Goal: Information Seeking & Learning: Check status

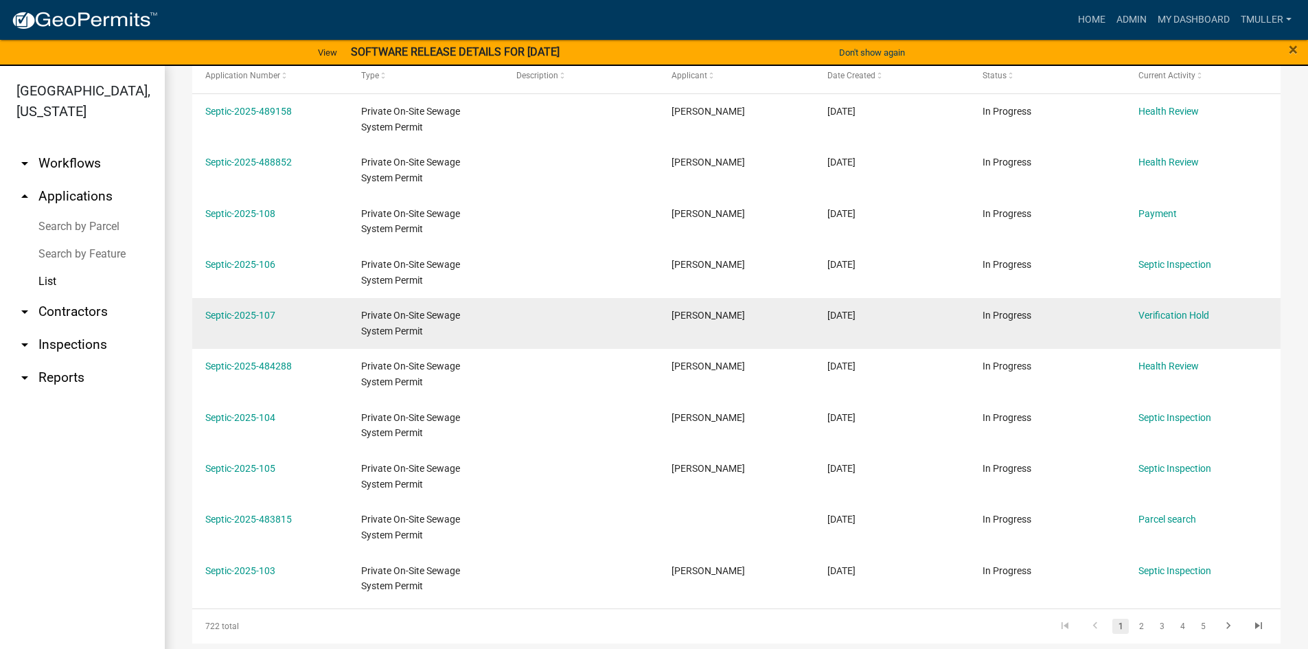
scroll to position [270, 0]
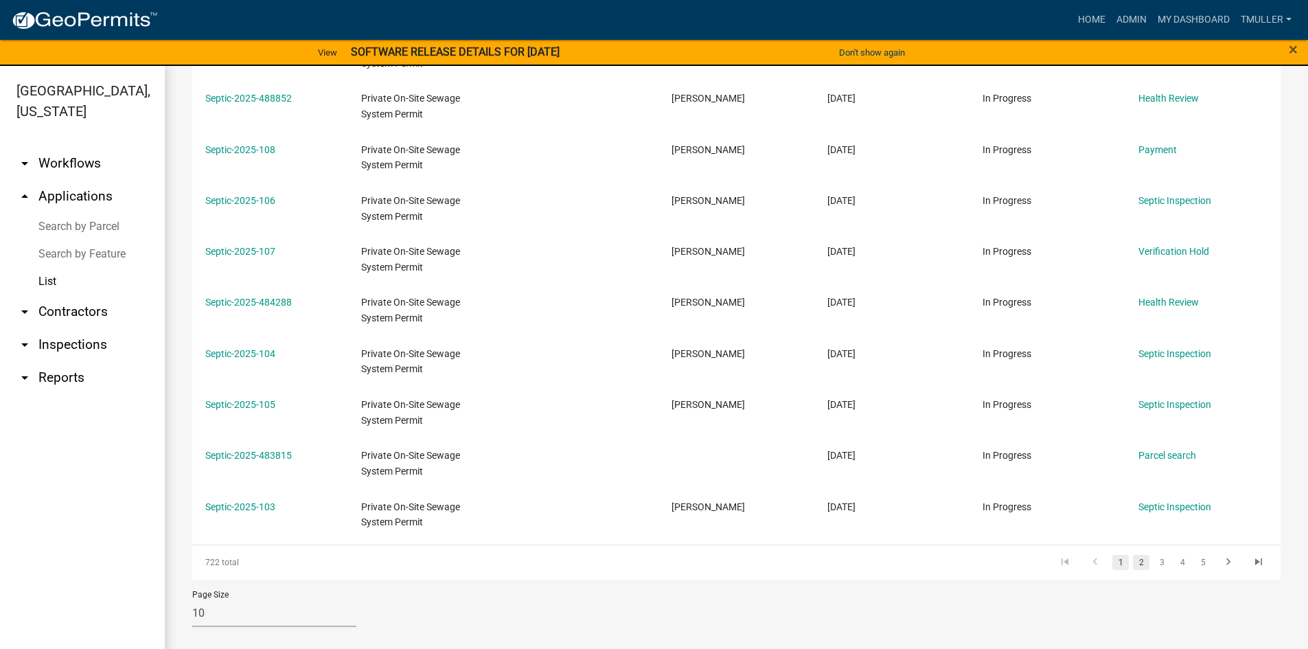
click at [1133, 563] on link "2" at bounding box center [1141, 562] width 16 height 15
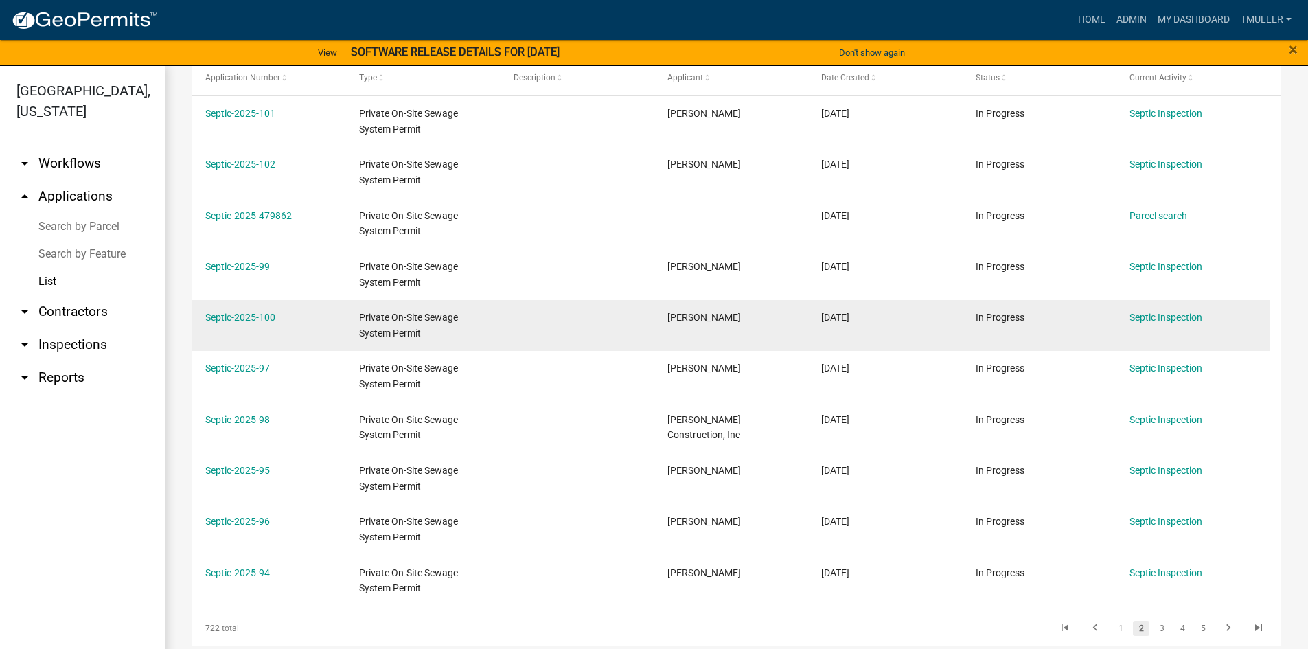
scroll to position [270, 0]
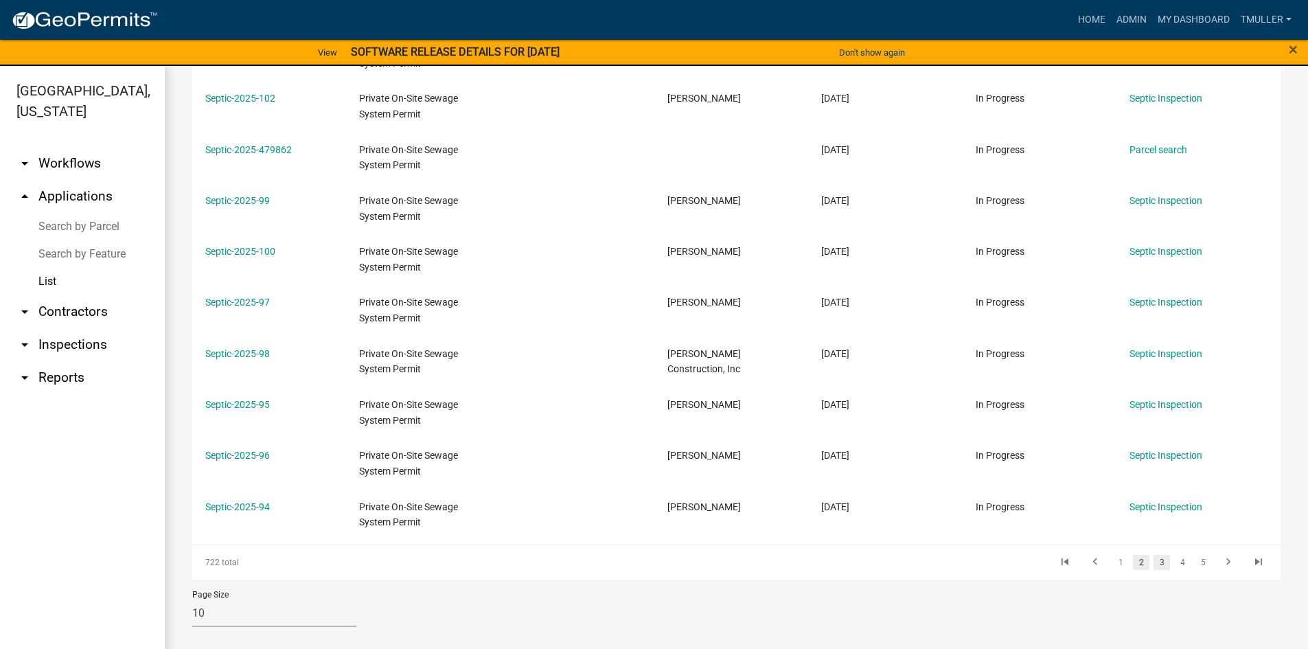
click at [1157, 562] on link "3" at bounding box center [1162, 562] width 16 height 15
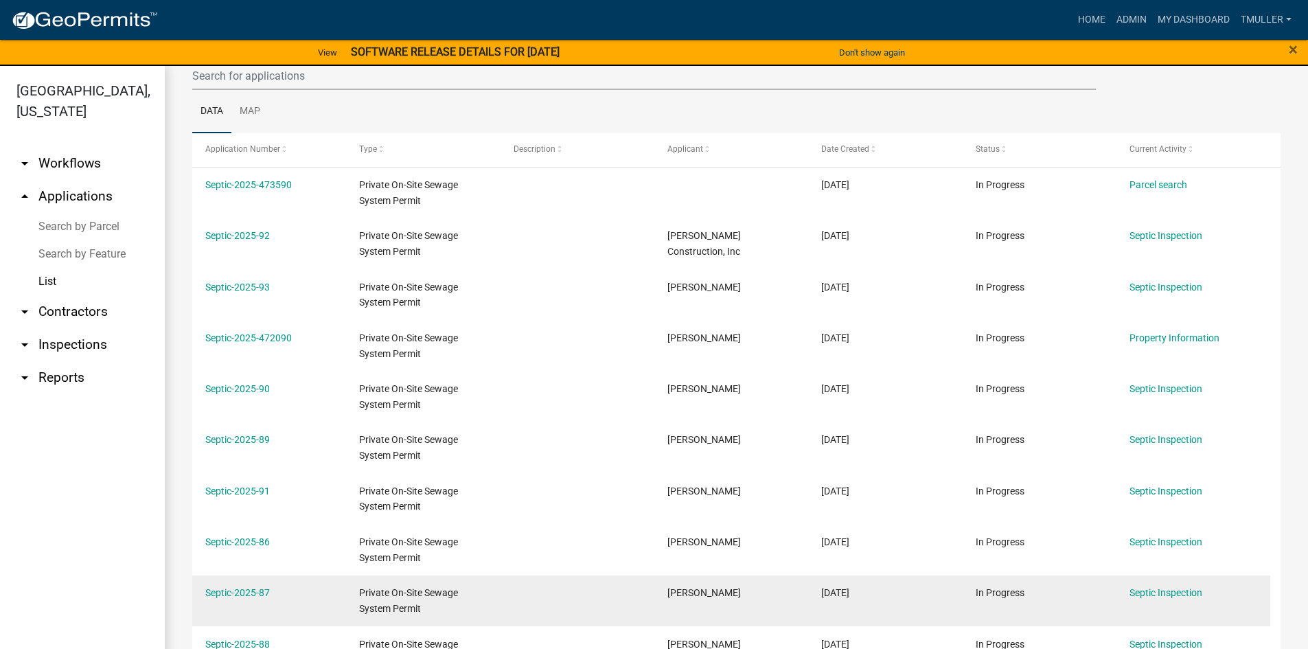
scroll to position [270, 0]
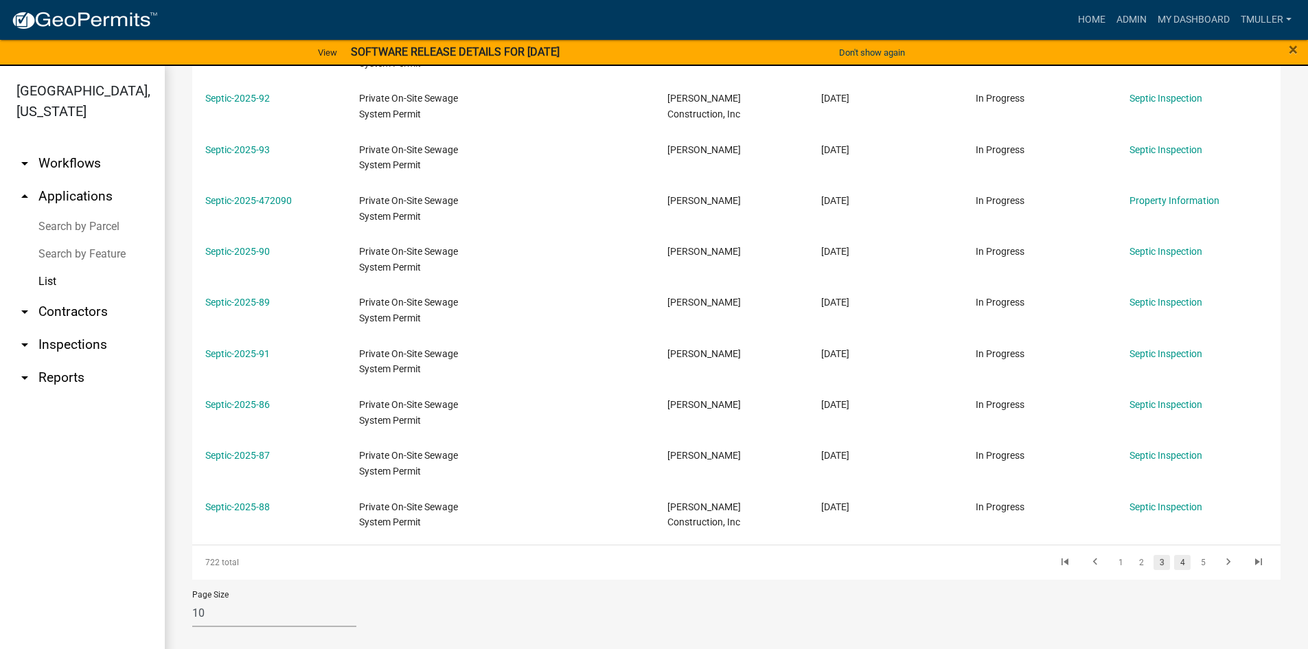
click at [1174, 560] on link "4" at bounding box center [1182, 562] width 16 height 15
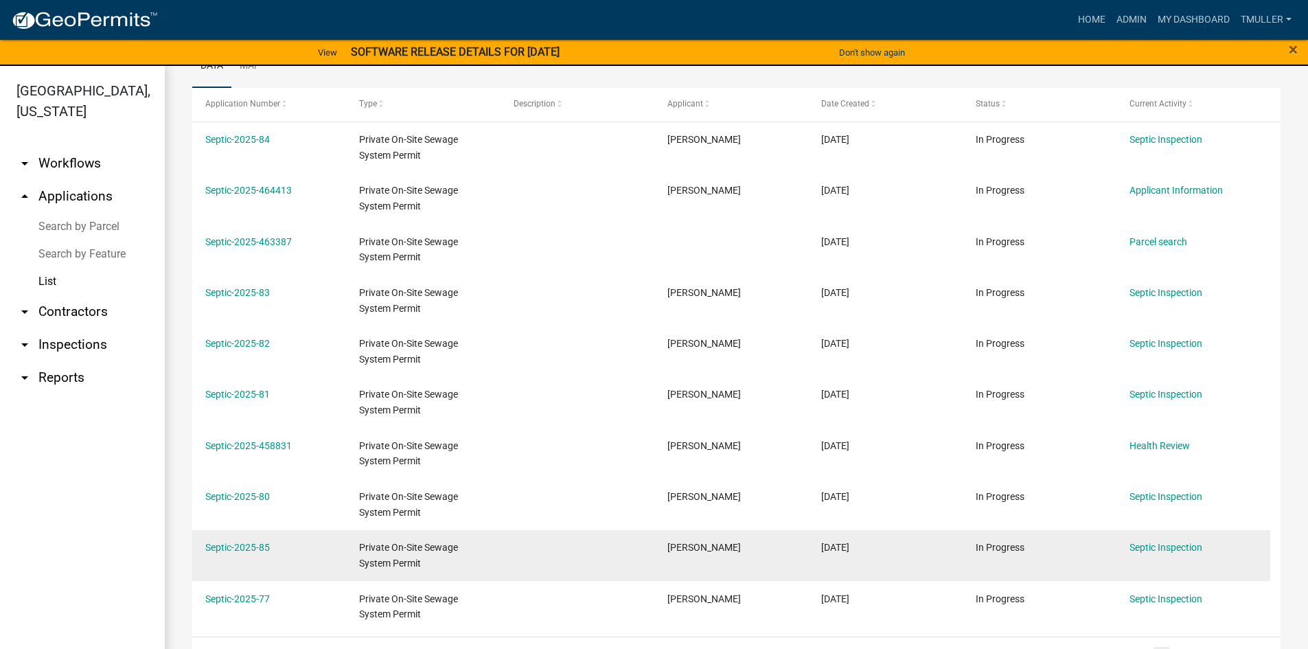
scroll to position [270, 0]
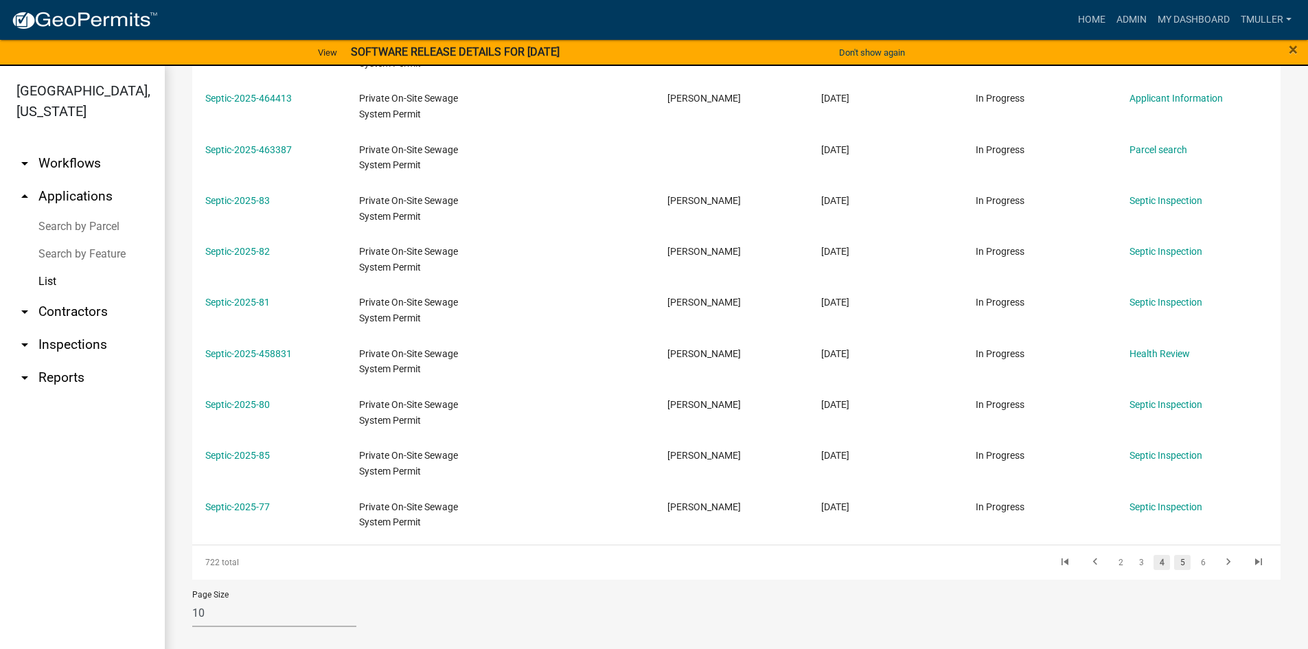
click at [1174, 563] on link "5" at bounding box center [1182, 562] width 16 height 15
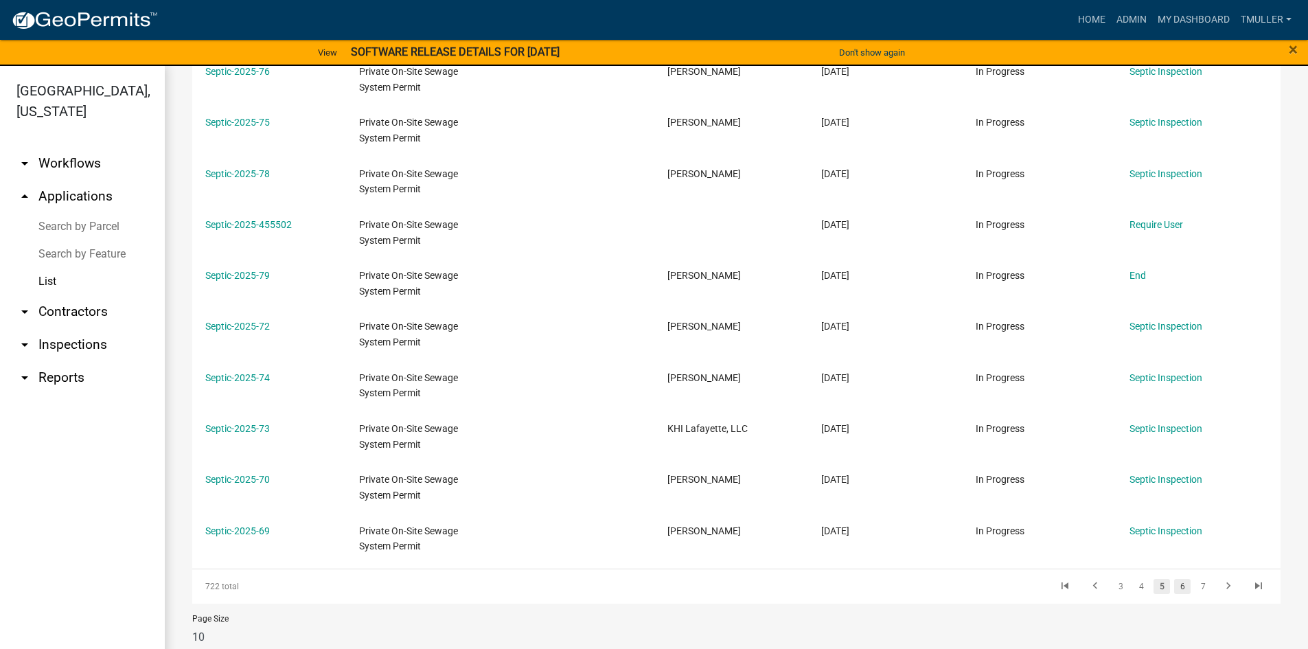
scroll to position [270, 0]
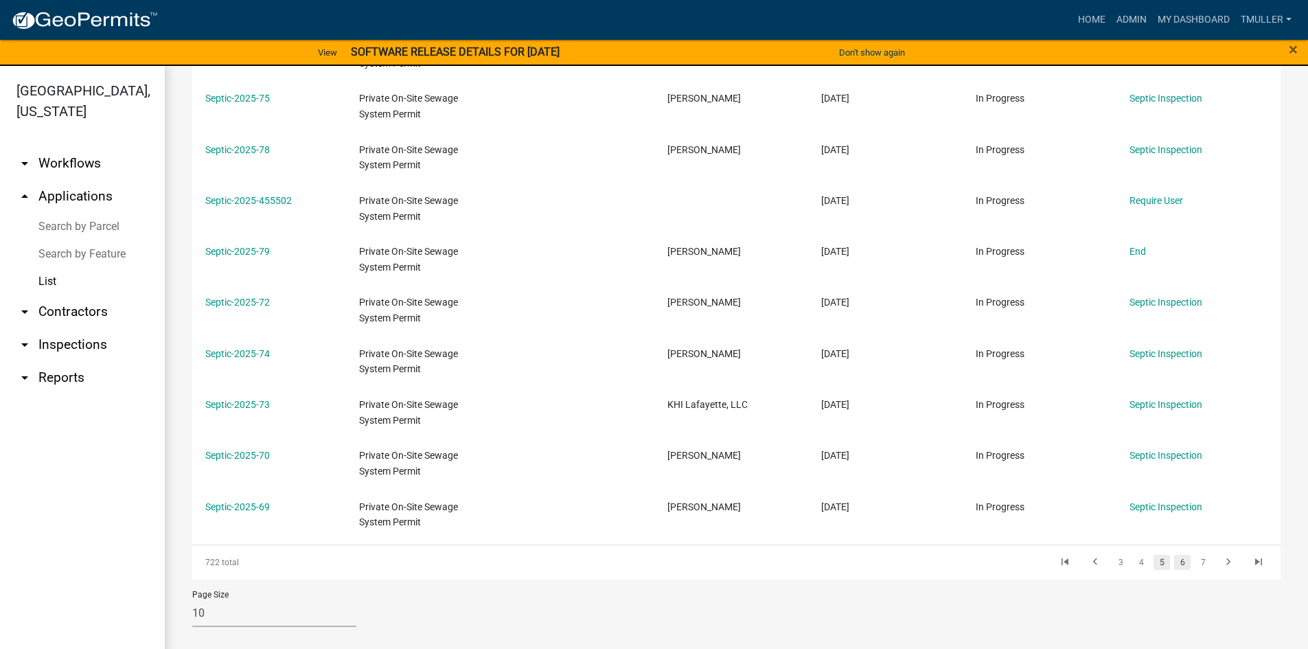
click at [1174, 562] on link "6" at bounding box center [1182, 562] width 16 height 15
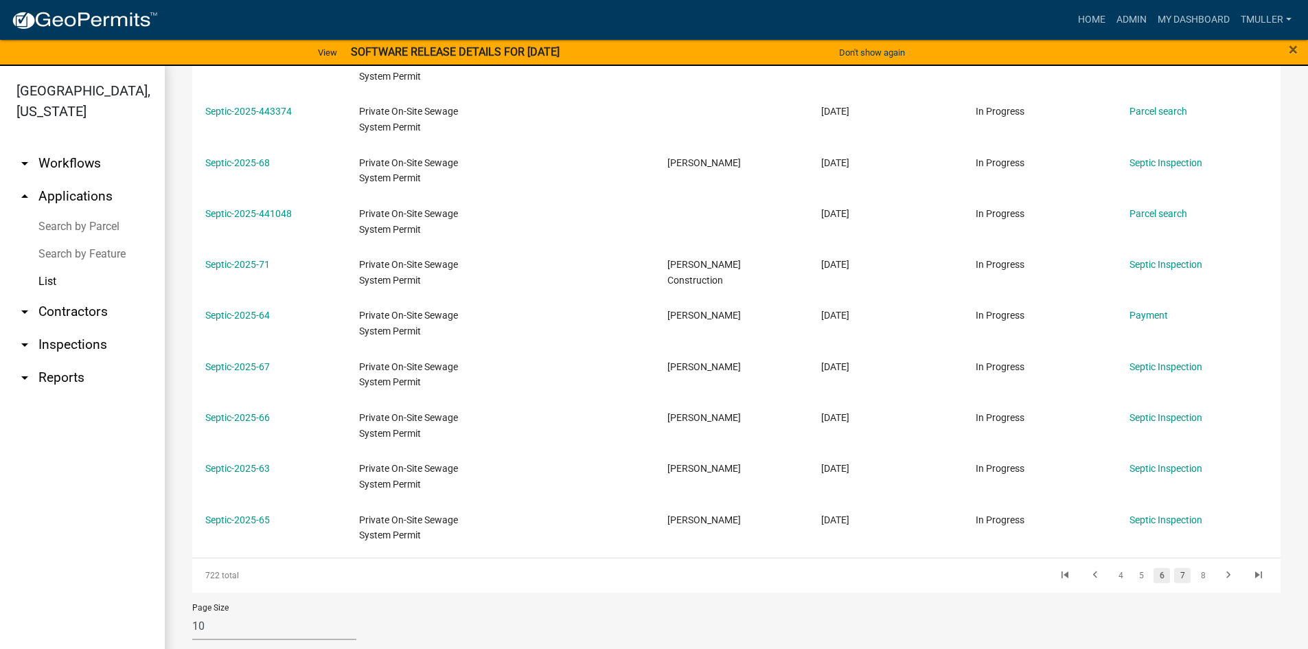
scroll to position [270, 0]
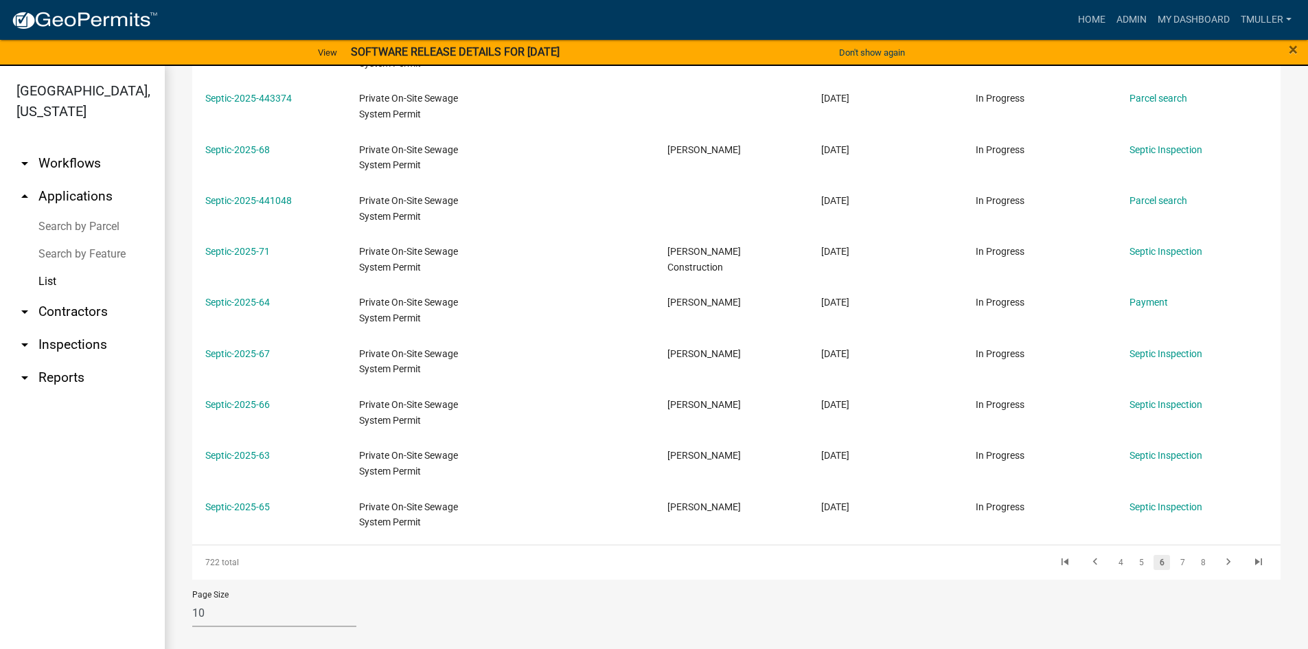
click at [1182, 560] on li "7" at bounding box center [1182, 562] width 21 height 23
click at [1174, 562] on link "7" at bounding box center [1182, 562] width 16 height 15
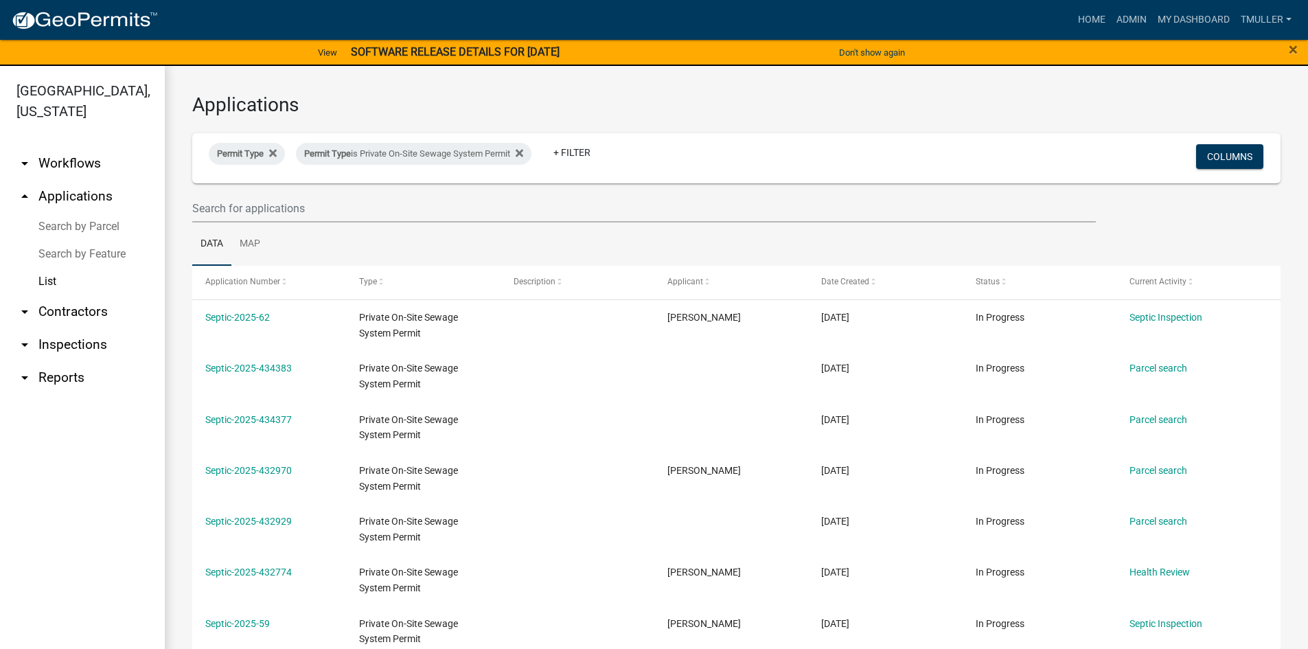
click at [46, 279] on link "List" at bounding box center [82, 281] width 165 height 27
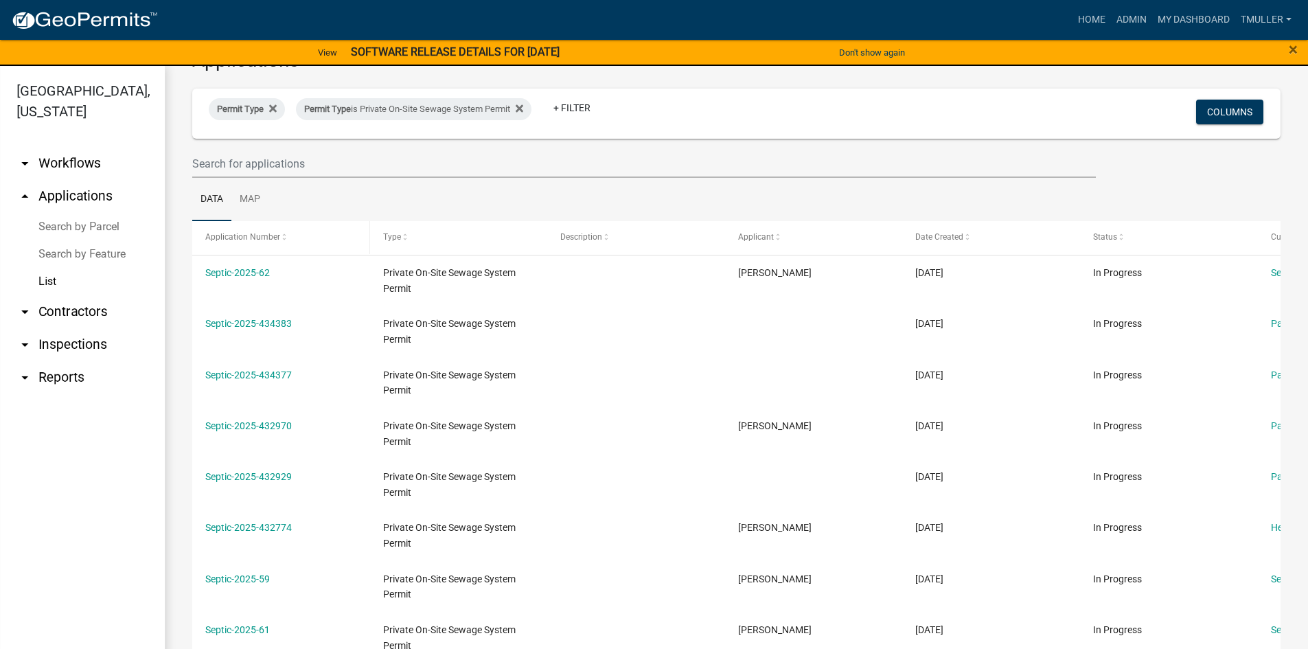
scroll to position [69, 0]
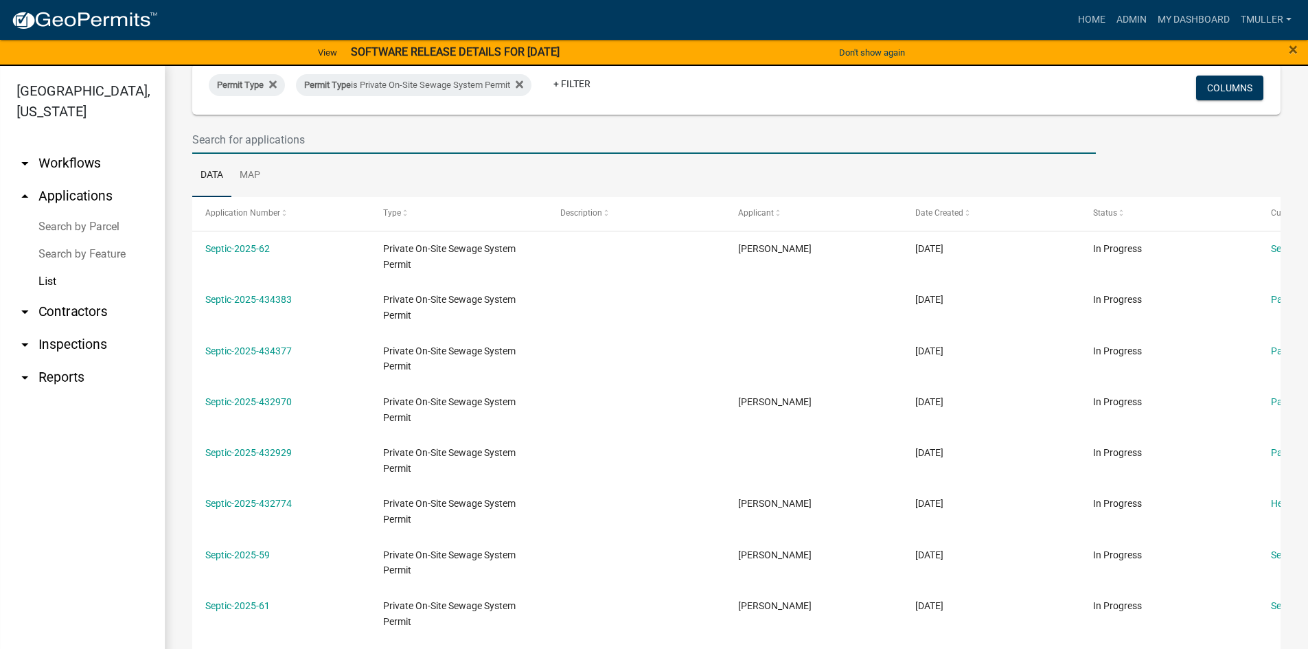
click at [273, 137] on input "text" at bounding box center [644, 140] width 904 height 28
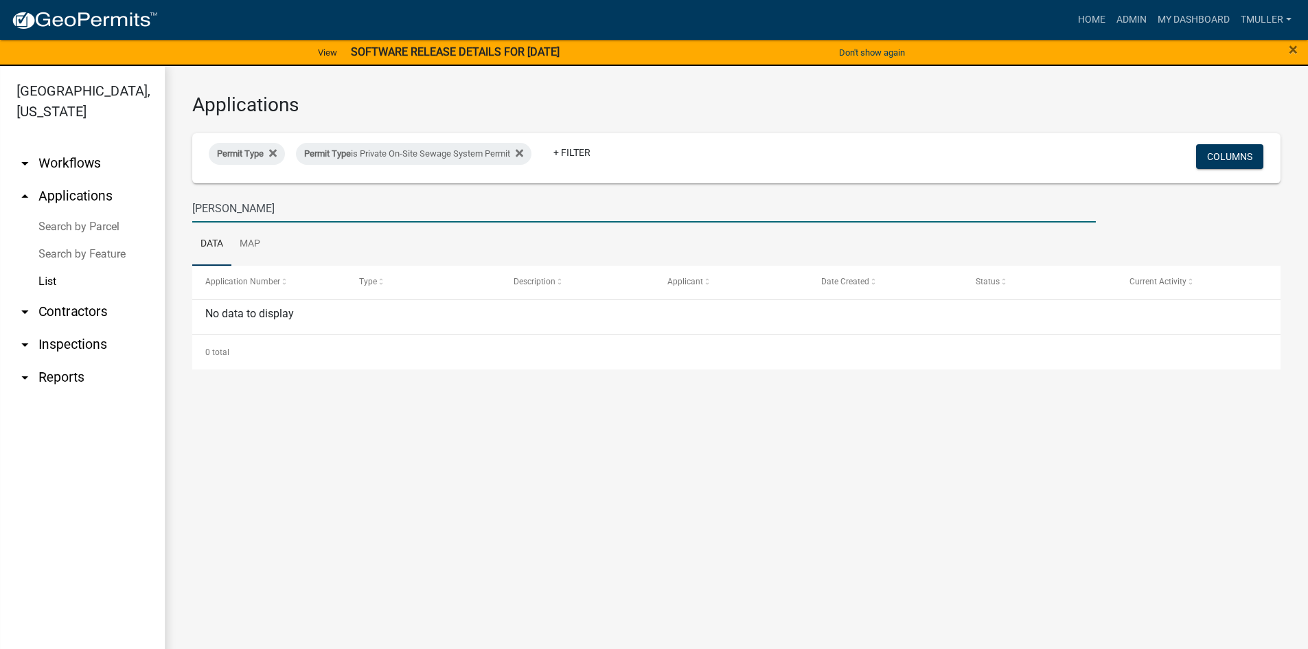
drag, startPoint x: 244, startPoint y: 210, endPoint x: 198, endPoint y: 207, distance: 46.8
click at [145, 214] on div "[GEOGRAPHIC_DATA], [US_STATE] arrow_drop_down Workflows List arrow_drop_up Appl…" at bounding box center [654, 365] width 1308 height 599
type input "h"
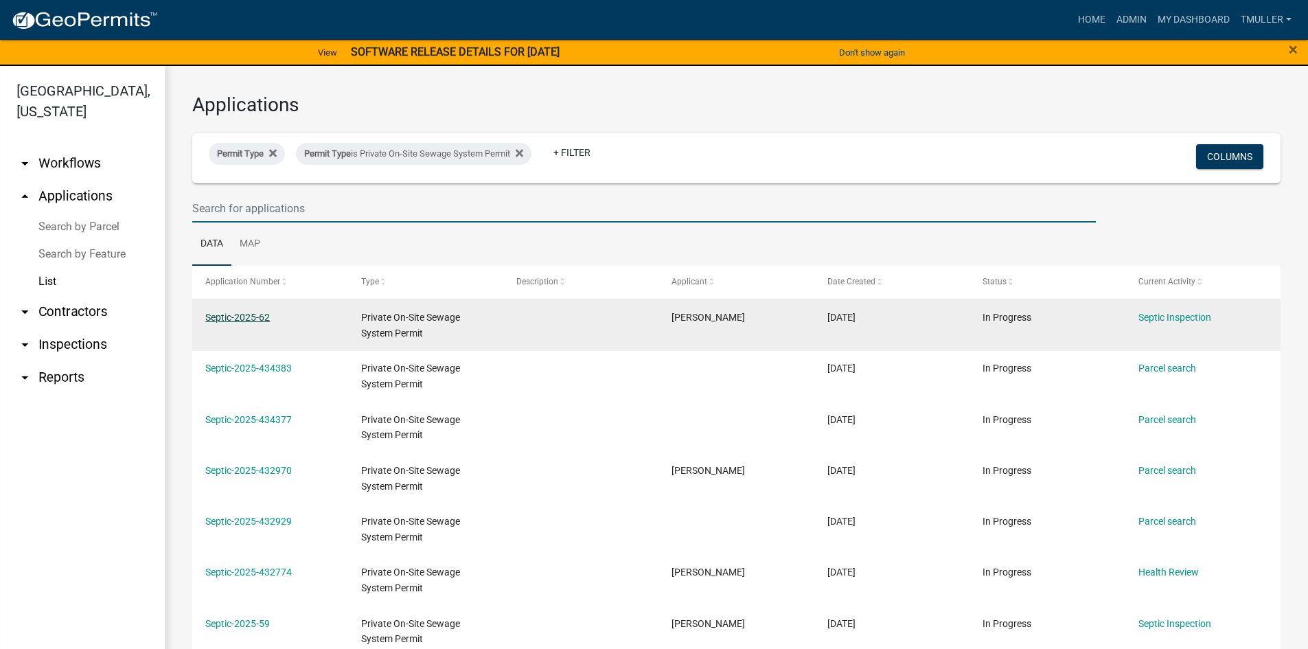
click at [253, 319] on link "Septic-2025-62" at bounding box center [237, 317] width 65 height 11
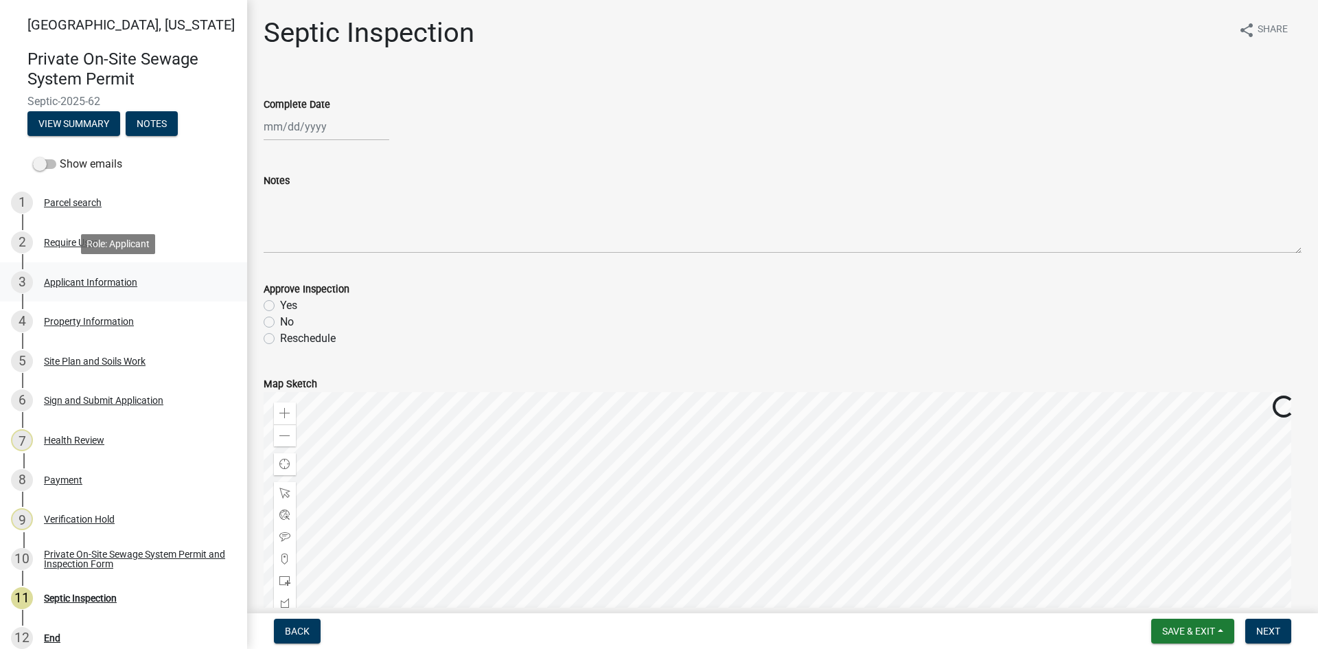
click at [72, 284] on div "Applicant Information" at bounding box center [90, 282] width 93 height 10
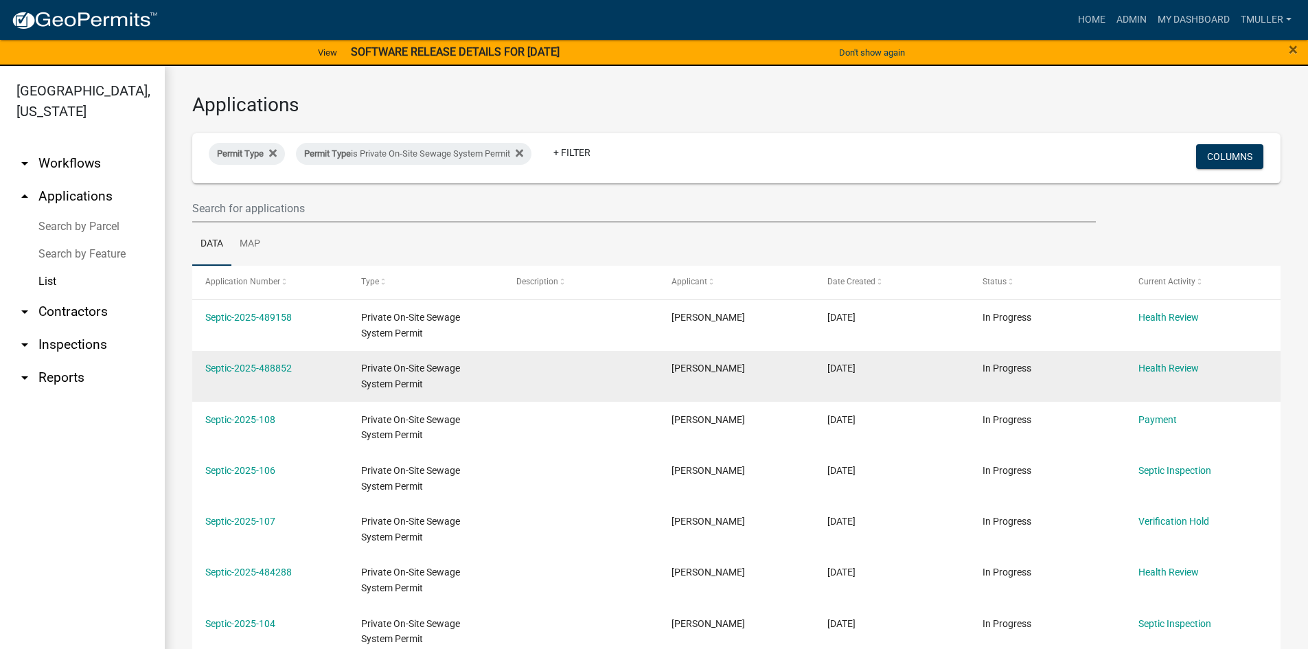
scroll to position [69, 0]
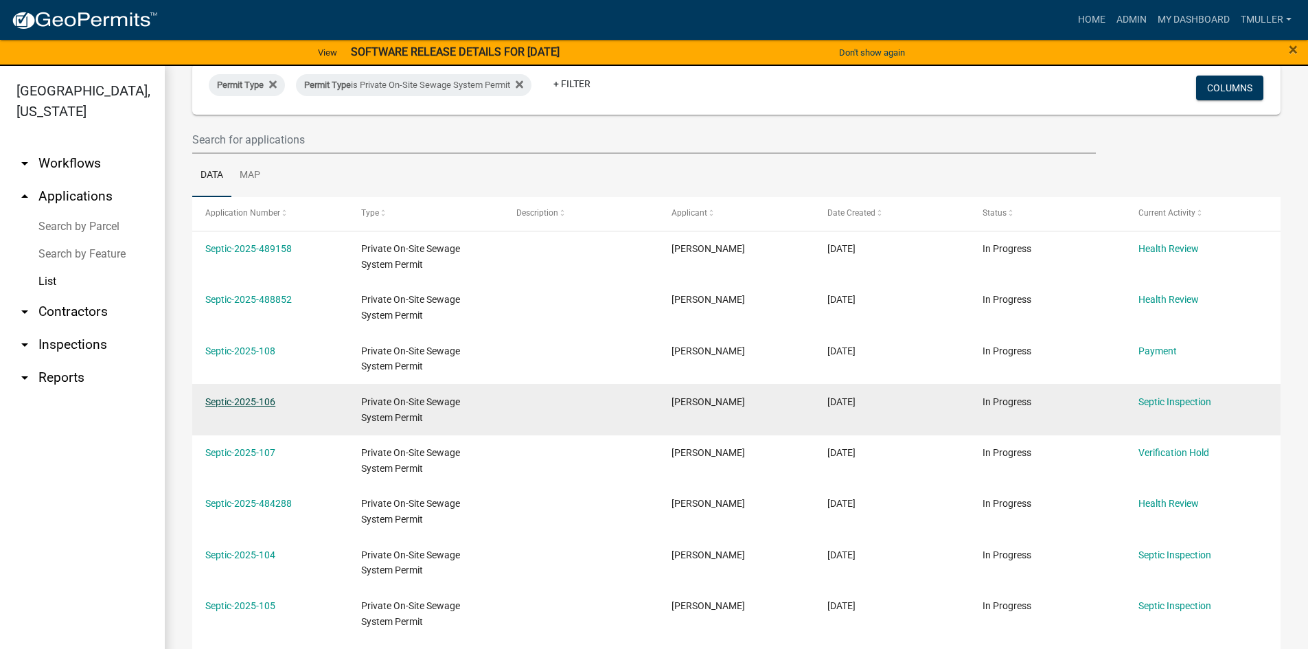
click at [252, 403] on link "Septic-2025-106" at bounding box center [240, 401] width 70 height 11
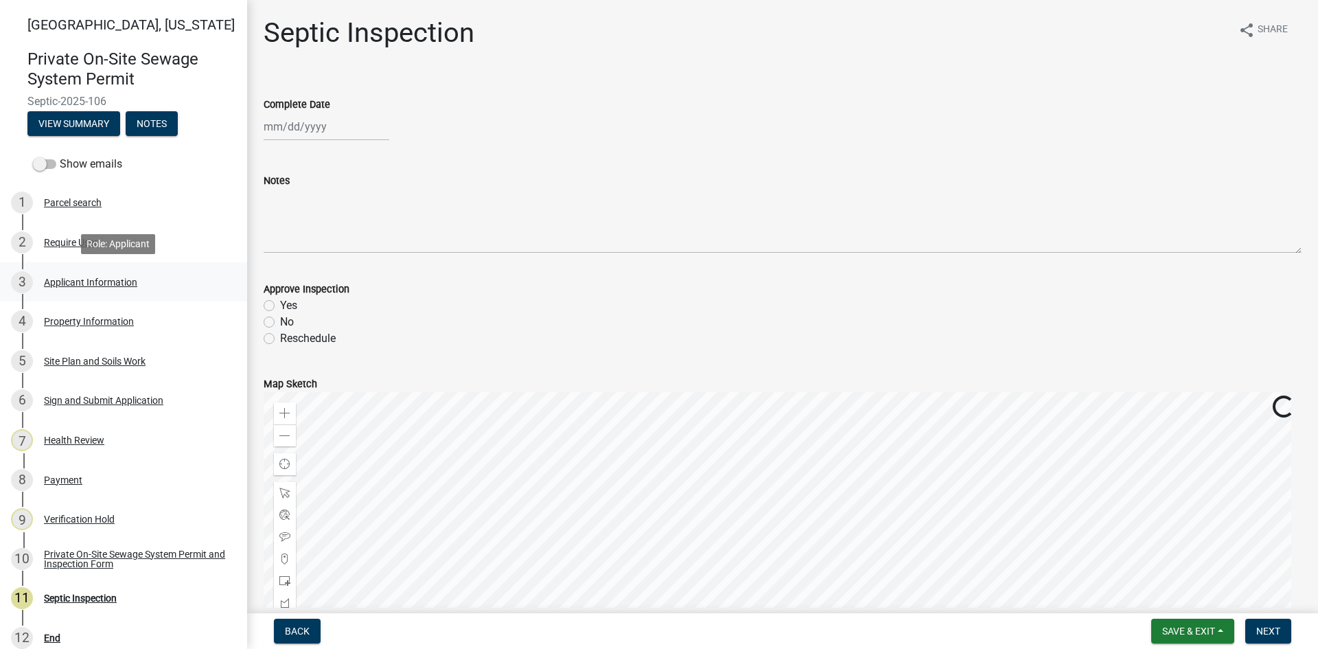
click at [84, 280] on div "Applicant Information" at bounding box center [90, 282] width 93 height 10
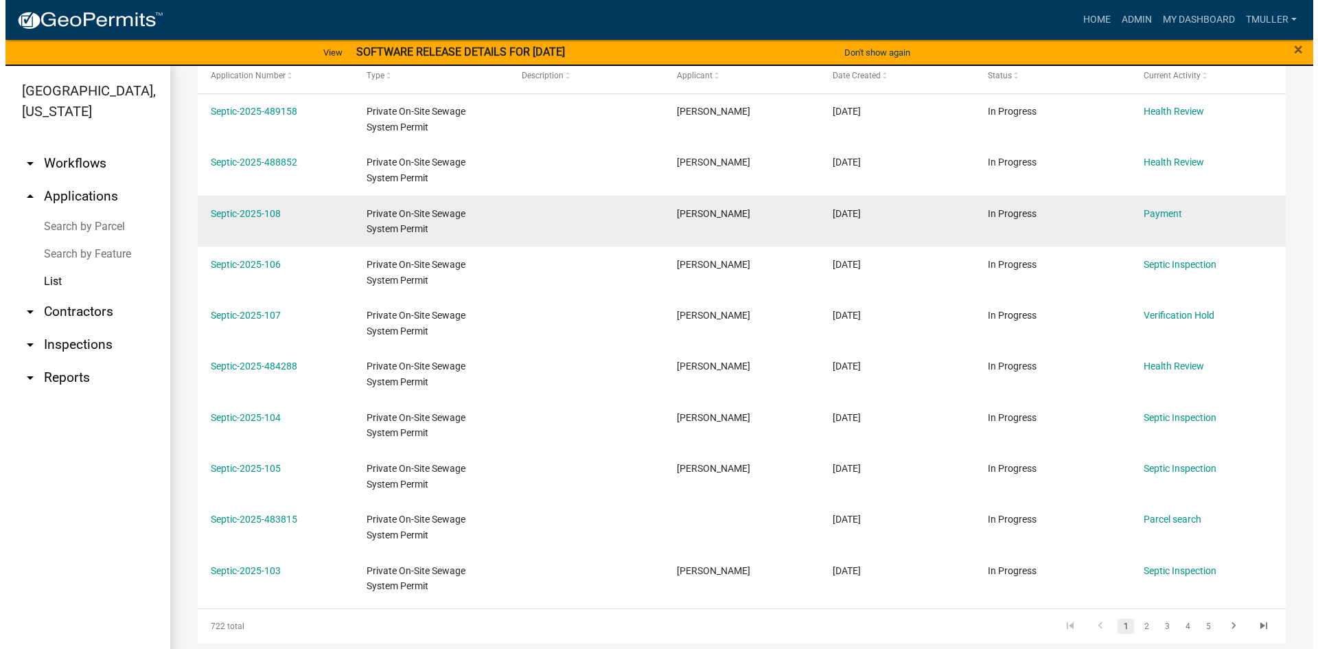
scroll to position [270, 0]
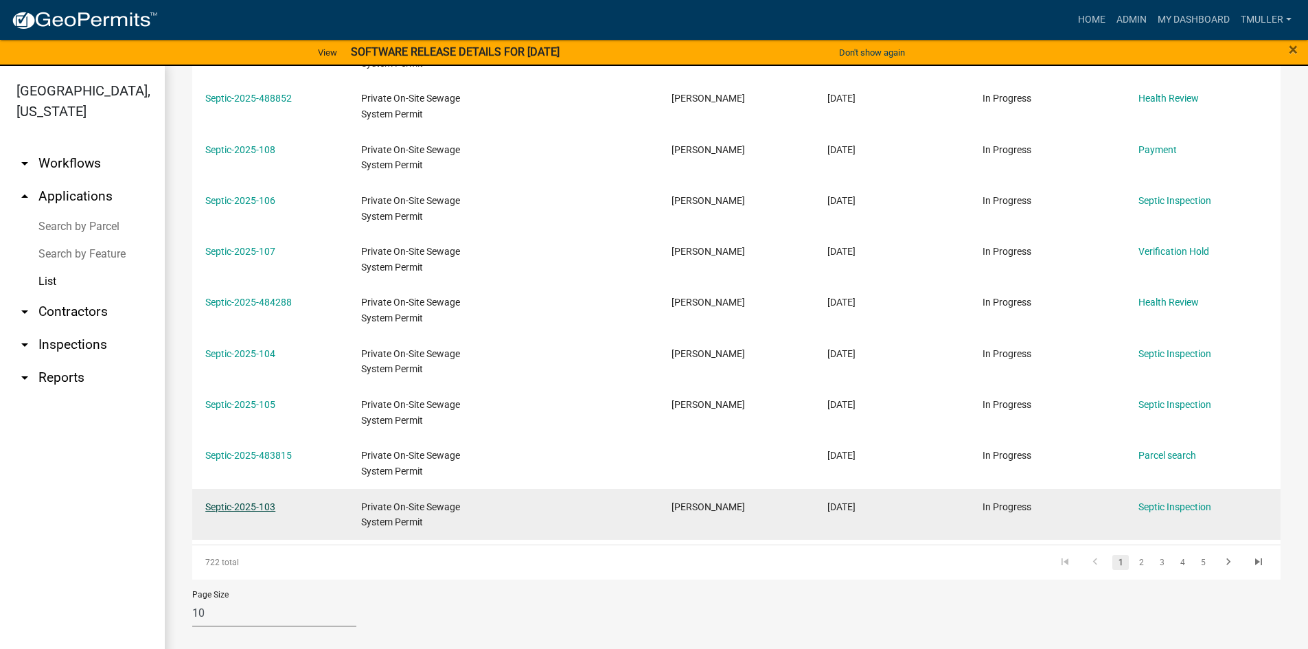
click at [229, 504] on link "Septic-2025-103" at bounding box center [240, 506] width 70 height 11
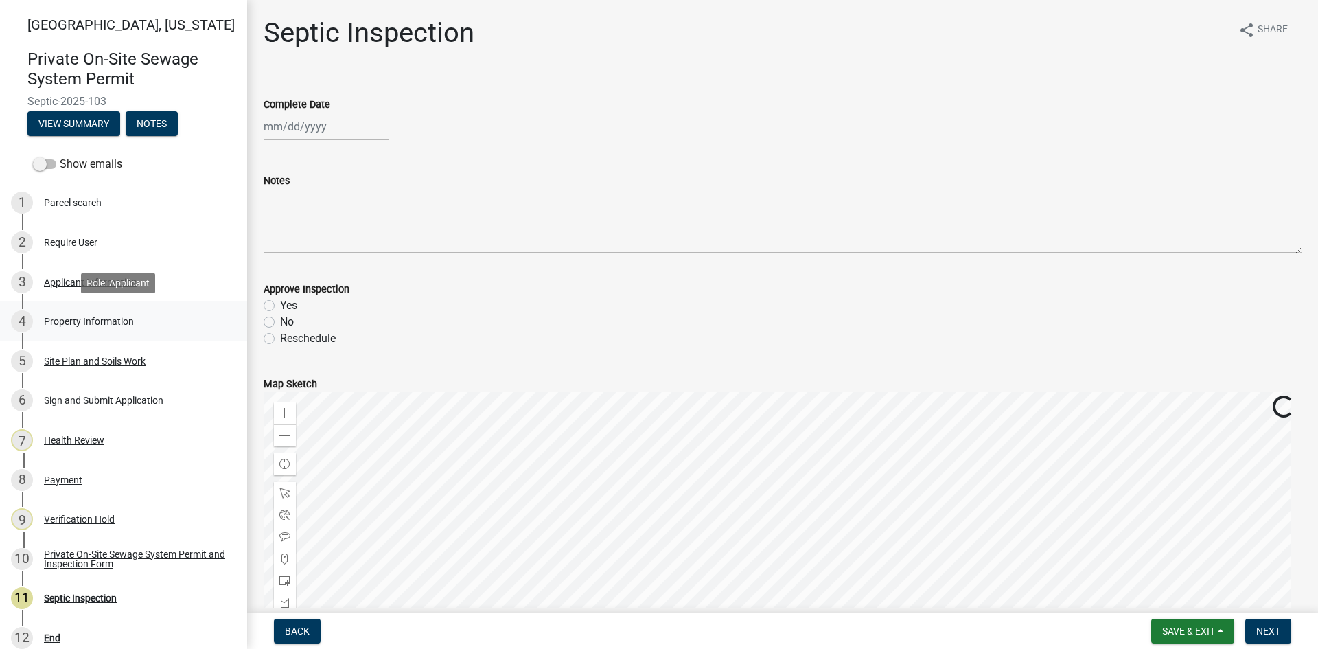
click at [91, 325] on div "Property Information" at bounding box center [89, 322] width 90 height 10
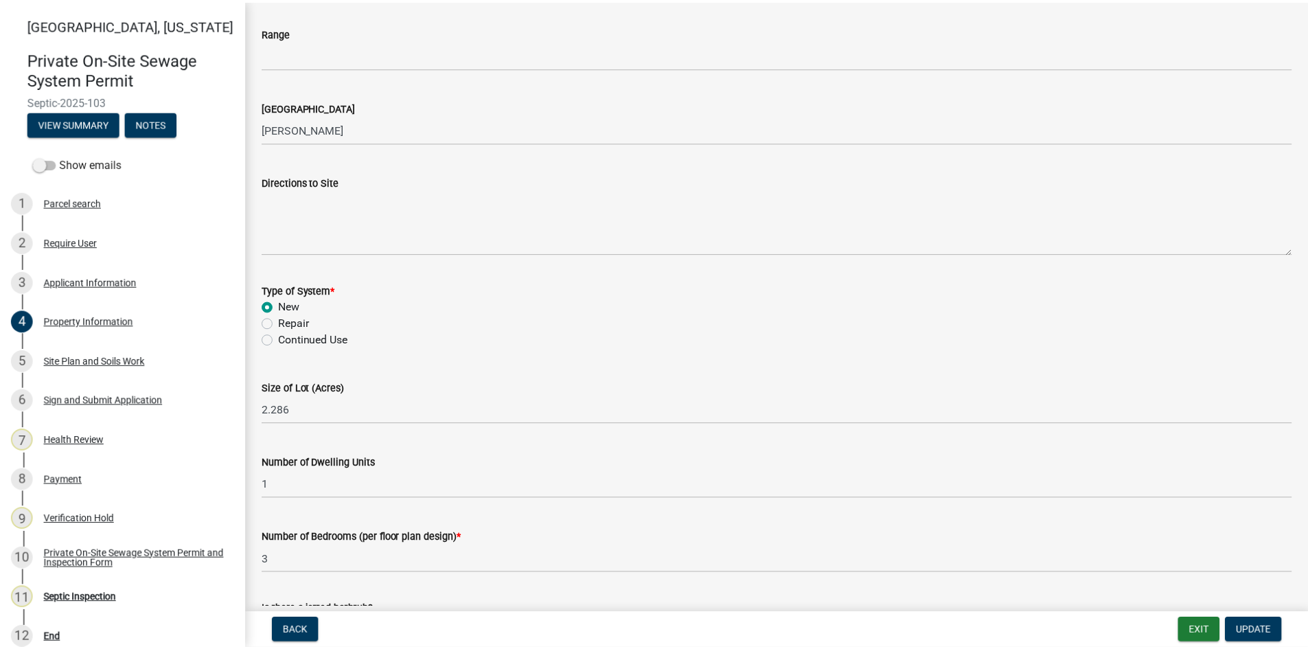
scroll to position [549, 0]
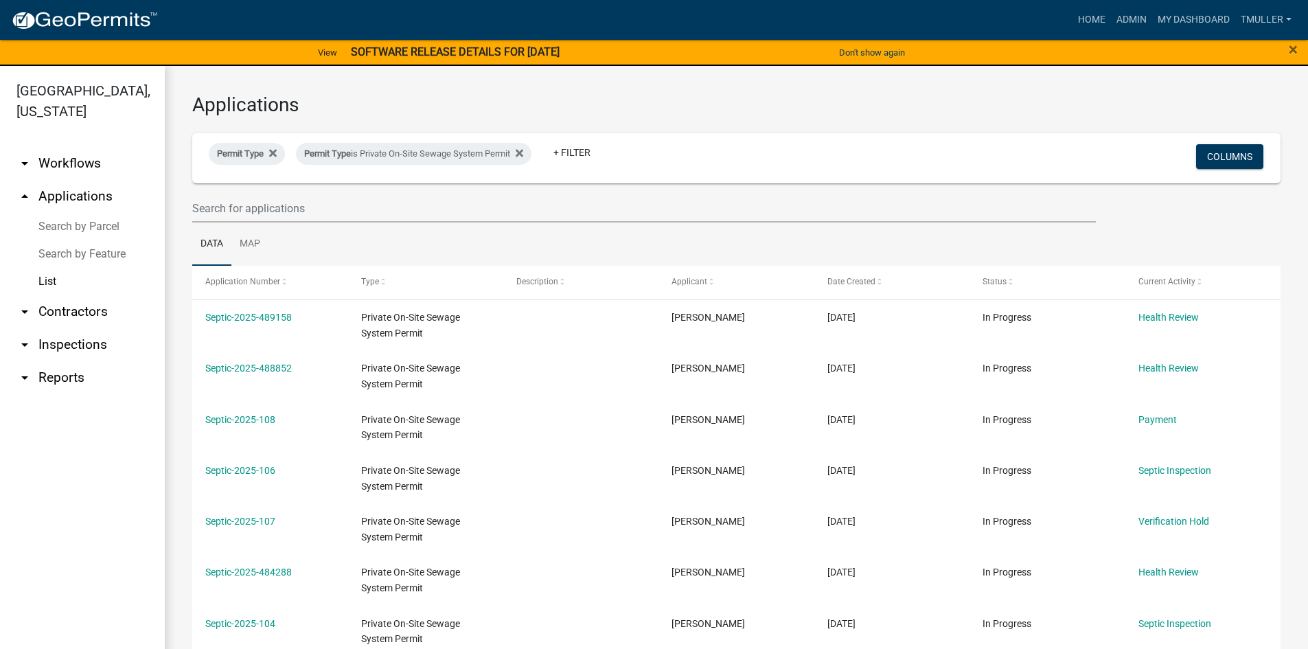
click at [58, 282] on link "List" at bounding box center [82, 281] width 165 height 27
click at [350, 194] on input "text" at bounding box center [644, 208] width 904 height 28
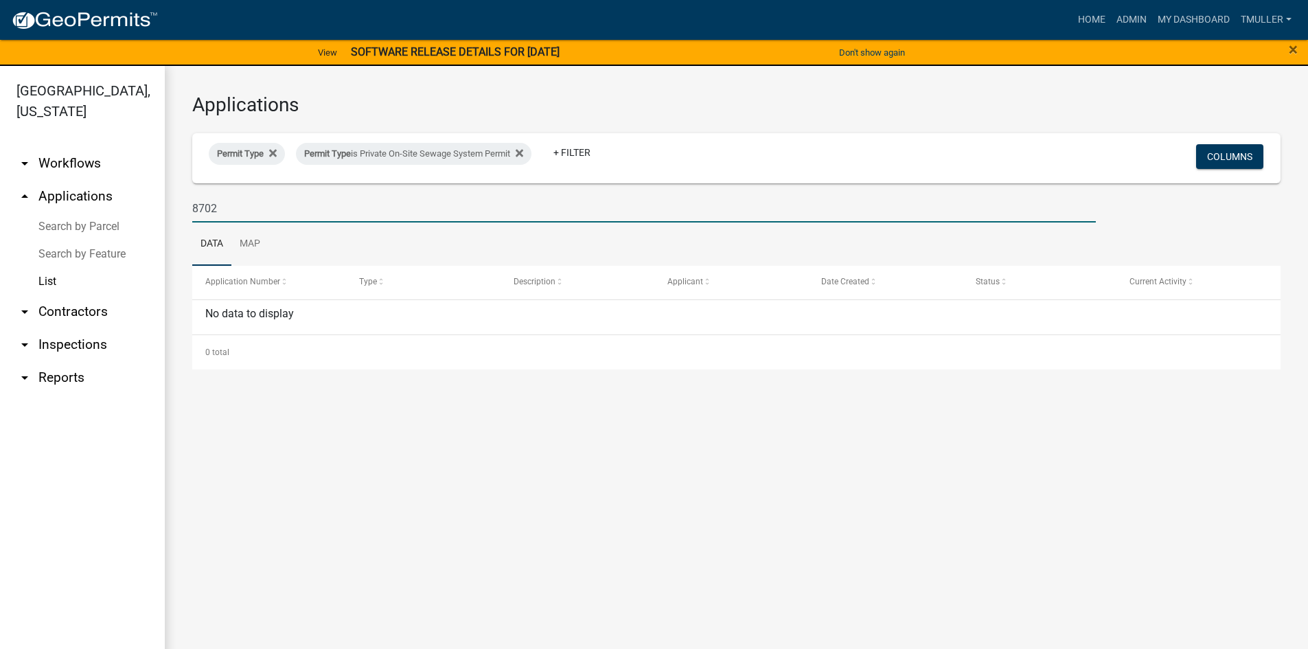
drag, startPoint x: 259, startPoint y: 209, endPoint x: 58, endPoint y: 214, distance: 200.6
click at [67, 213] on div "[GEOGRAPHIC_DATA], [US_STATE] arrow_drop_down Workflows List arrow_drop_up Appl…" at bounding box center [654, 365] width 1308 height 599
type input "8702"
click at [58, 227] on link "Search by Parcel" at bounding box center [82, 226] width 165 height 27
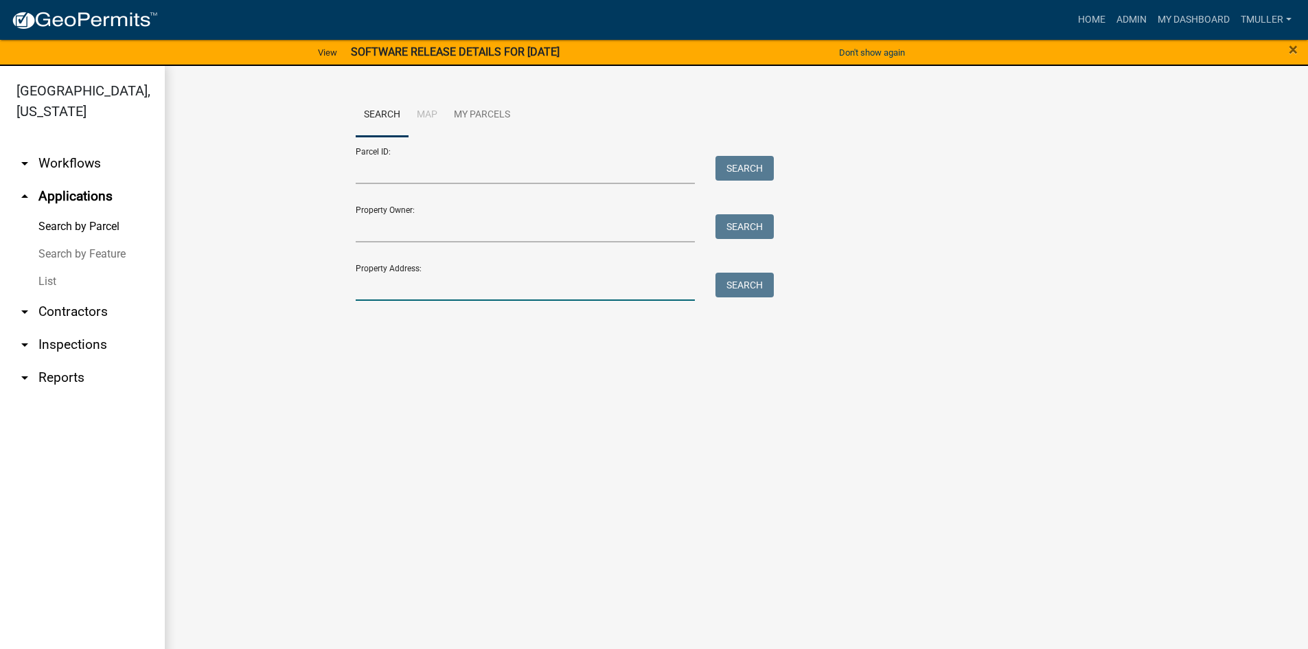
click at [434, 282] on input "Property Address:" at bounding box center [526, 287] width 340 height 28
type input "8702"
click at [746, 289] on button "Search" at bounding box center [745, 285] width 58 height 25
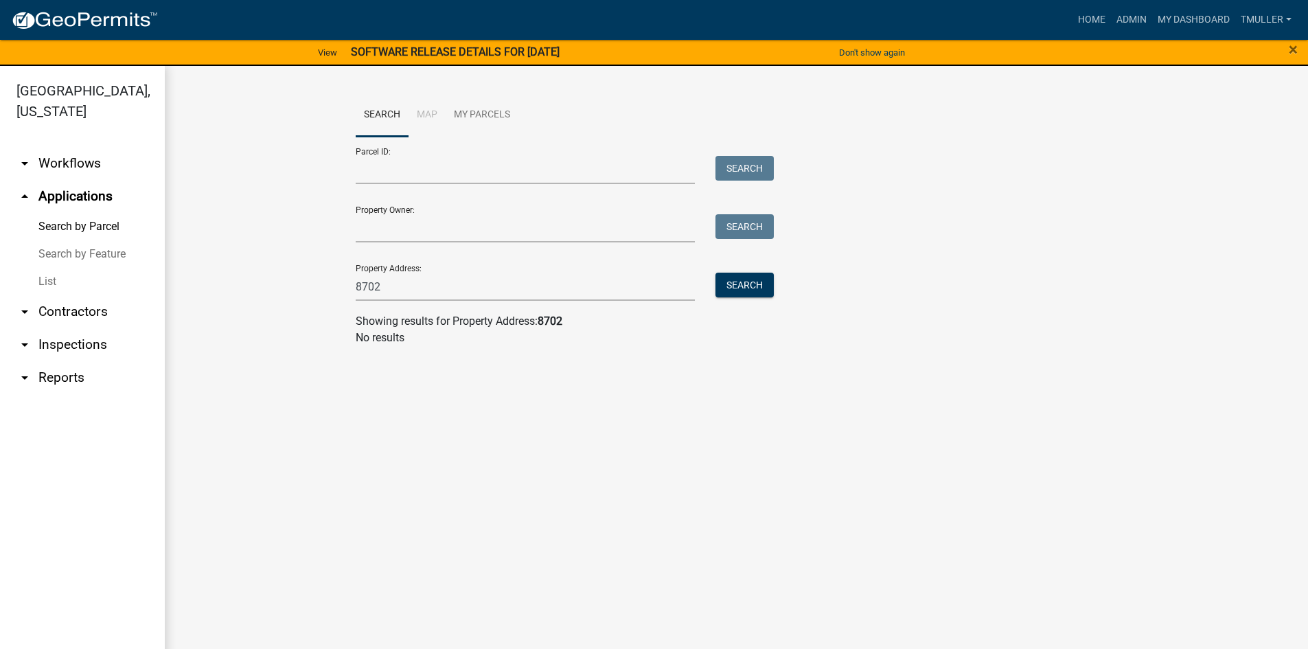
click at [49, 282] on link "List" at bounding box center [82, 281] width 165 height 27
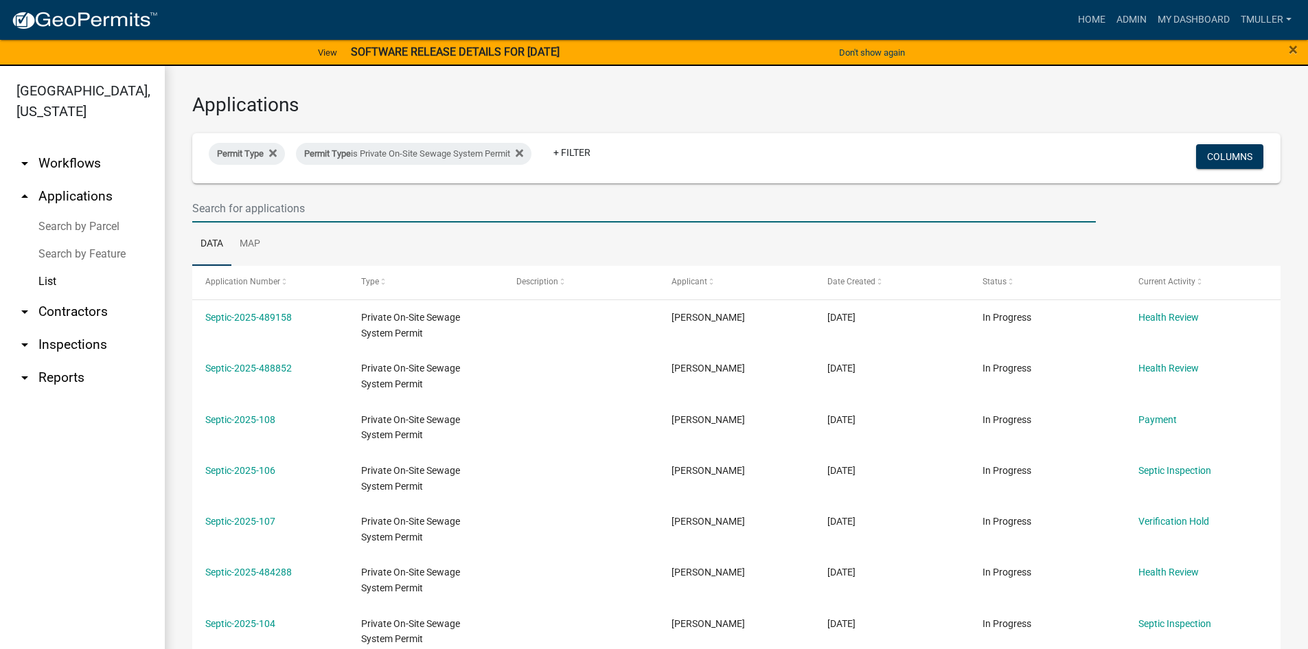
click at [295, 212] on input "text" at bounding box center [644, 208] width 904 height 28
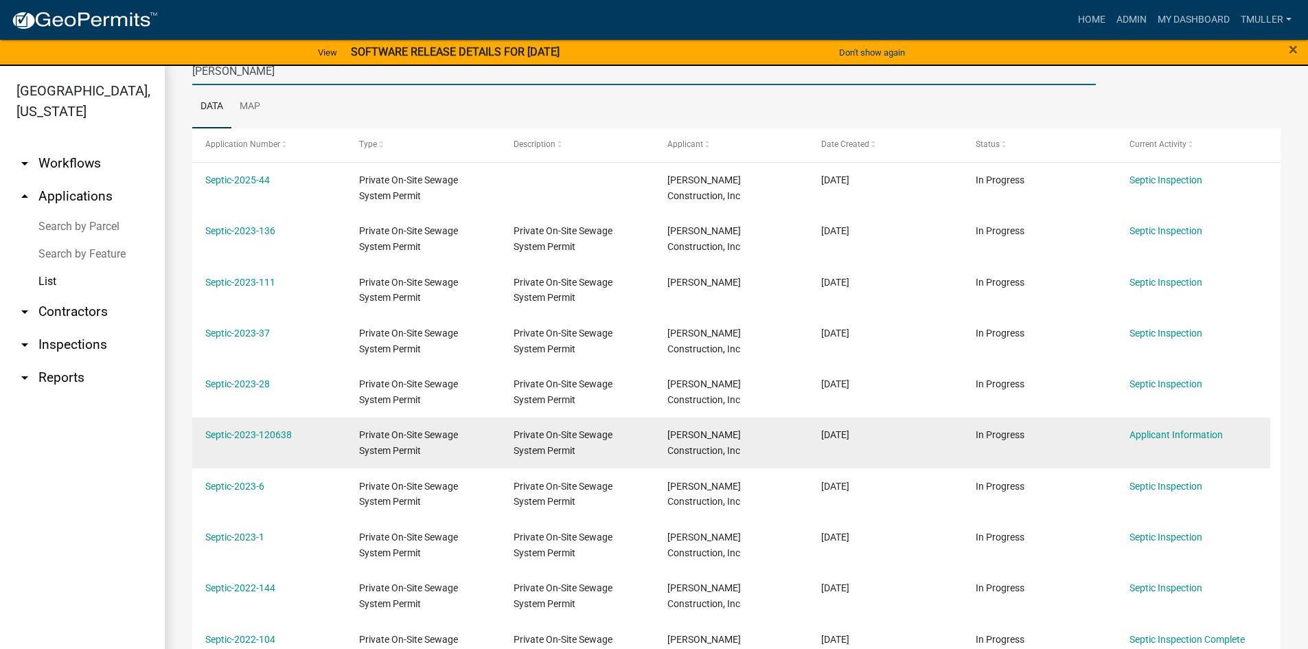
scroll to position [270, 0]
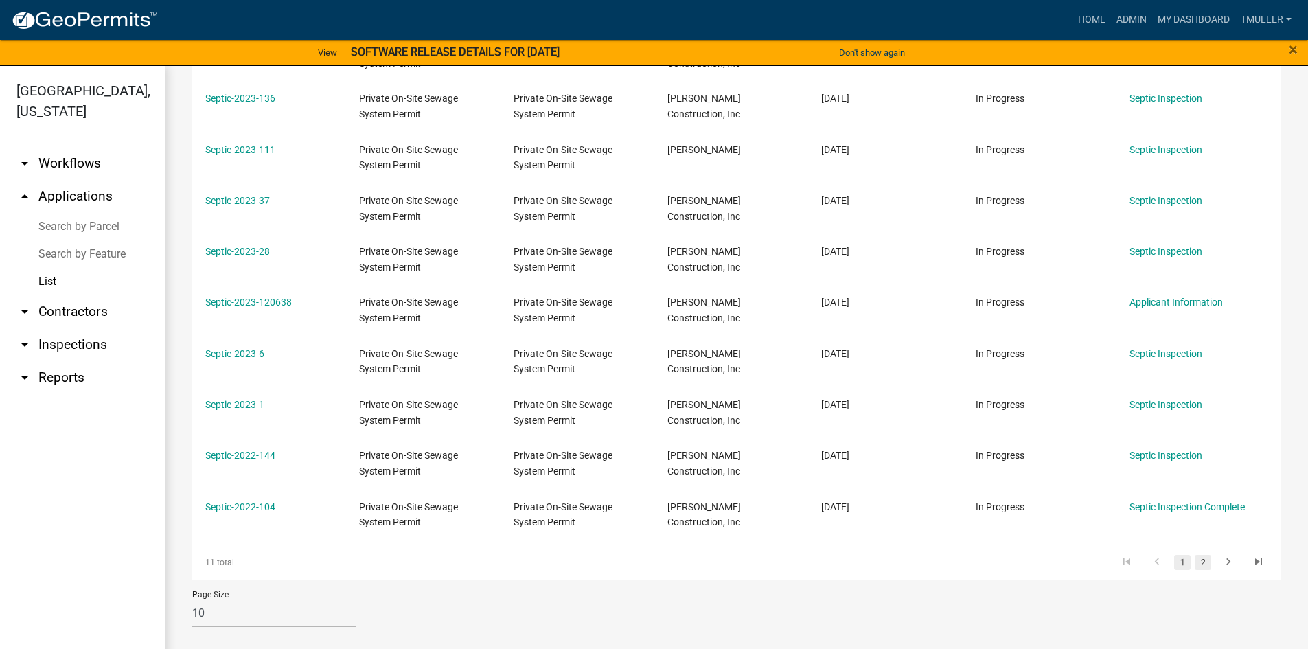
type input "[PERSON_NAME]"
click at [1195, 564] on link "2" at bounding box center [1203, 562] width 16 height 15
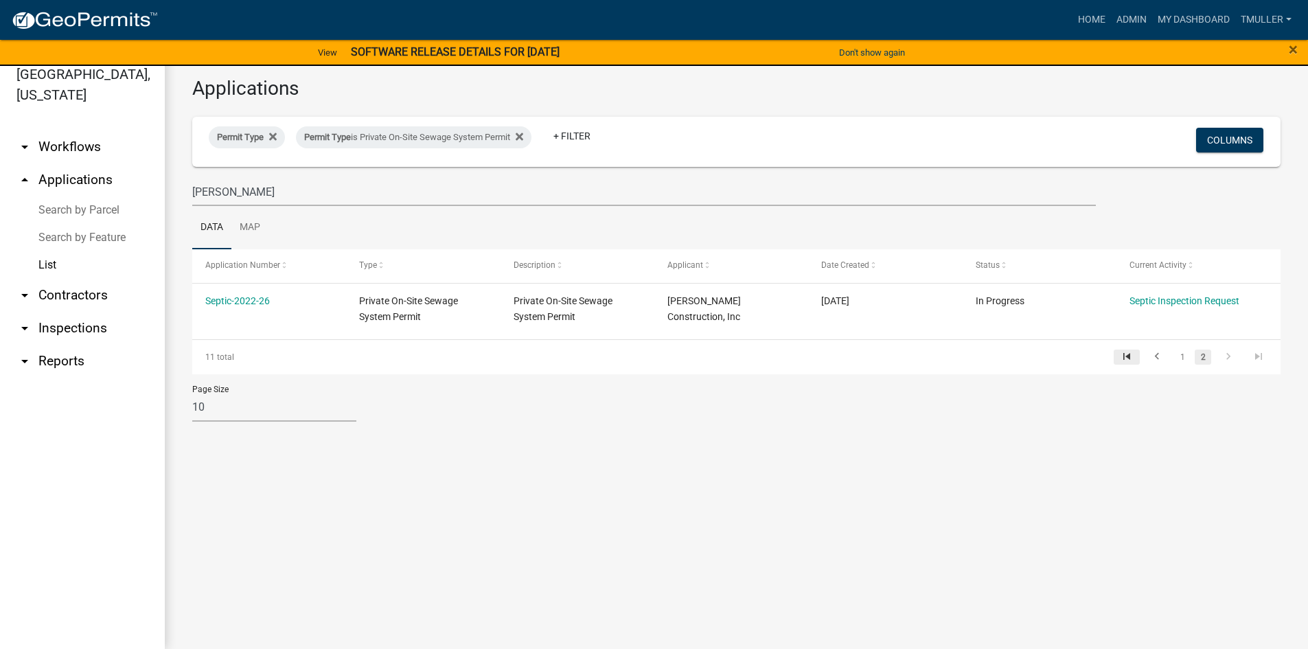
click at [1130, 359] on icon "go to first page" at bounding box center [1127, 358] width 18 height 16
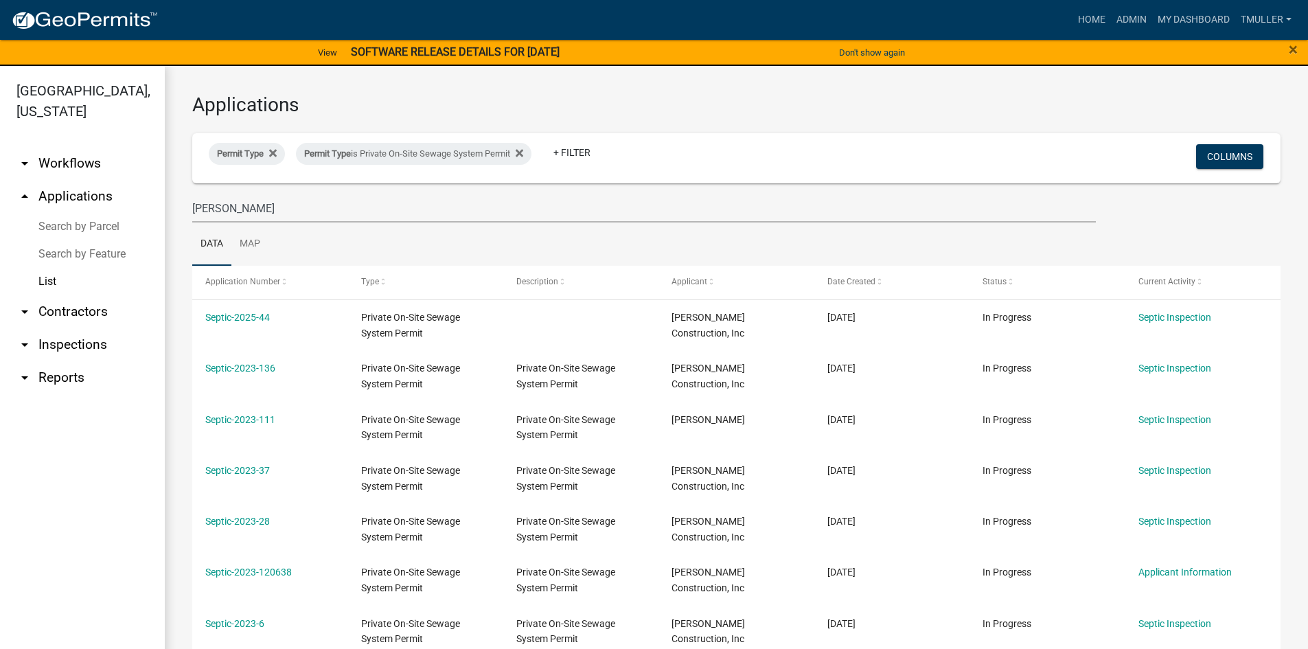
click at [37, 285] on link "List" at bounding box center [82, 281] width 165 height 27
click at [43, 282] on link "List" at bounding box center [82, 281] width 165 height 27
drag, startPoint x: 303, startPoint y: 207, endPoint x: 135, endPoint y: 209, distance: 168.3
click at [135, 209] on div "[GEOGRAPHIC_DATA], [US_STATE] arrow_drop_down Workflows List arrow_drop_up Appl…" at bounding box center [654, 365] width 1308 height 599
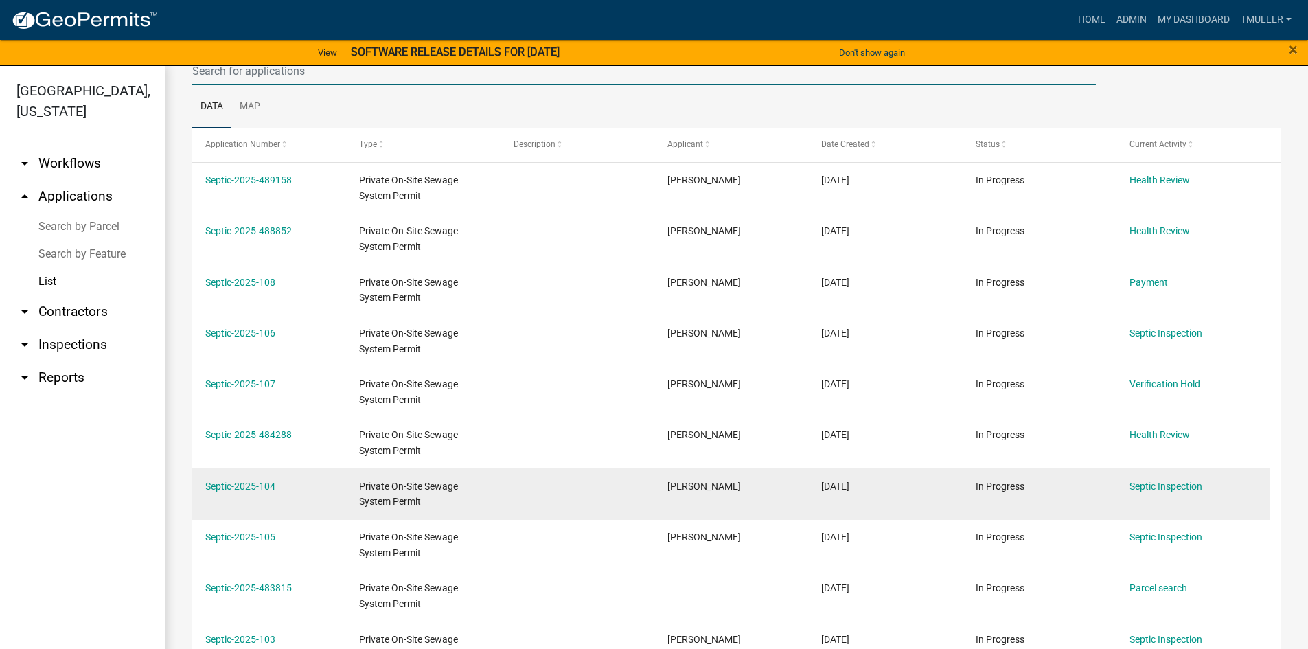
scroll to position [270, 0]
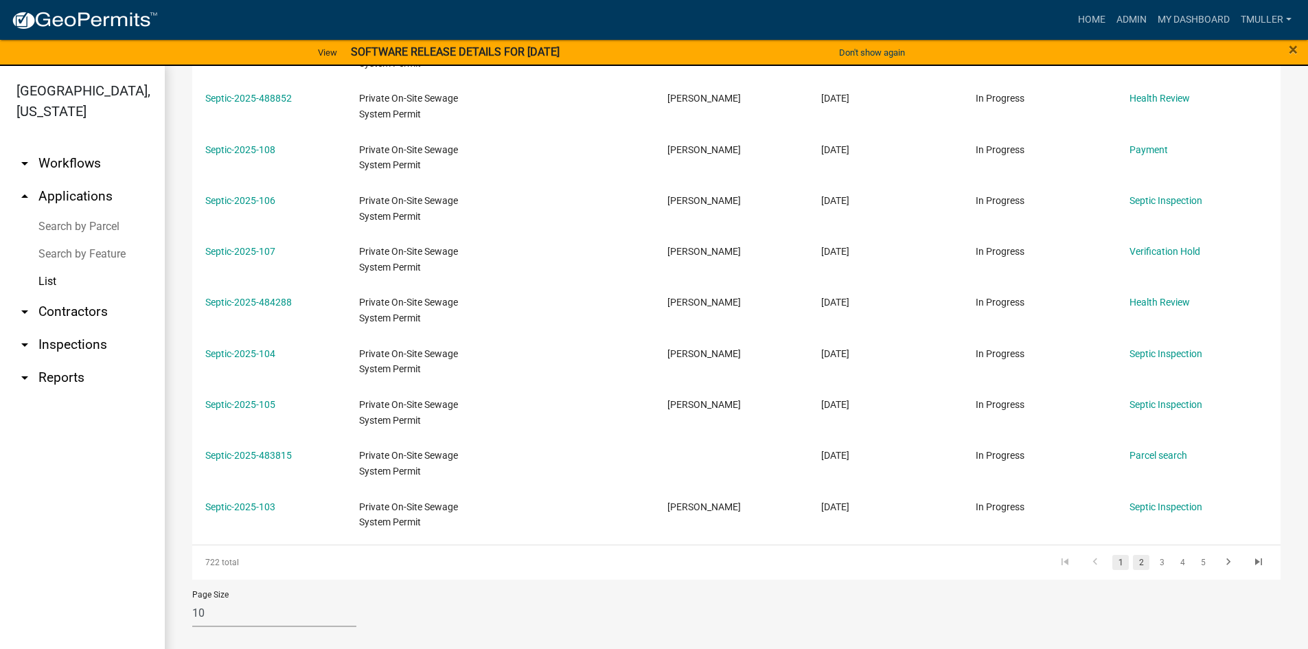
click at [1133, 564] on link "2" at bounding box center [1141, 562] width 16 height 15
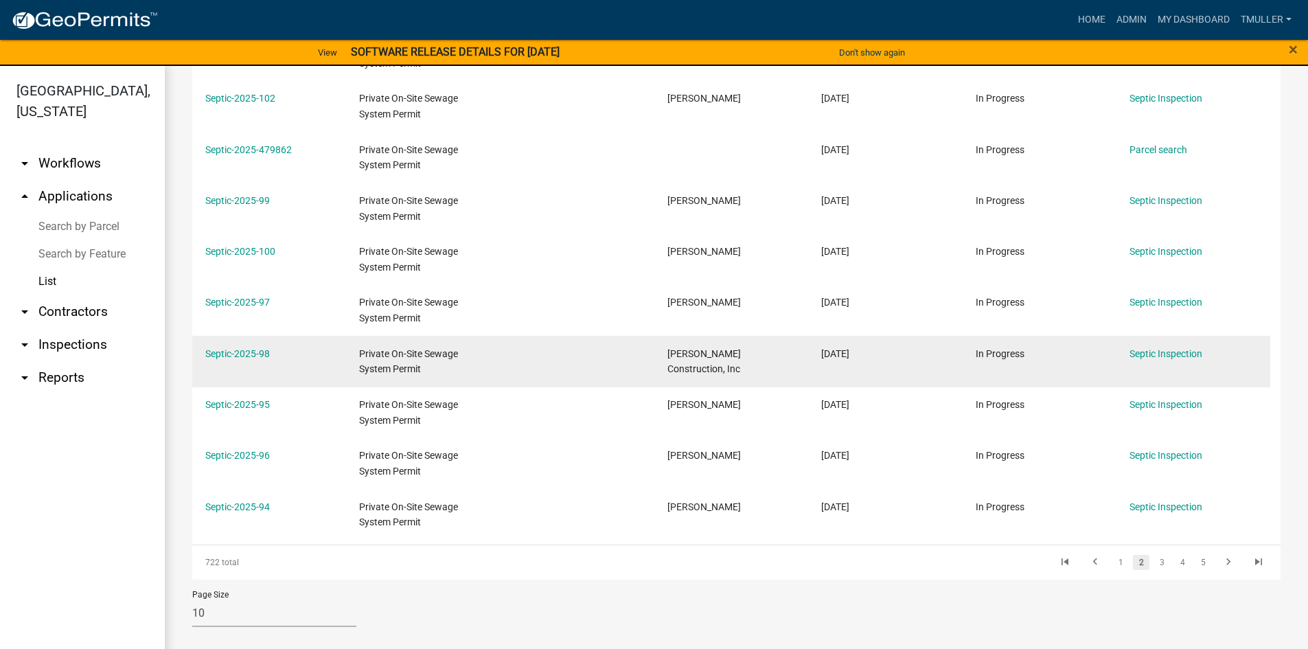
scroll to position [16, 0]
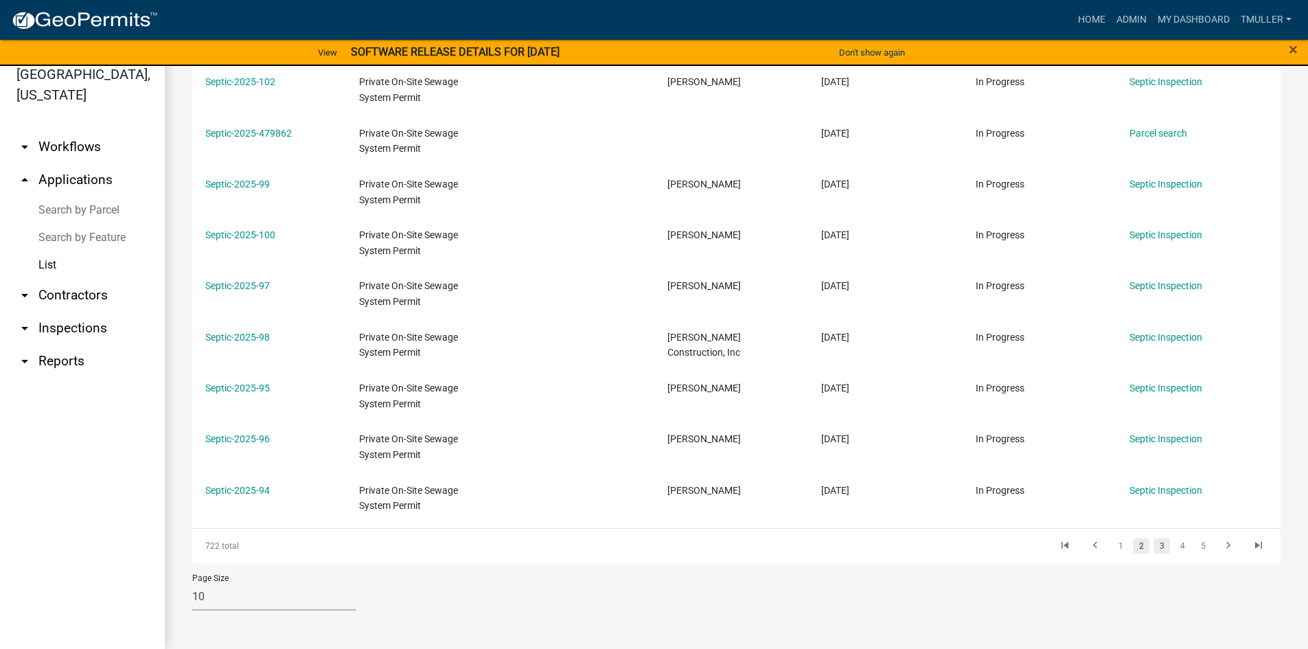
click at [1154, 546] on link "3" at bounding box center [1162, 545] width 16 height 15
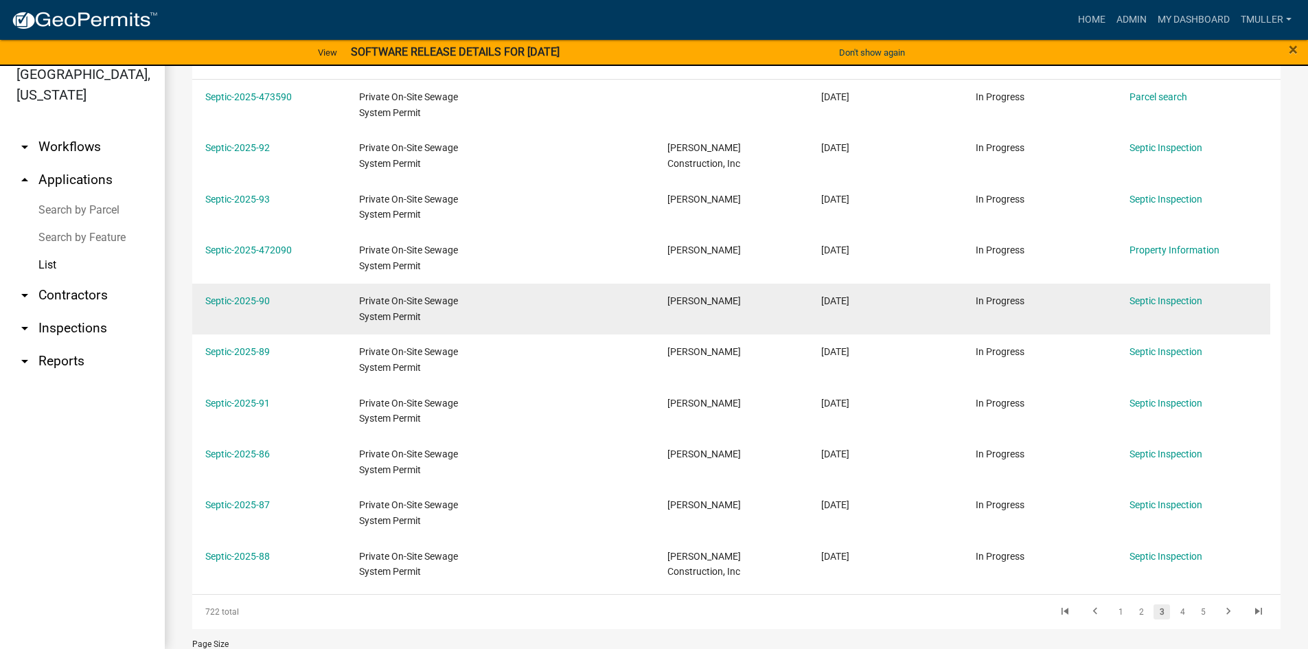
scroll to position [270, 0]
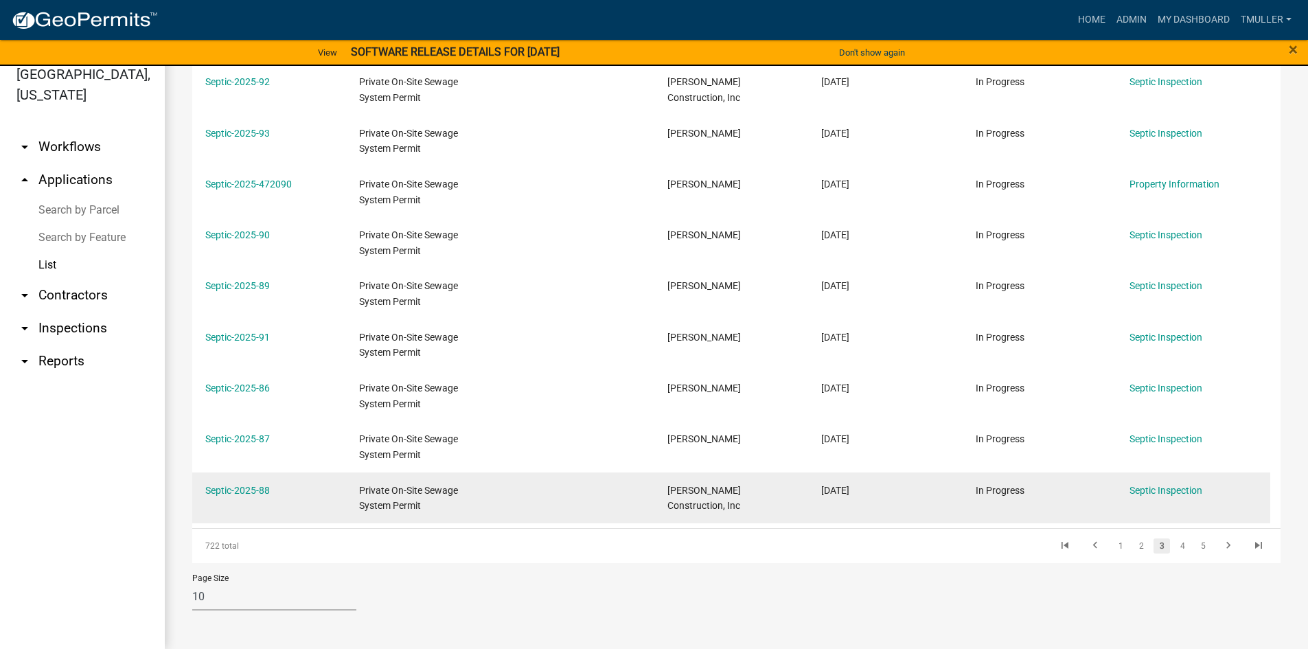
click at [255, 500] on datatable-body-cell "Septic-2025-88" at bounding box center [269, 497] width 154 height 51
click at [253, 488] on link "Septic-2025-88" at bounding box center [237, 490] width 65 height 11
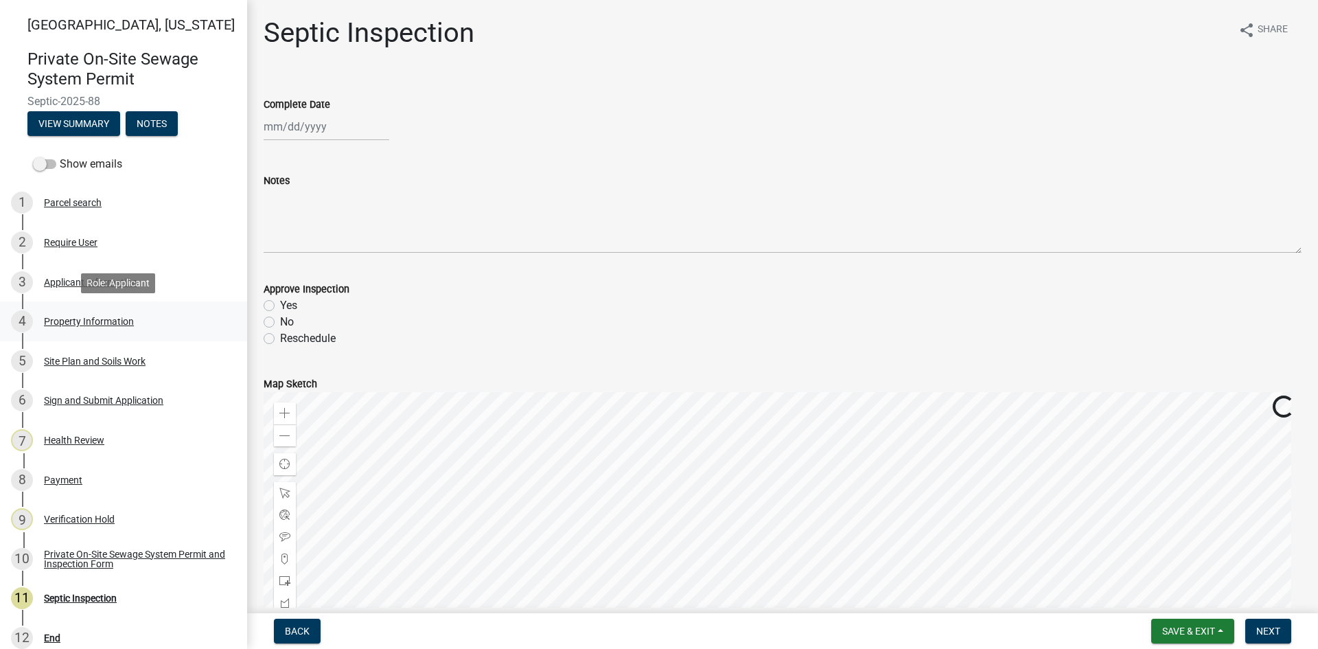
click at [83, 317] on div "Property Information" at bounding box center [89, 322] width 90 height 10
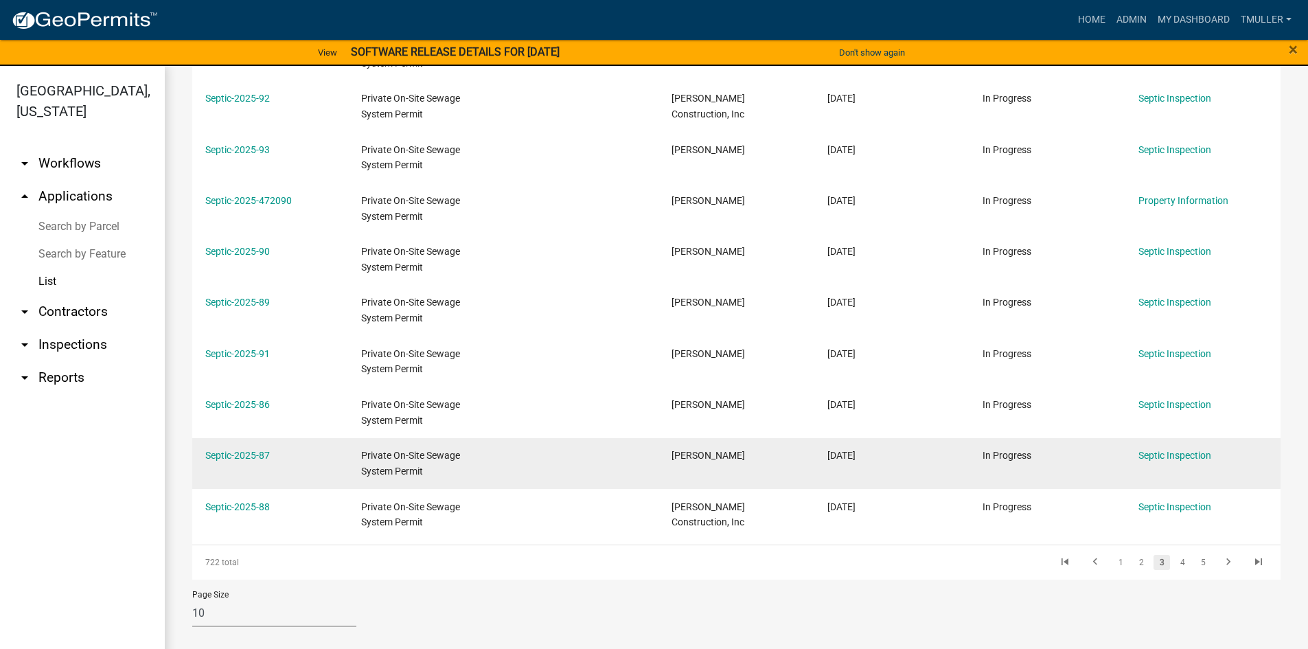
scroll to position [16, 0]
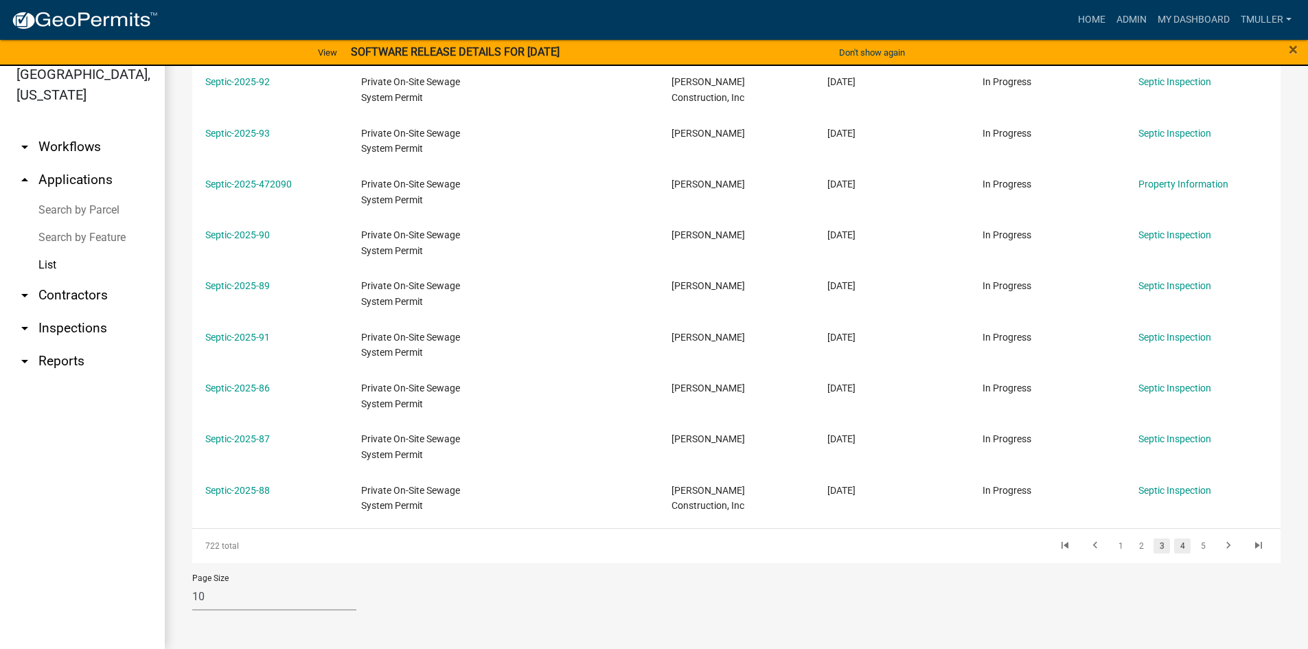
click at [1174, 548] on link "4" at bounding box center [1182, 545] width 16 height 15
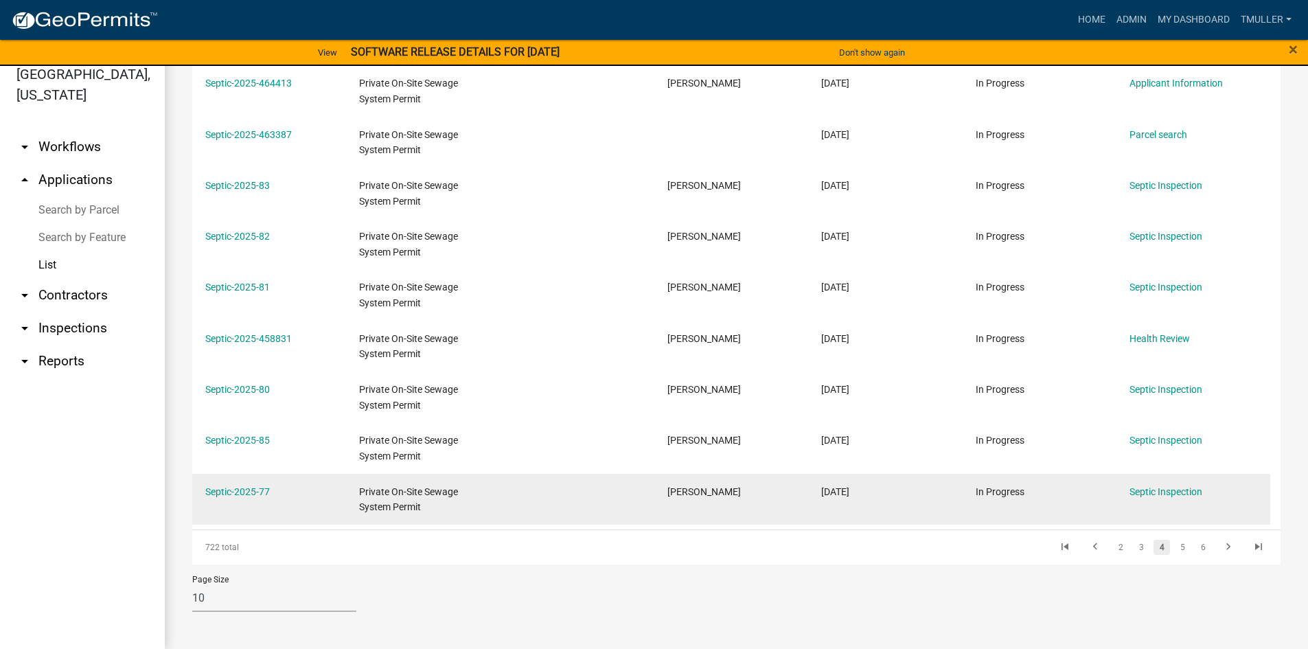
scroll to position [270, 0]
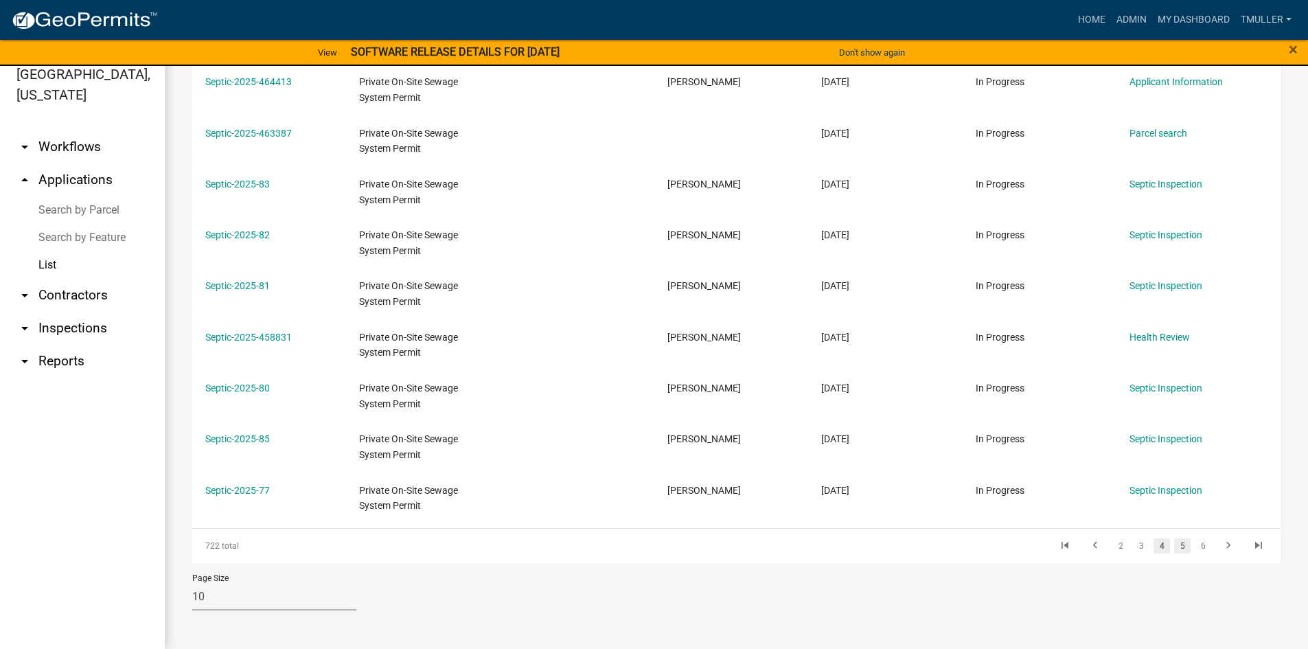
click at [1174, 545] on link "5" at bounding box center [1182, 545] width 16 height 15
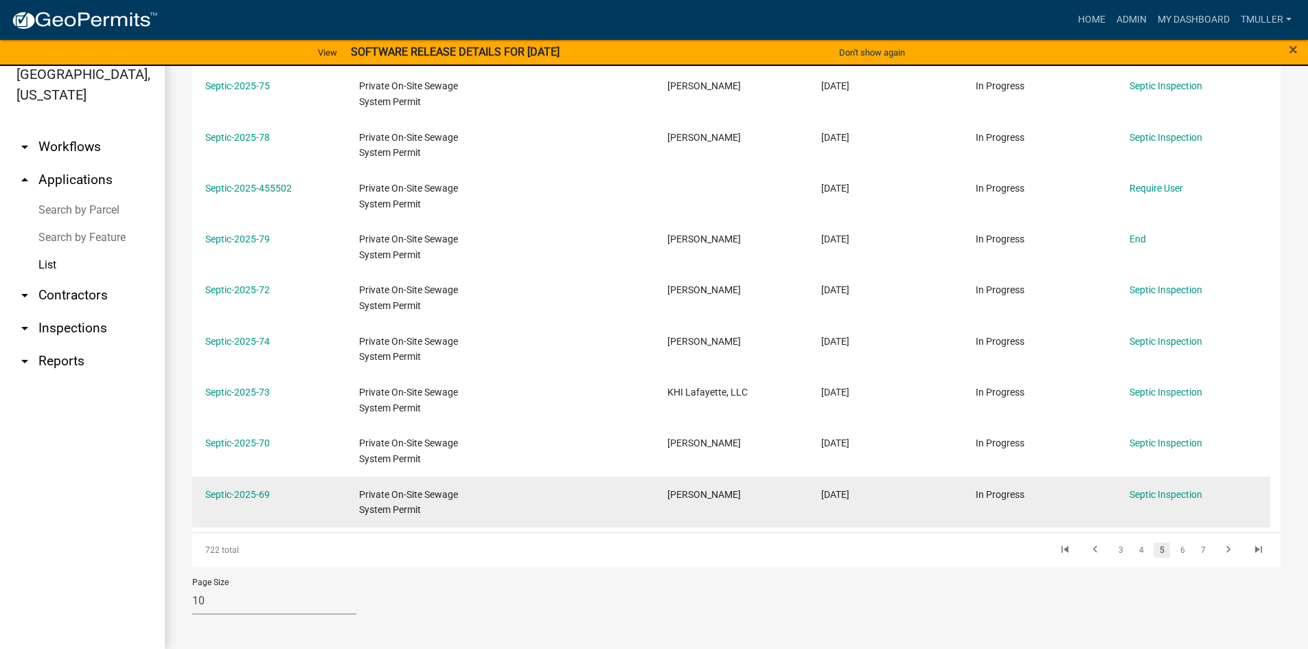
scroll to position [270, 0]
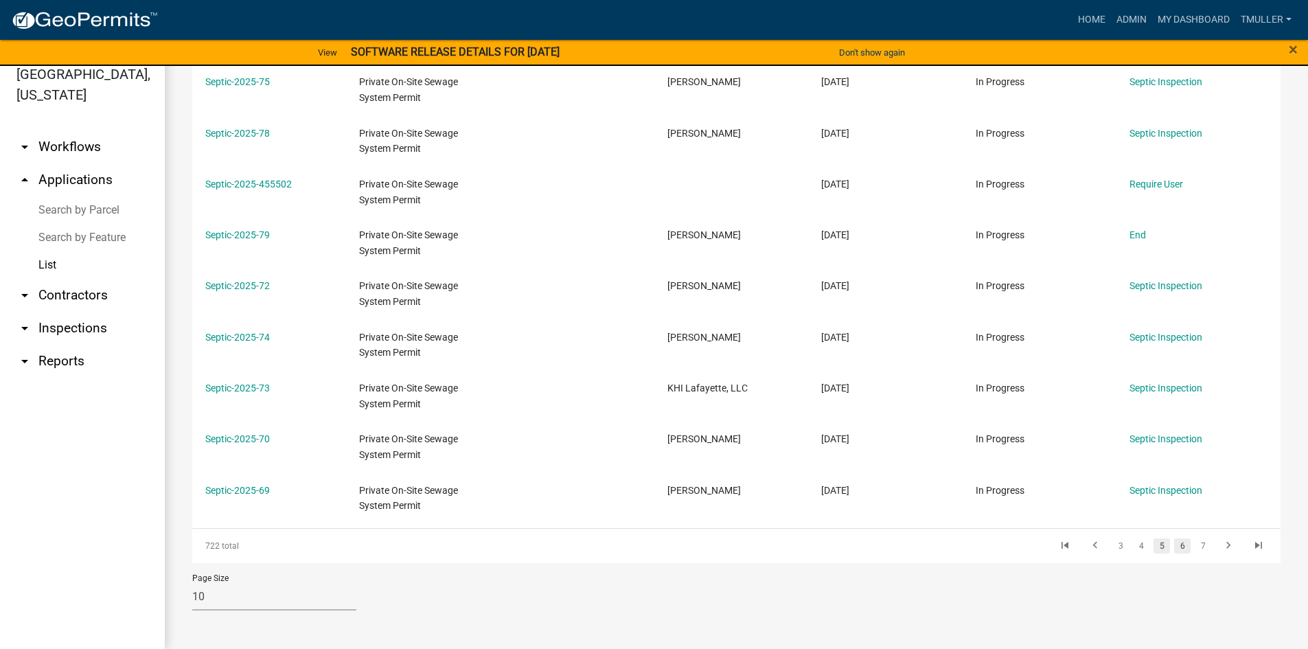
click at [1174, 552] on link "6" at bounding box center [1182, 545] width 16 height 15
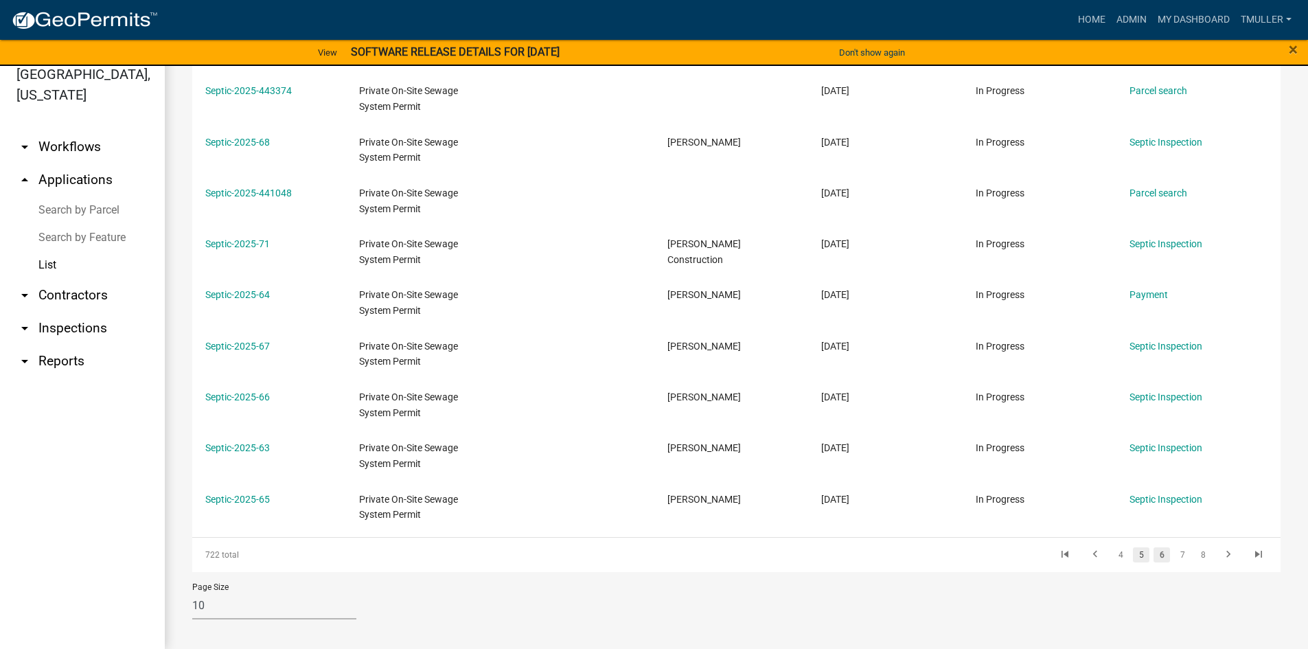
scroll to position [270, 0]
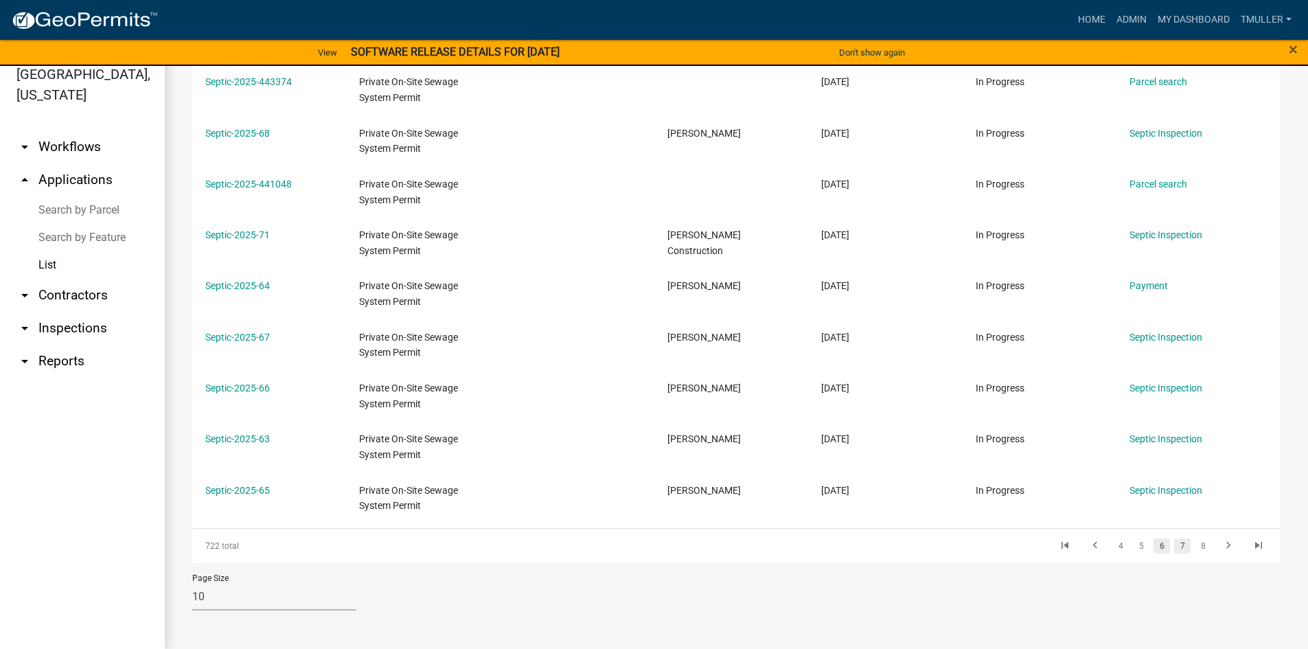
click at [1174, 542] on link "7" at bounding box center [1182, 545] width 16 height 15
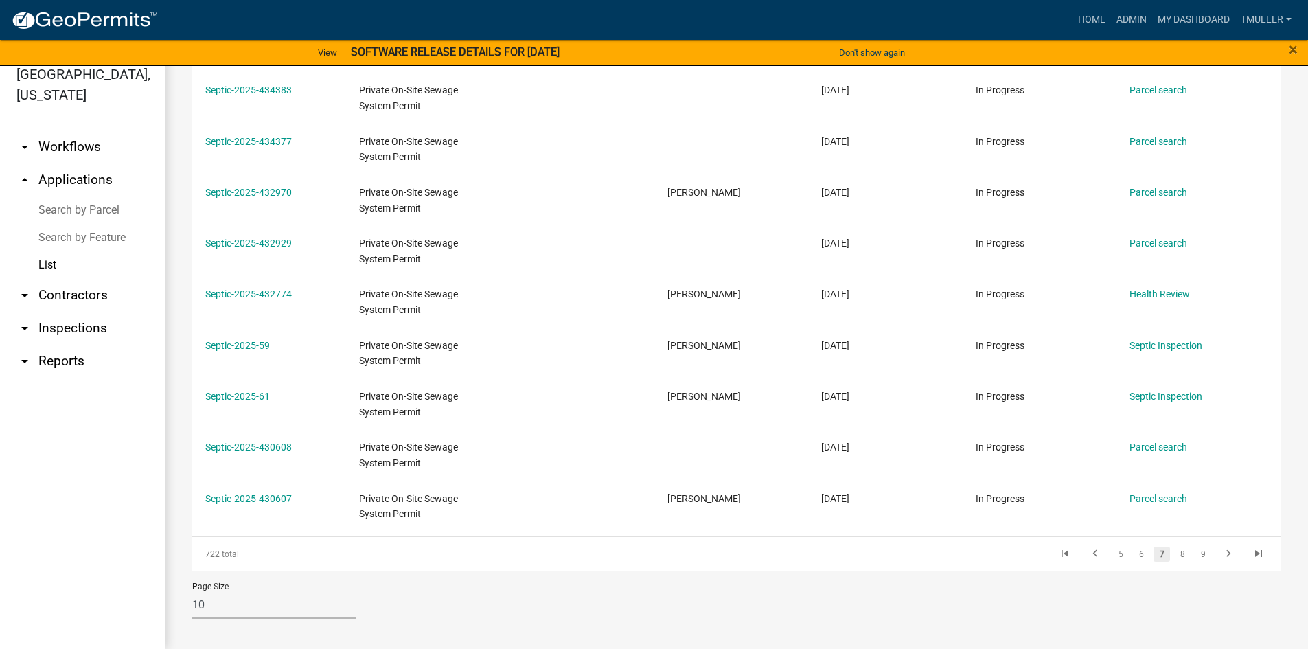
scroll to position [270, 0]
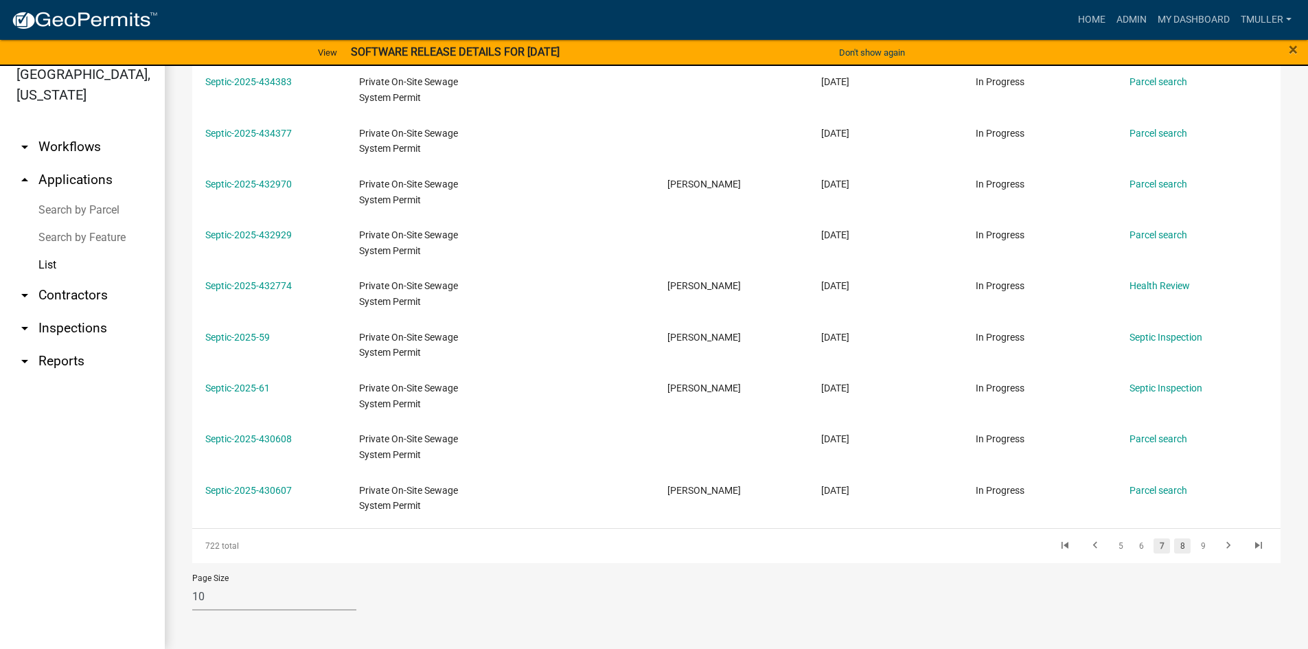
click at [1174, 546] on link "8" at bounding box center [1182, 545] width 16 height 15
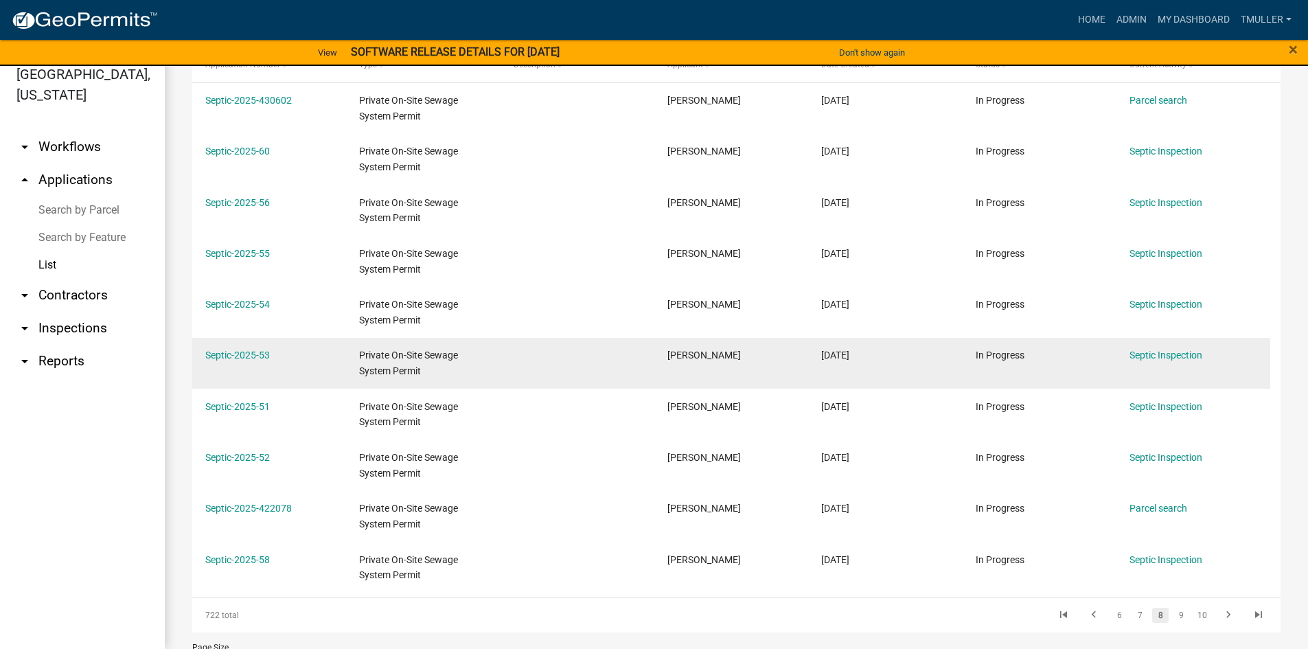
scroll to position [201, 0]
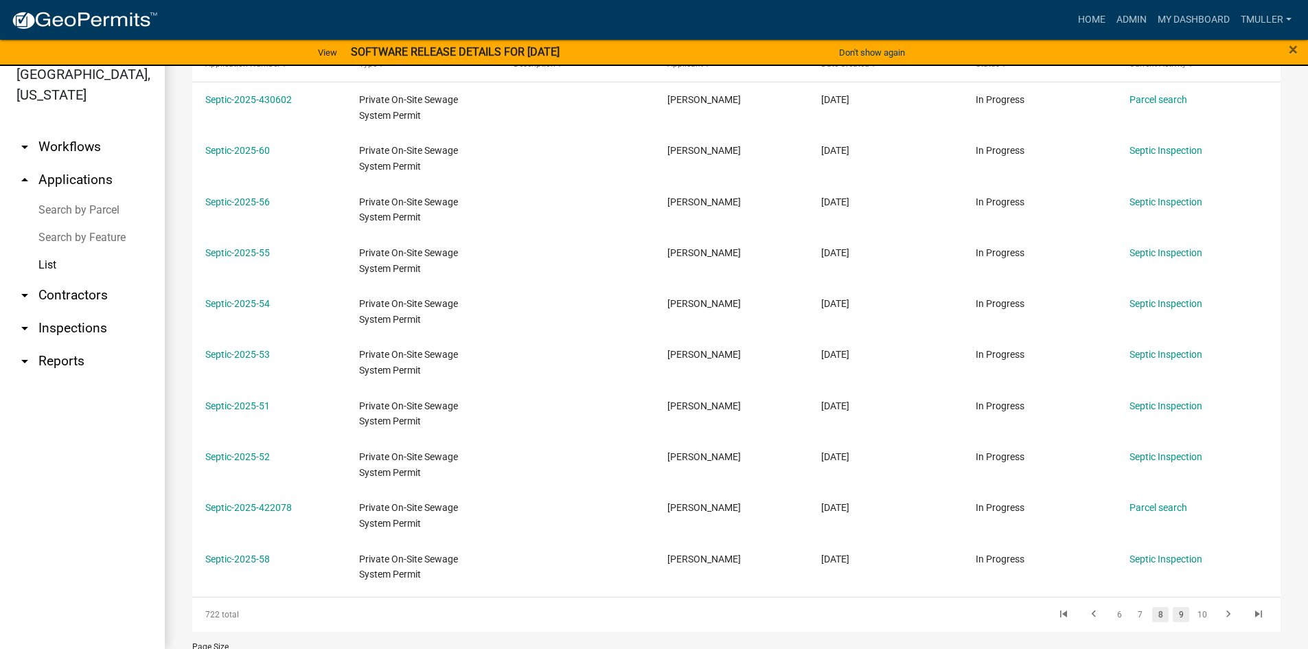
click at [1176, 608] on link "9" at bounding box center [1181, 614] width 16 height 15
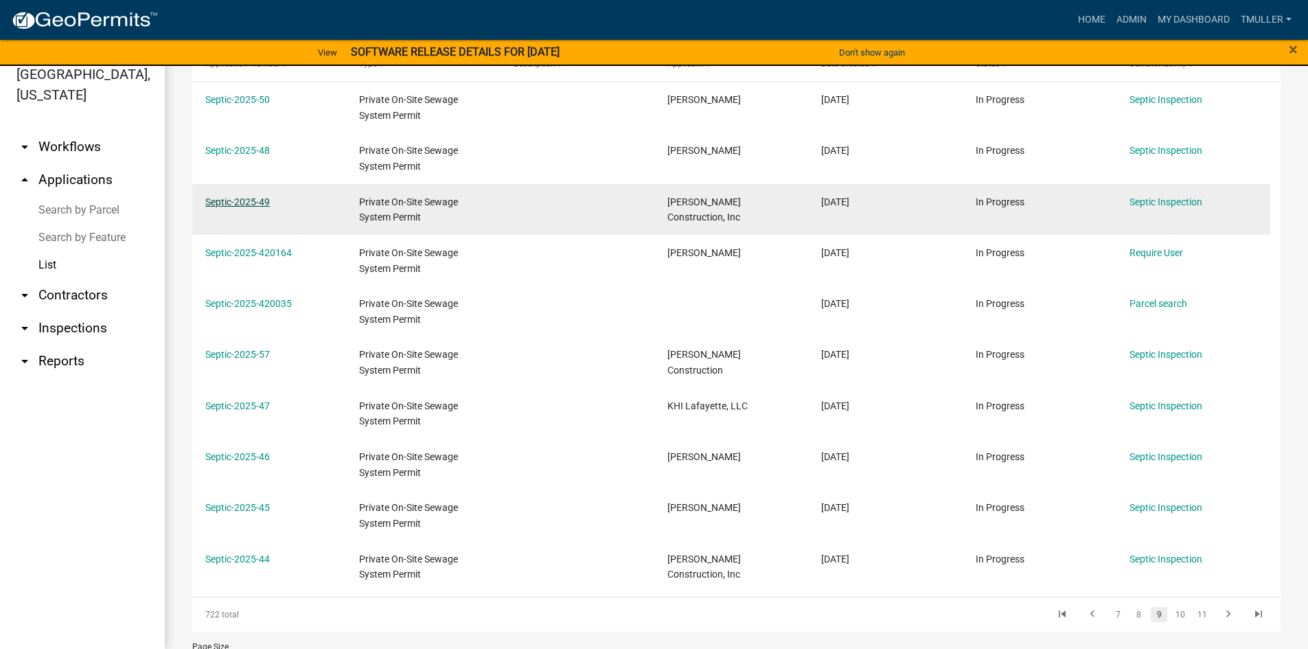
click at [251, 201] on link "Septic-2025-49" at bounding box center [237, 201] width 65 height 11
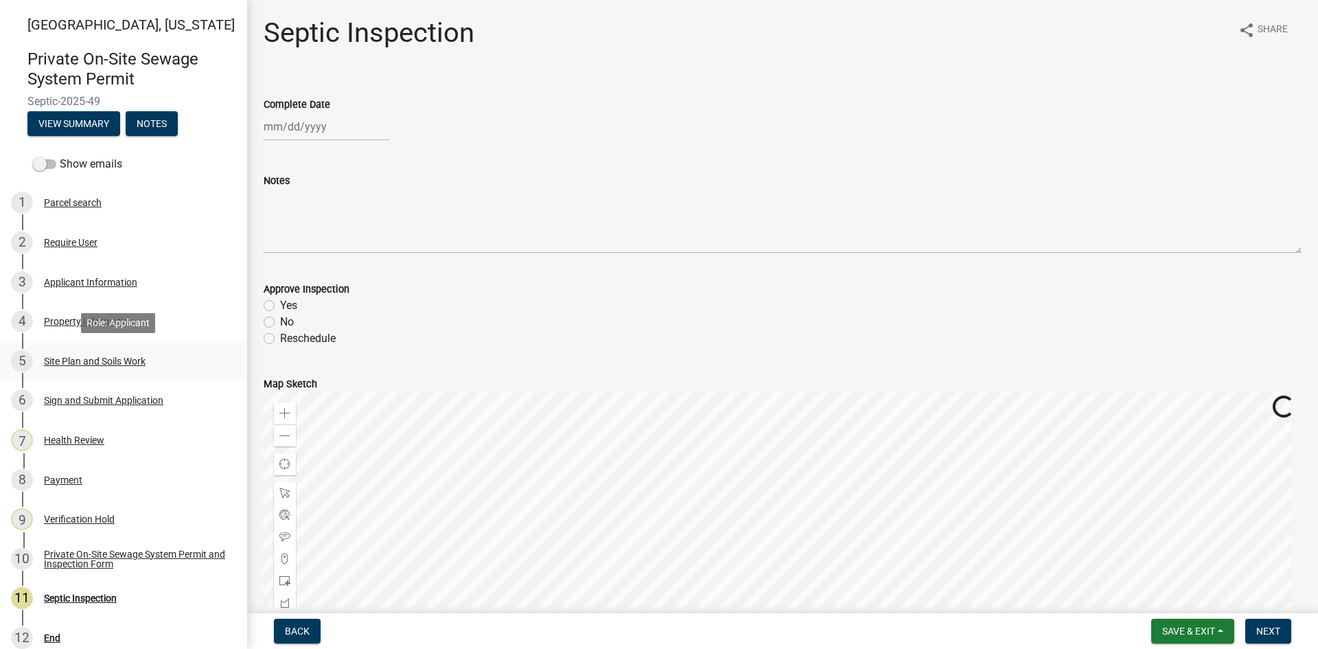
click at [100, 363] on div "Site Plan and Soils Work" at bounding box center [95, 361] width 102 height 10
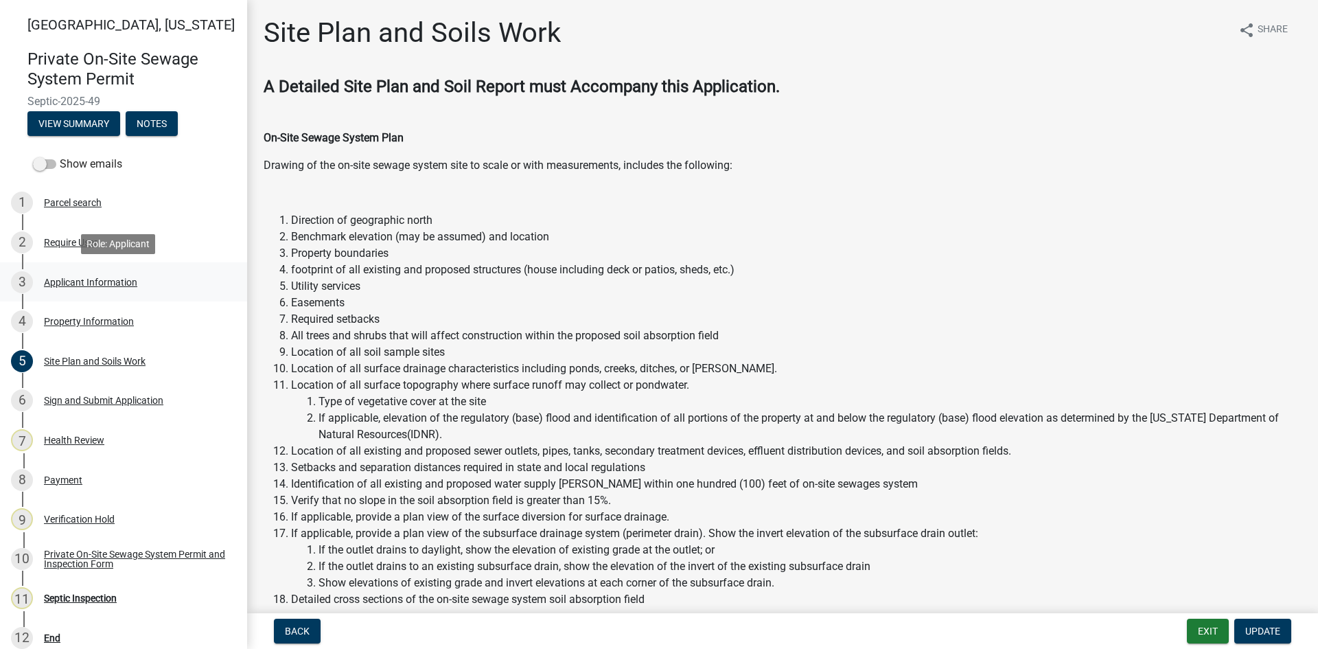
click at [76, 285] on div "Applicant Information" at bounding box center [90, 282] width 93 height 10
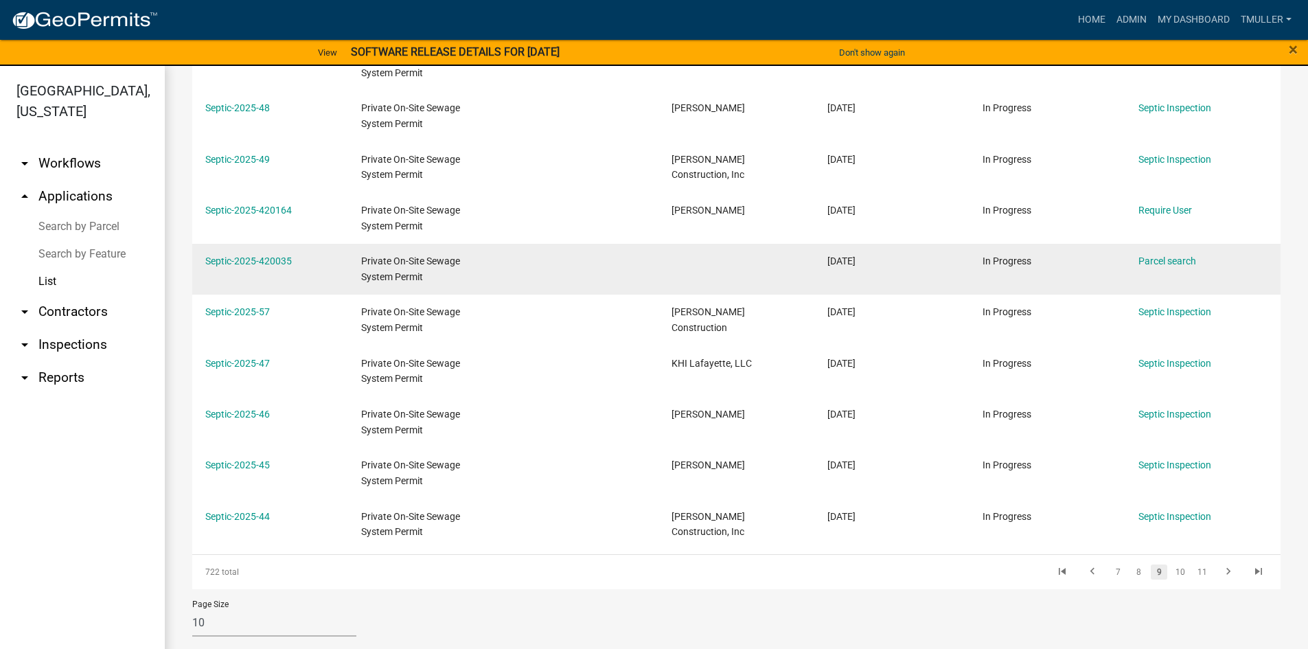
scroll to position [270, 0]
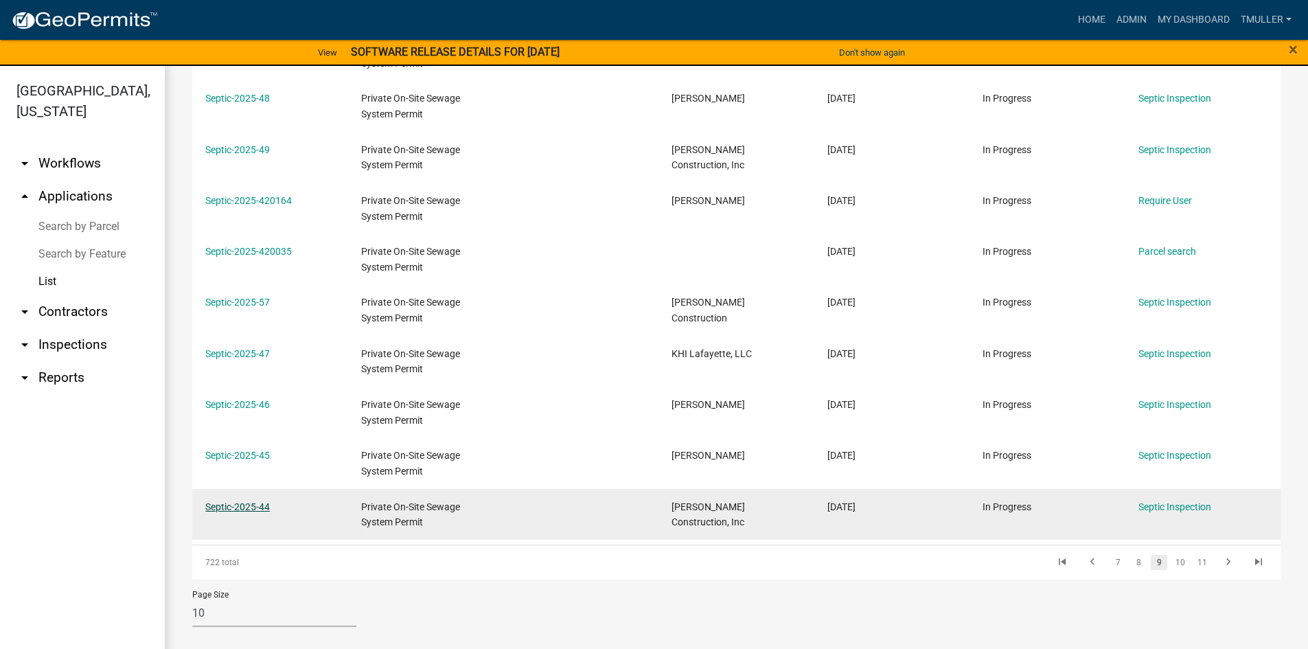
click at [224, 503] on link "Septic-2025-44" at bounding box center [237, 506] width 65 height 11
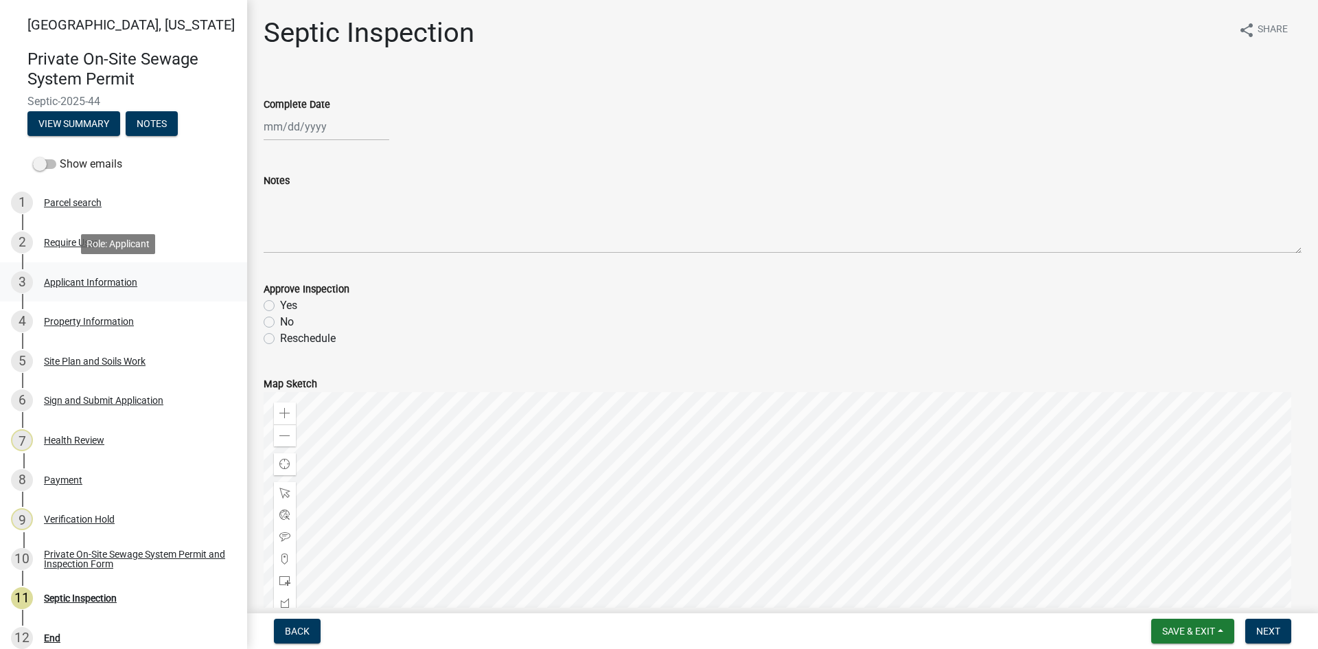
click at [63, 284] on div "Applicant Information" at bounding box center [90, 282] width 93 height 10
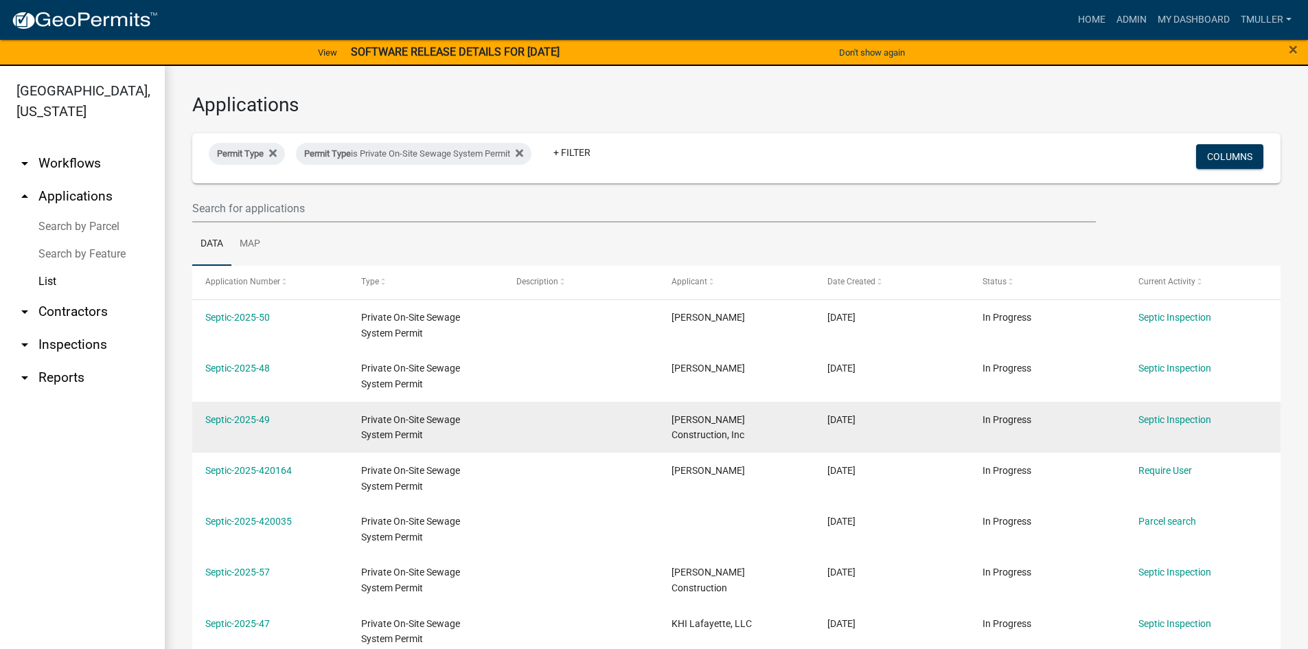
click at [218, 412] on div "Septic-2025-49" at bounding box center [269, 420] width 129 height 16
click at [222, 417] on link "Septic-2025-49" at bounding box center [237, 419] width 65 height 11
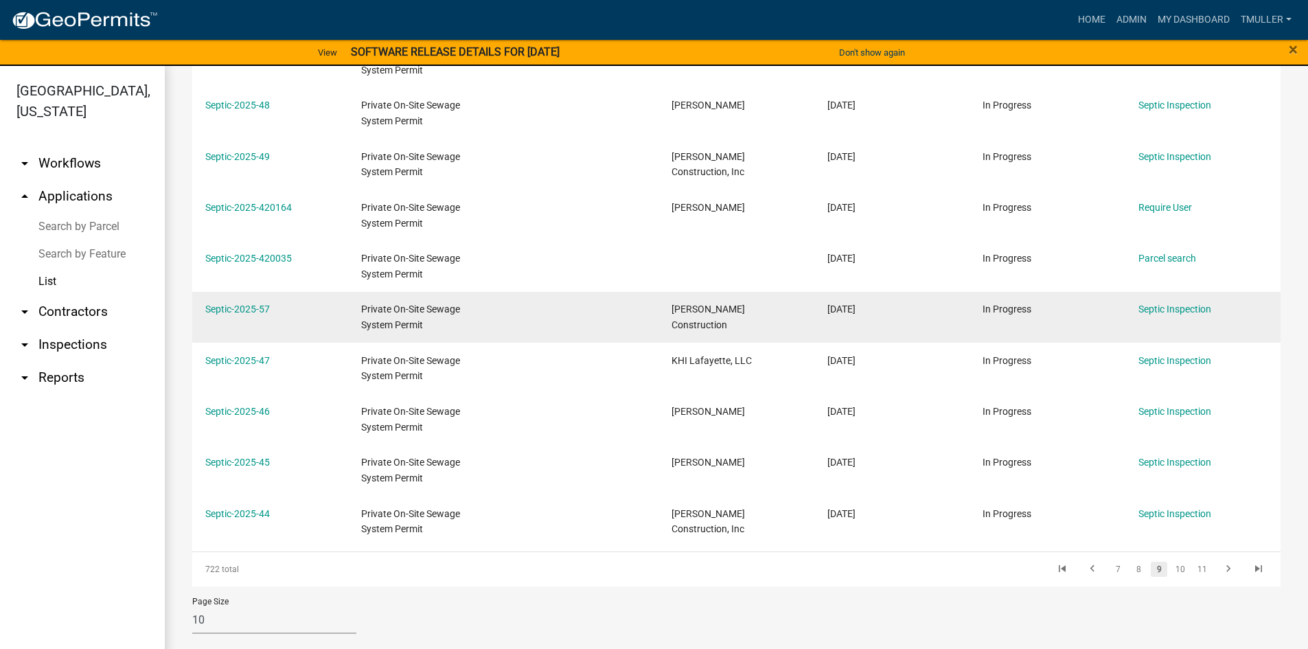
scroll to position [270, 0]
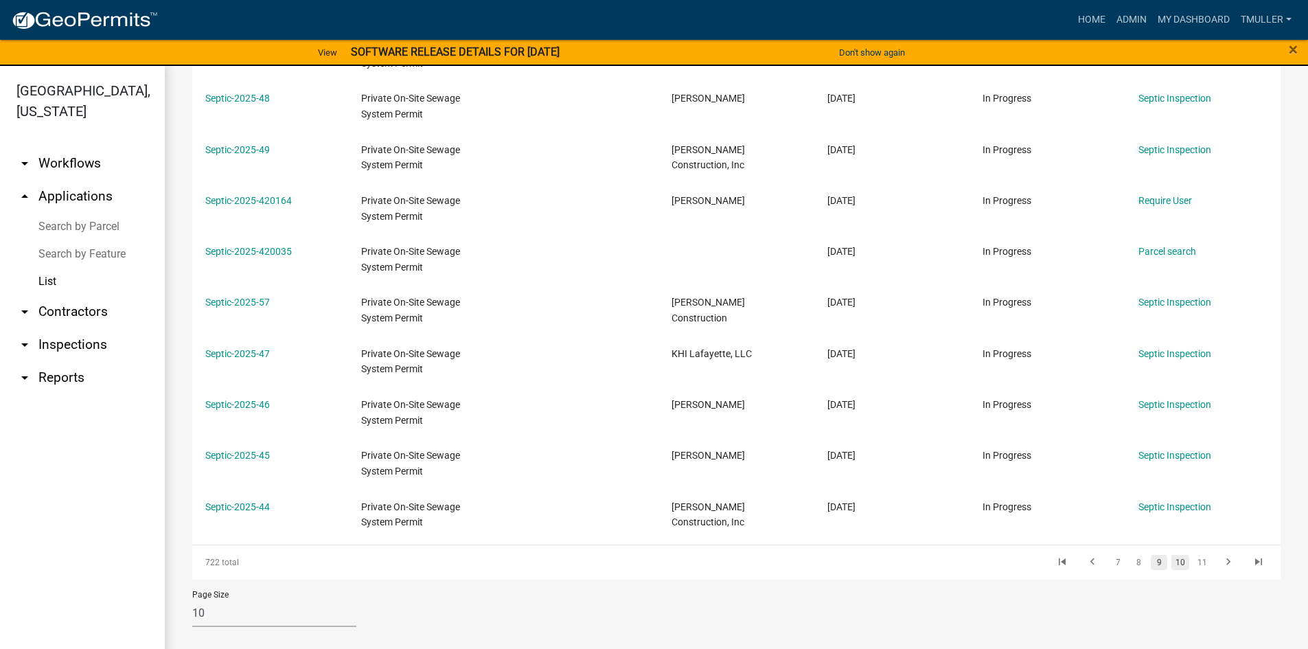
click at [1171, 563] on link "10" at bounding box center [1180, 562] width 18 height 15
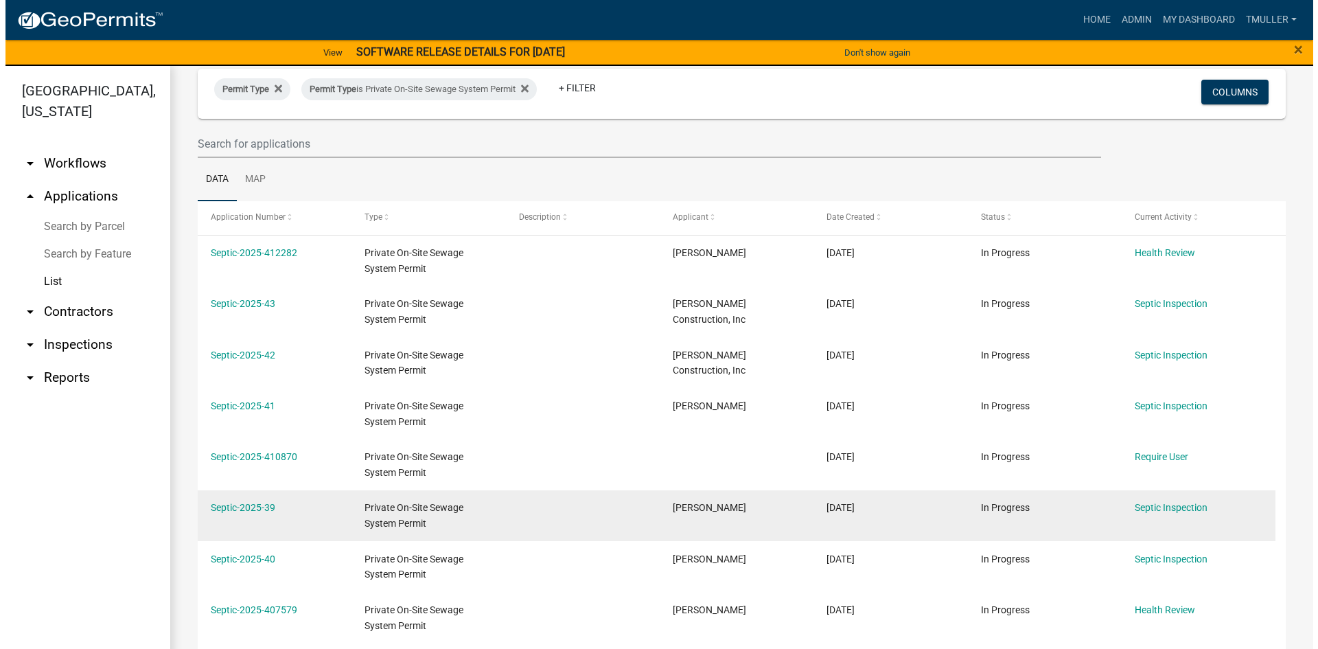
scroll to position [64, 0]
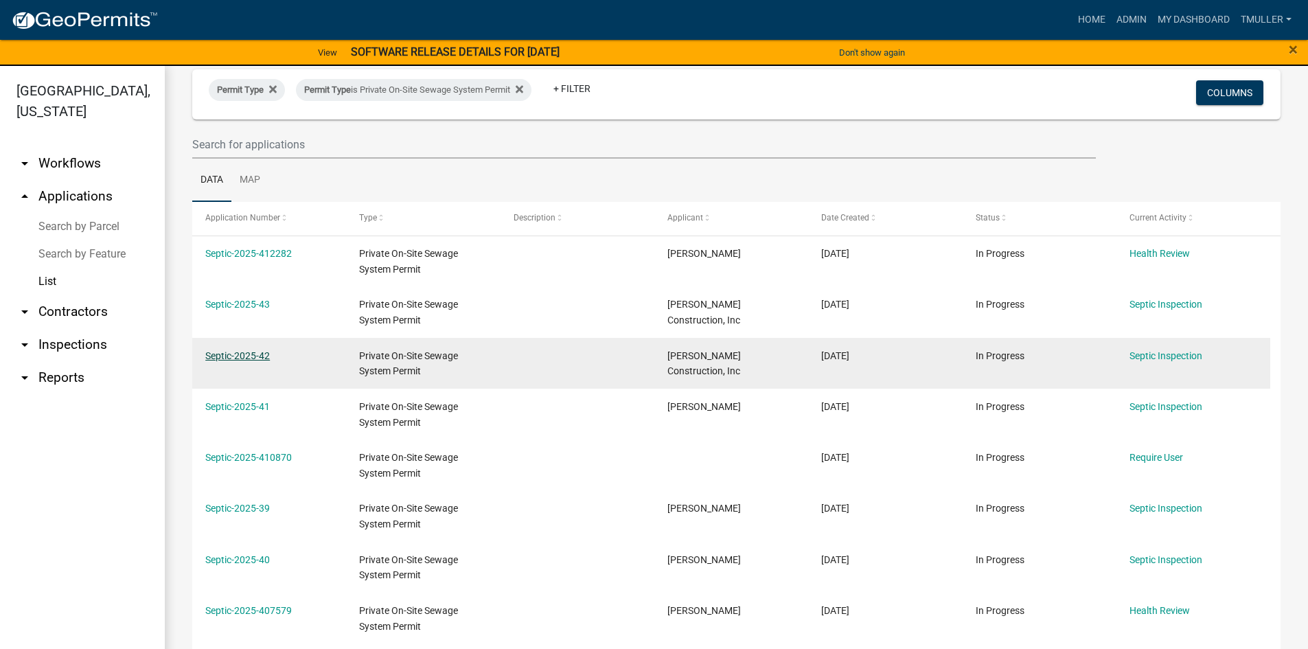
click at [253, 356] on link "Septic-2025-42" at bounding box center [237, 355] width 65 height 11
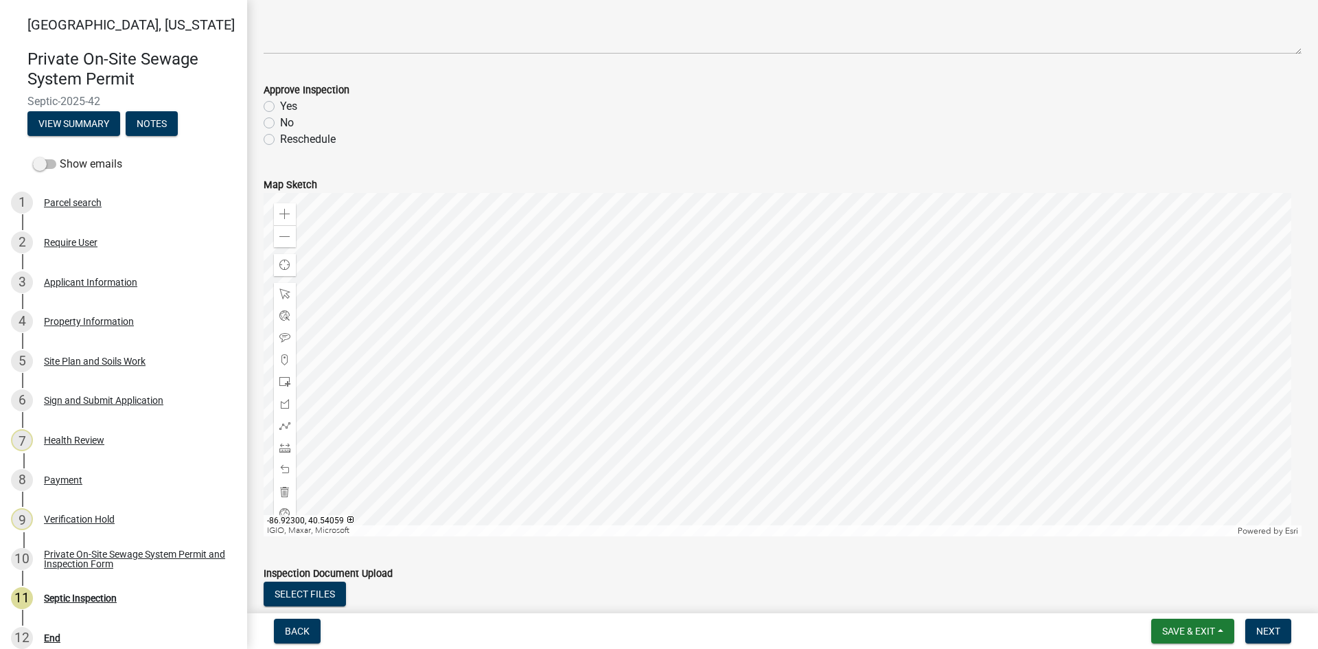
scroll to position [206, 0]
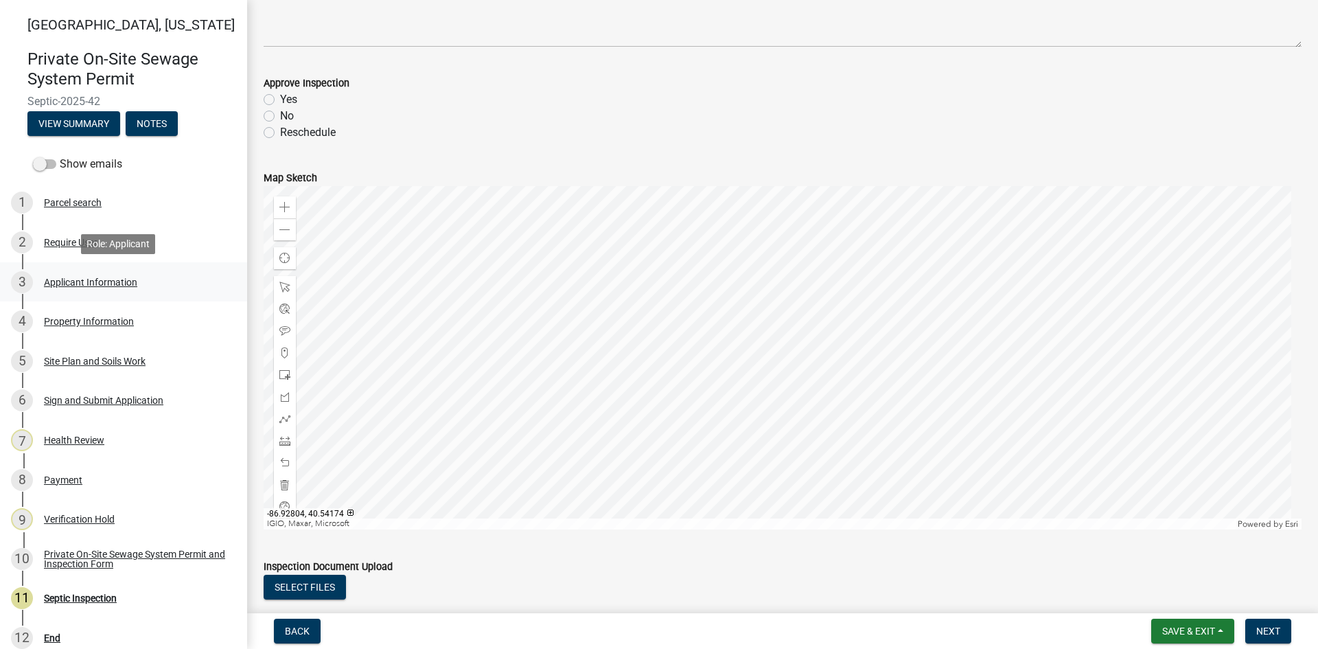
click at [93, 279] on div "Applicant Information" at bounding box center [90, 282] width 93 height 10
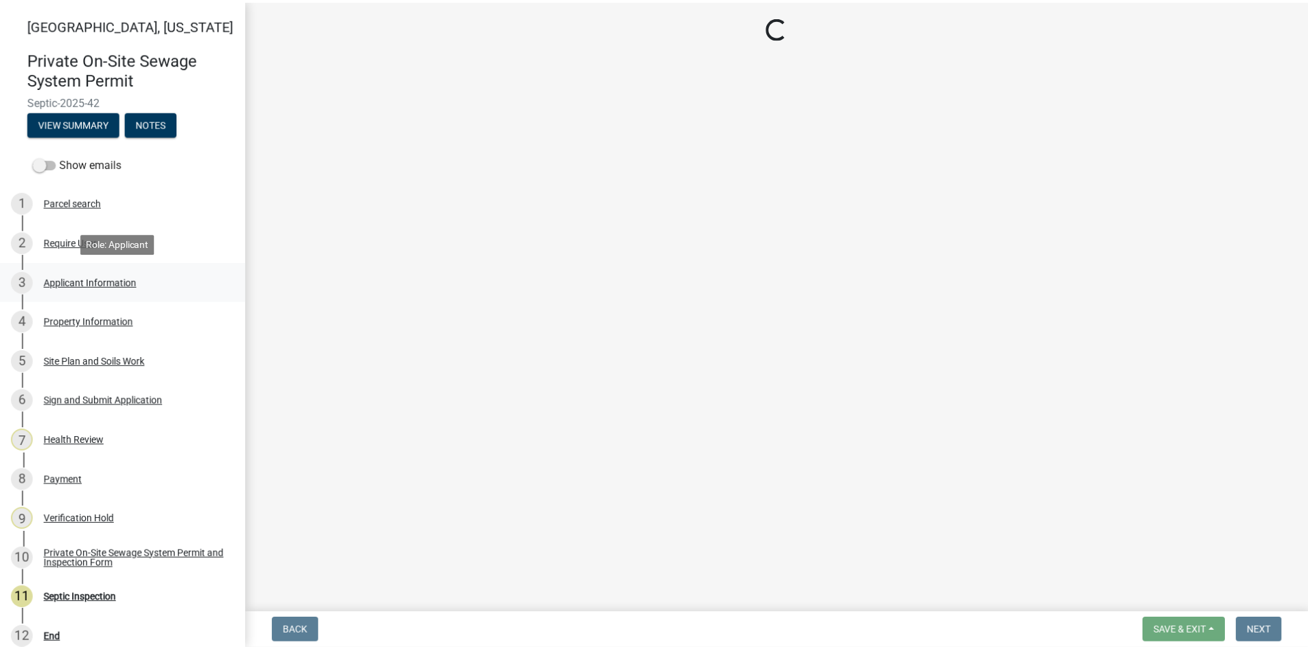
scroll to position [0, 0]
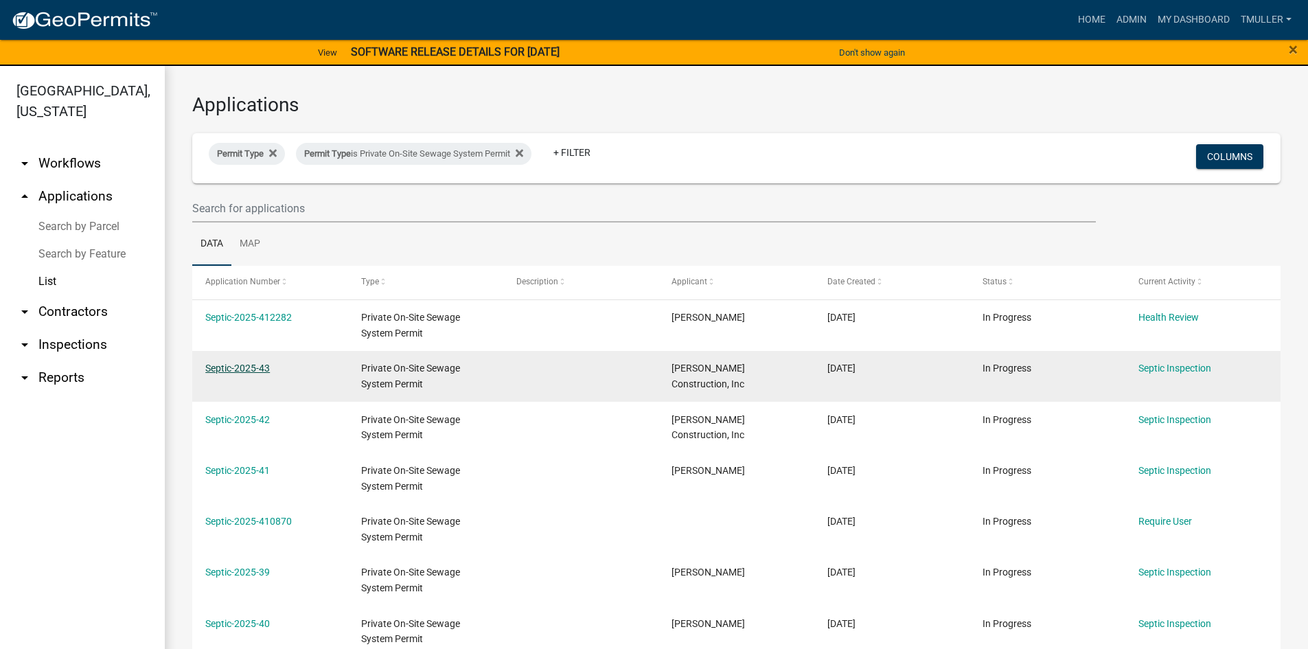
click at [251, 367] on link "Septic-2025-43" at bounding box center [237, 368] width 65 height 11
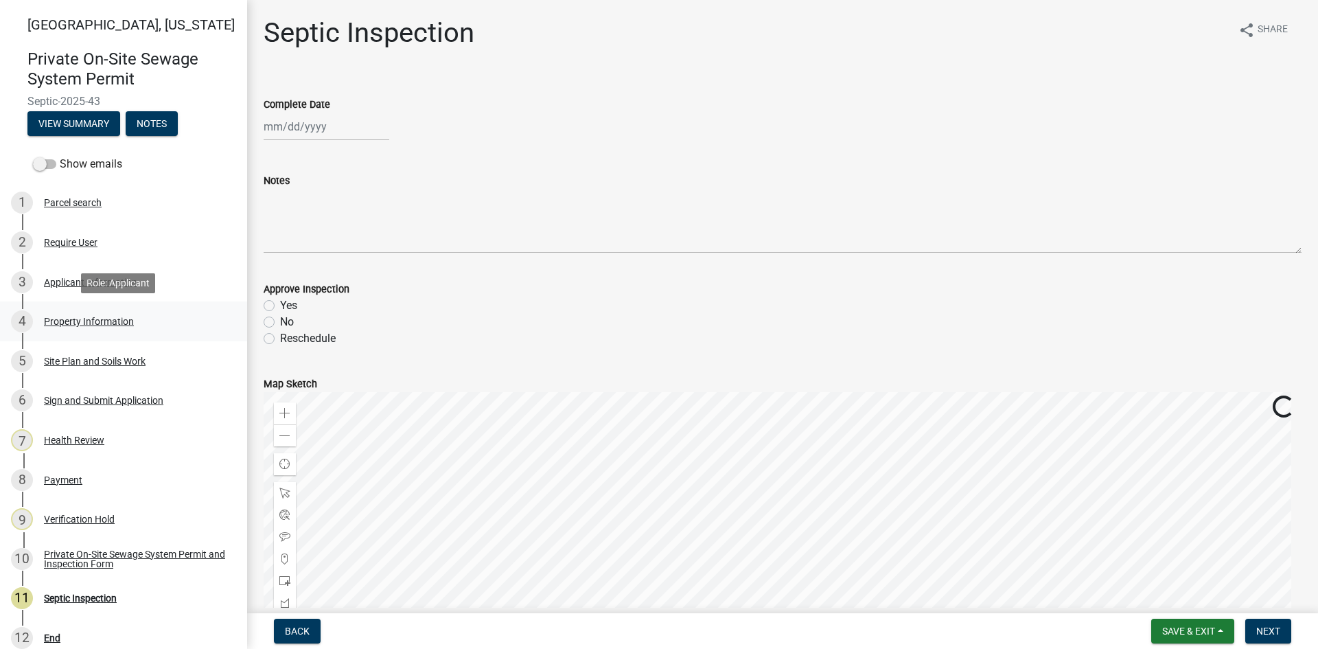
click at [56, 325] on div "Property Information" at bounding box center [89, 322] width 90 height 10
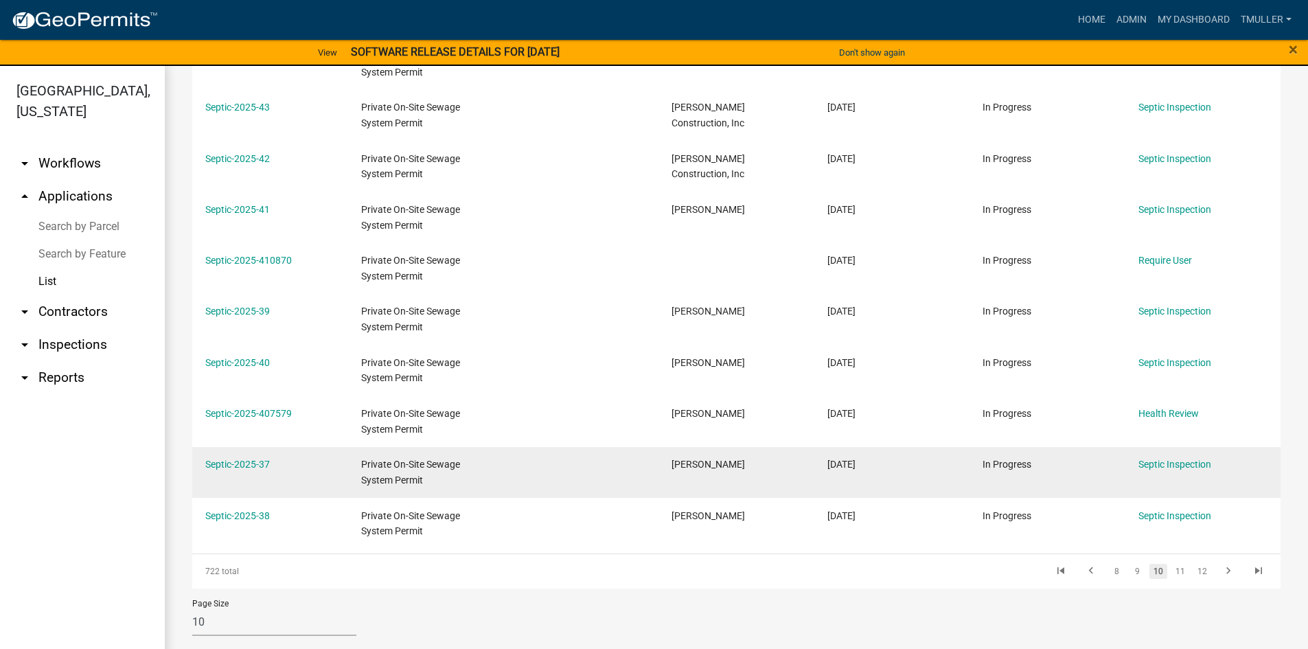
scroll to position [270, 0]
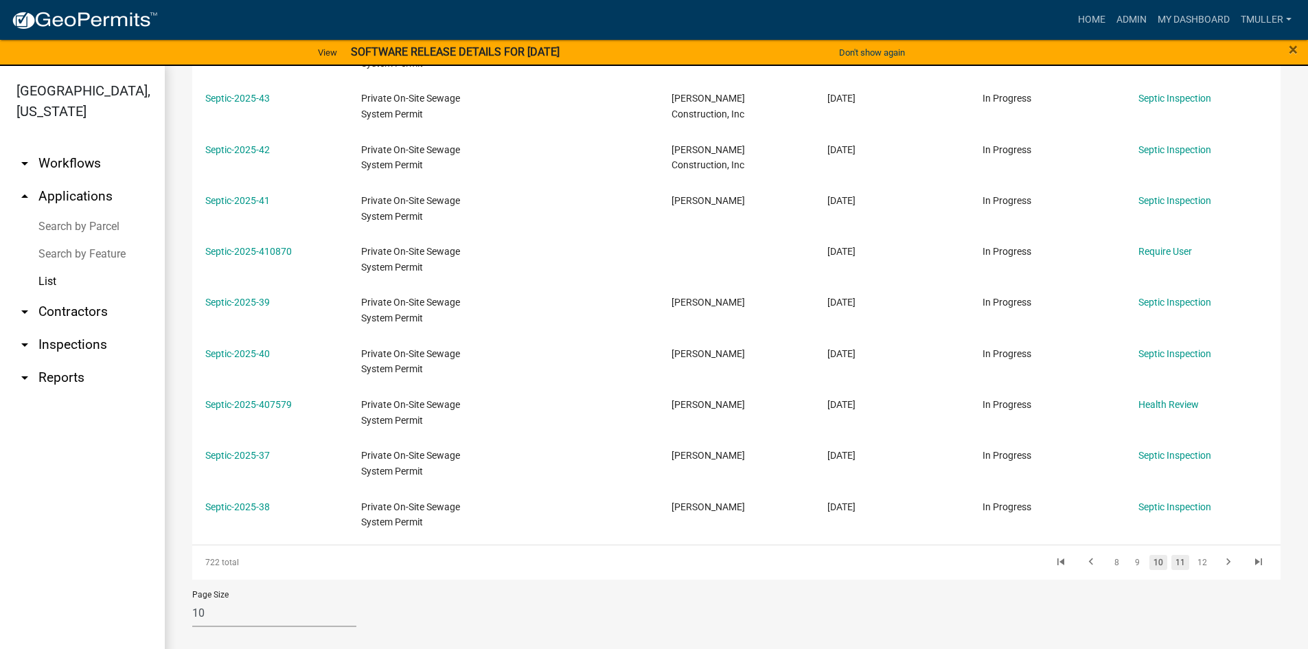
click at [1176, 561] on link "11" at bounding box center [1180, 562] width 18 height 15
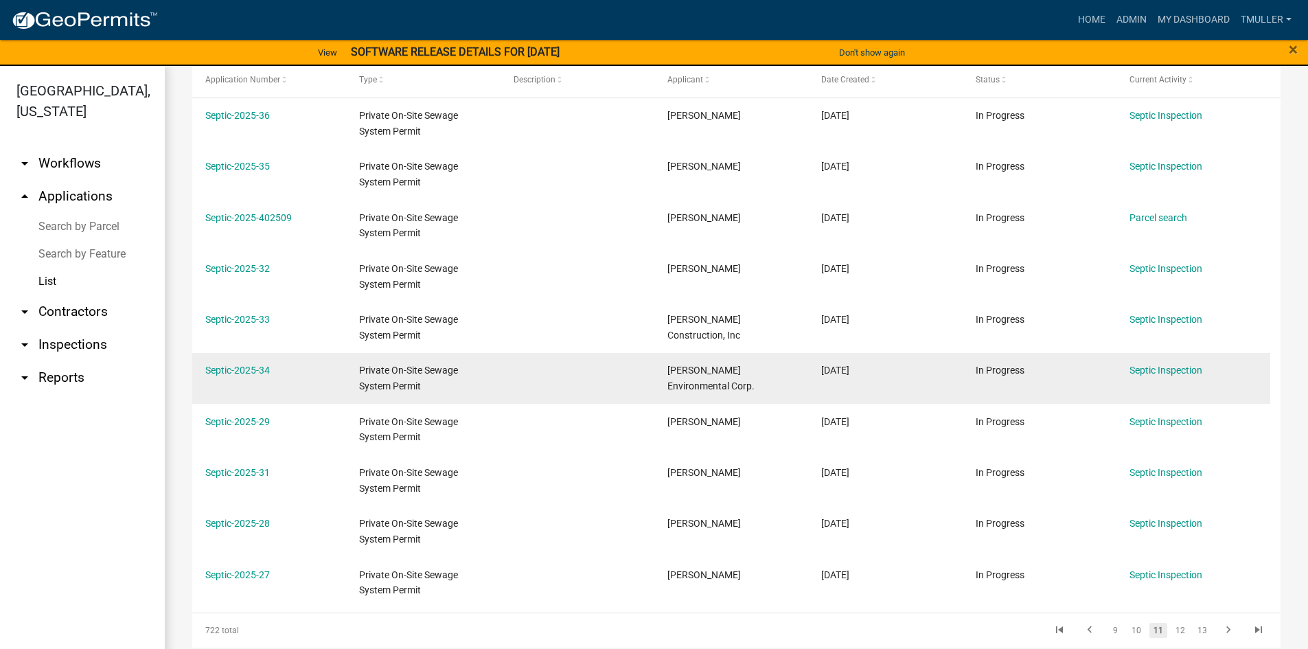
scroll to position [201, 0]
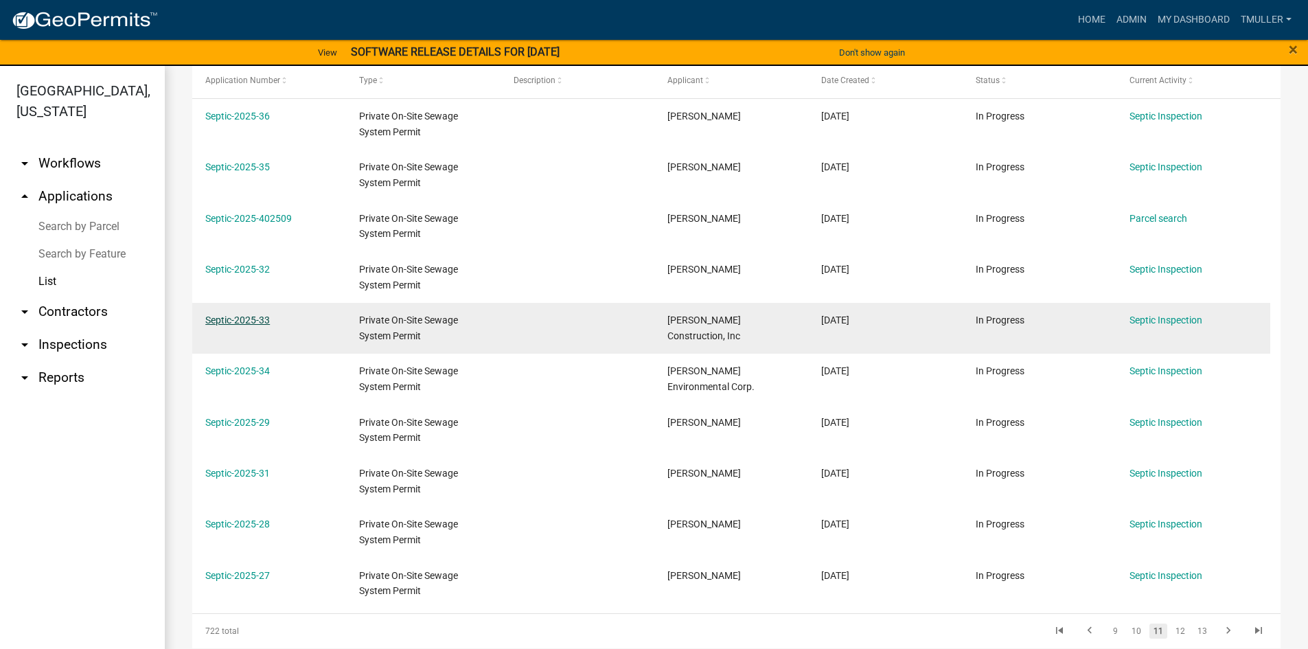
click at [218, 321] on link "Septic-2025-33" at bounding box center [237, 319] width 65 height 11
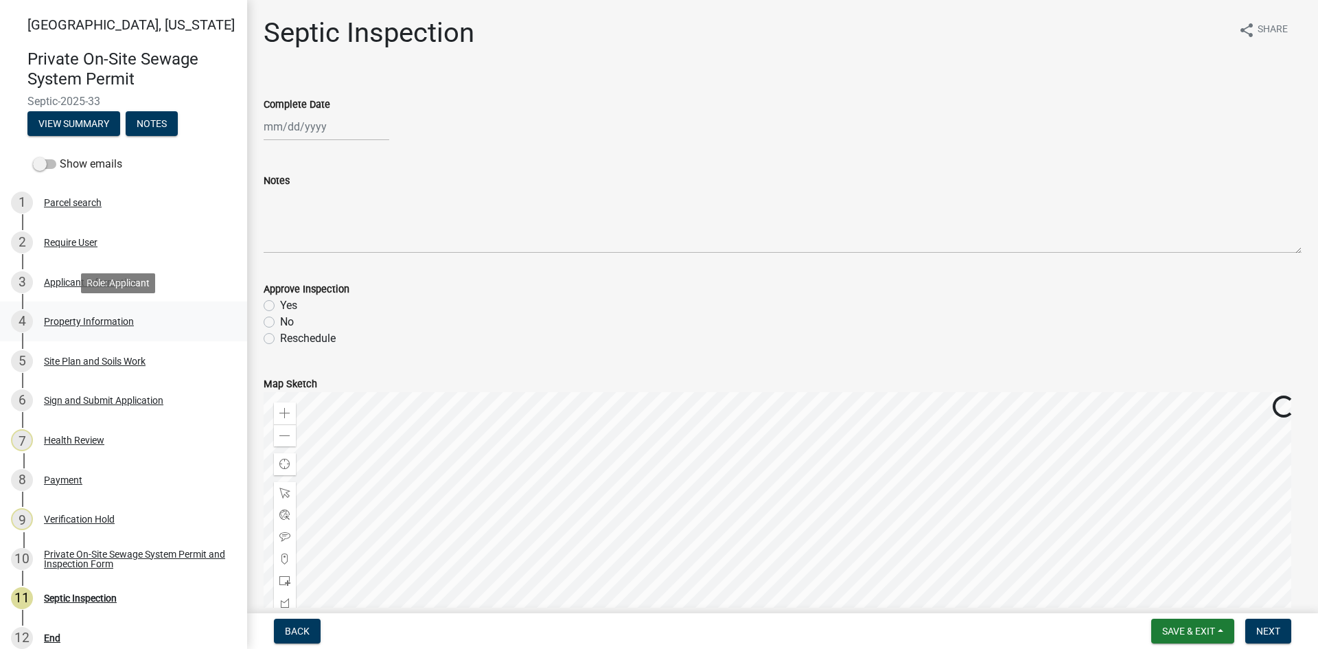
click at [71, 328] on div "4 Property Information" at bounding box center [118, 321] width 214 height 22
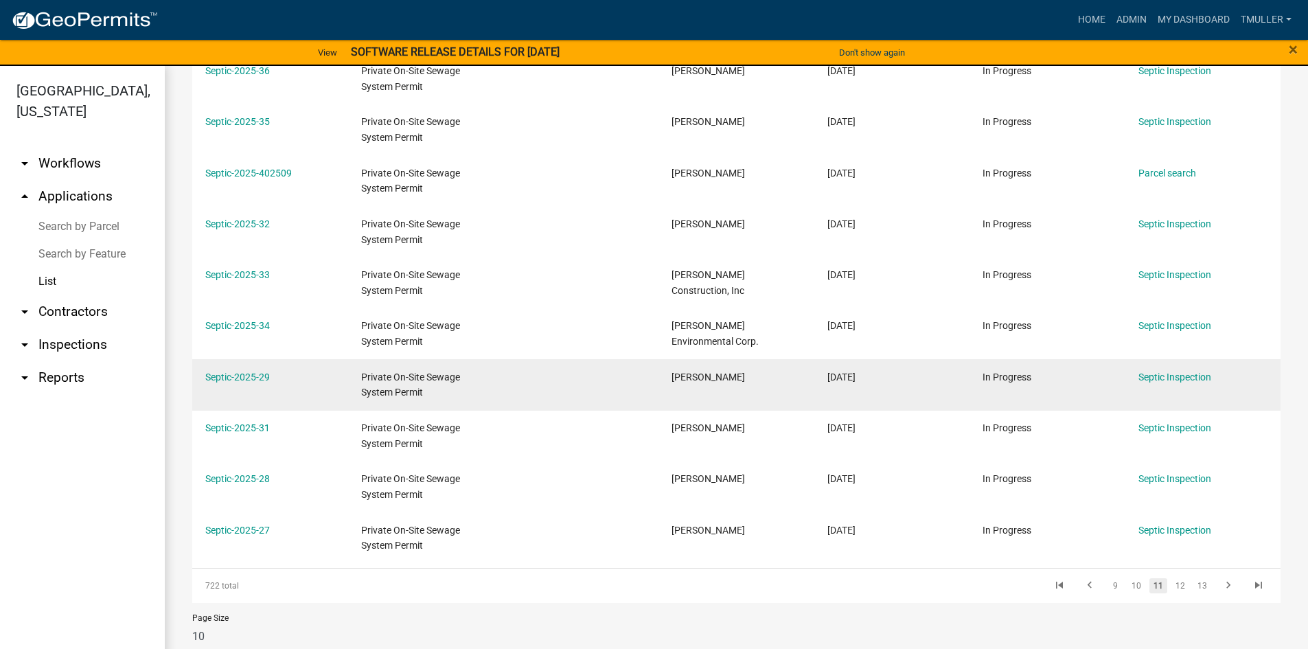
scroll to position [270, 0]
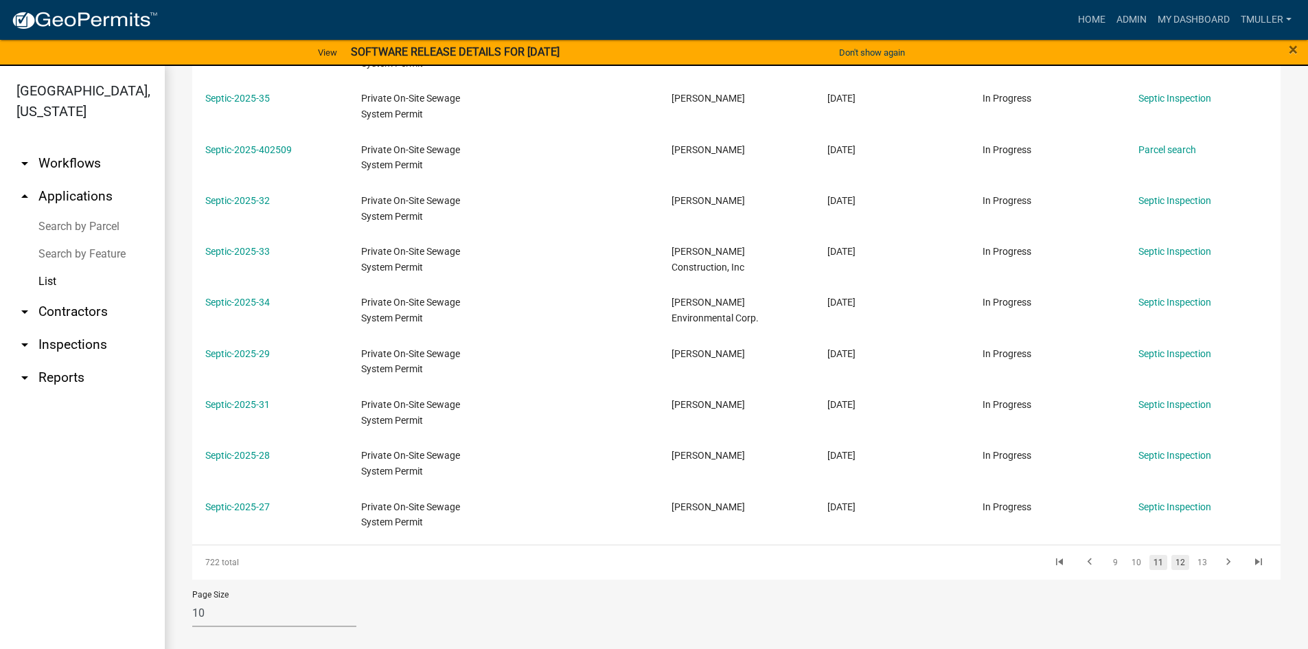
click at [1172, 558] on link "12" at bounding box center [1180, 562] width 18 height 15
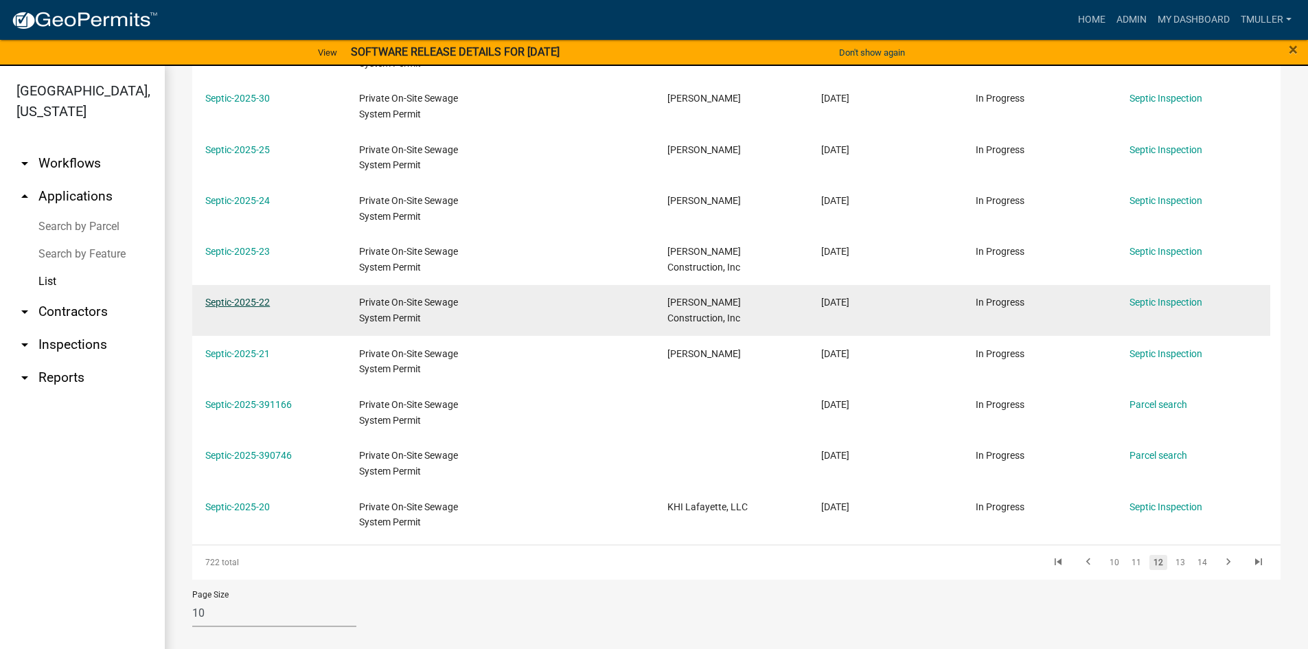
click at [222, 307] on link "Septic-2025-22" at bounding box center [237, 302] width 65 height 11
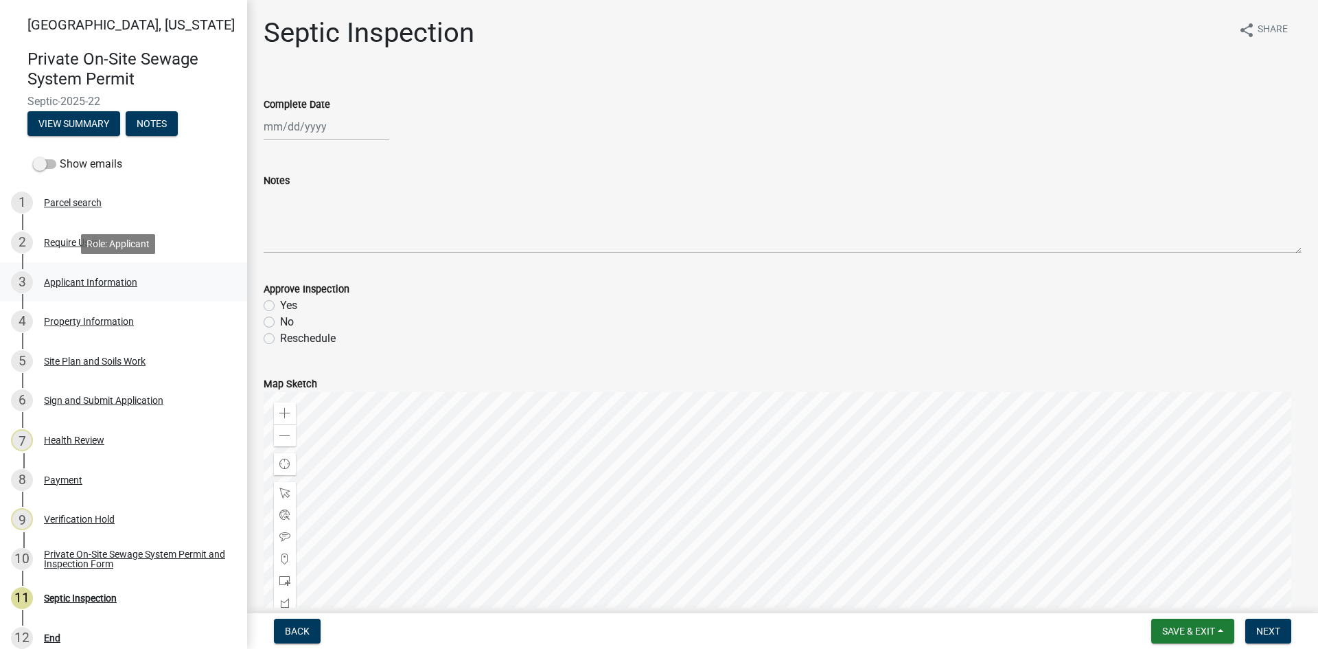
click at [60, 285] on div "Applicant Information" at bounding box center [90, 282] width 93 height 10
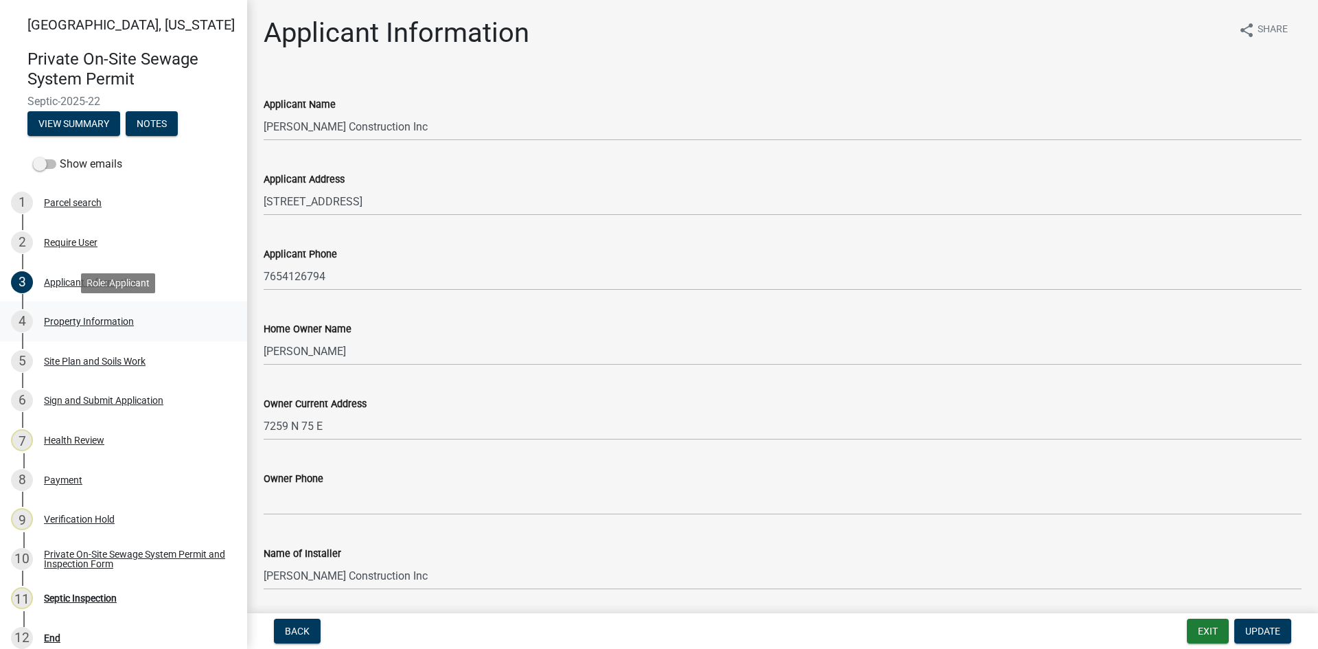
click at [62, 321] on div "Property Information" at bounding box center [89, 322] width 90 height 10
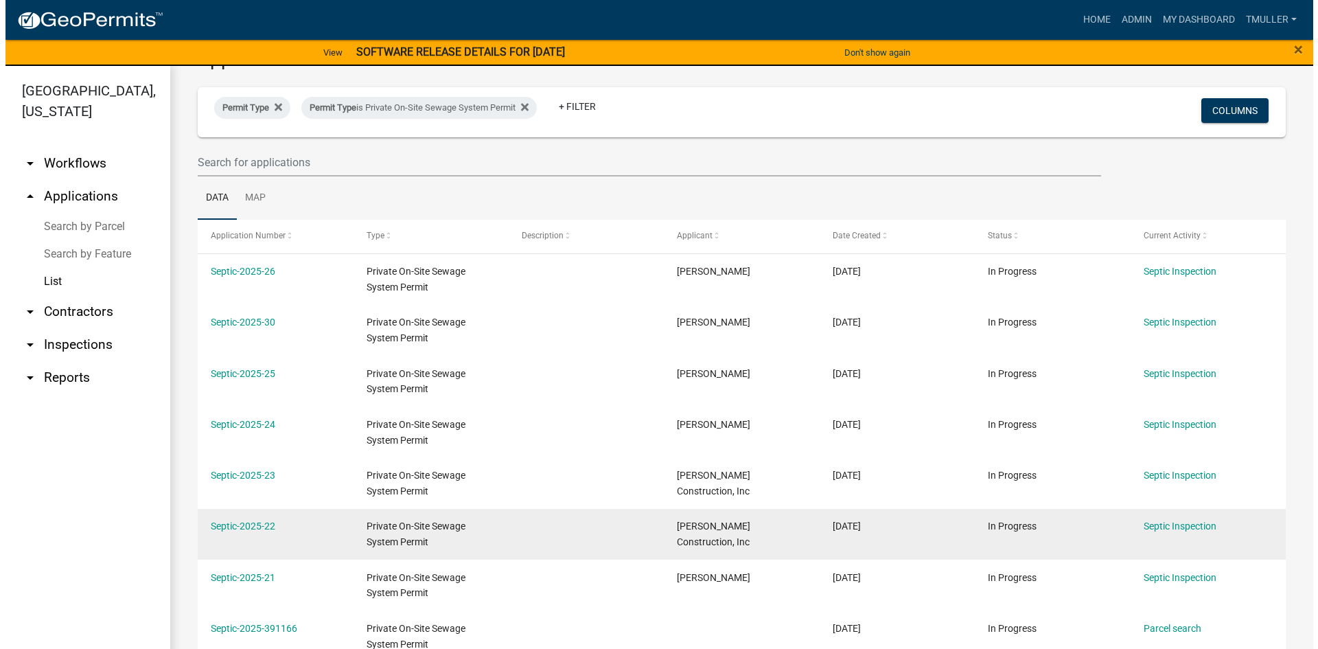
scroll to position [69, 0]
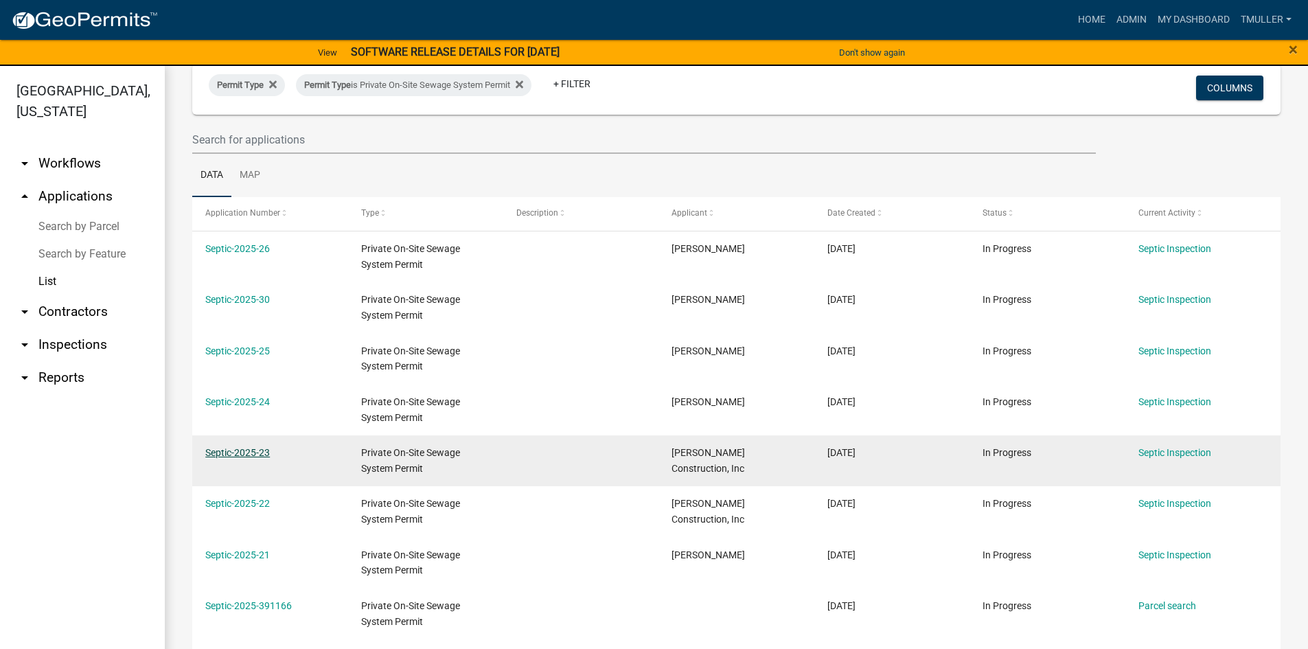
click at [218, 453] on link "Septic-2025-23" at bounding box center [237, 452] width 65 height 11
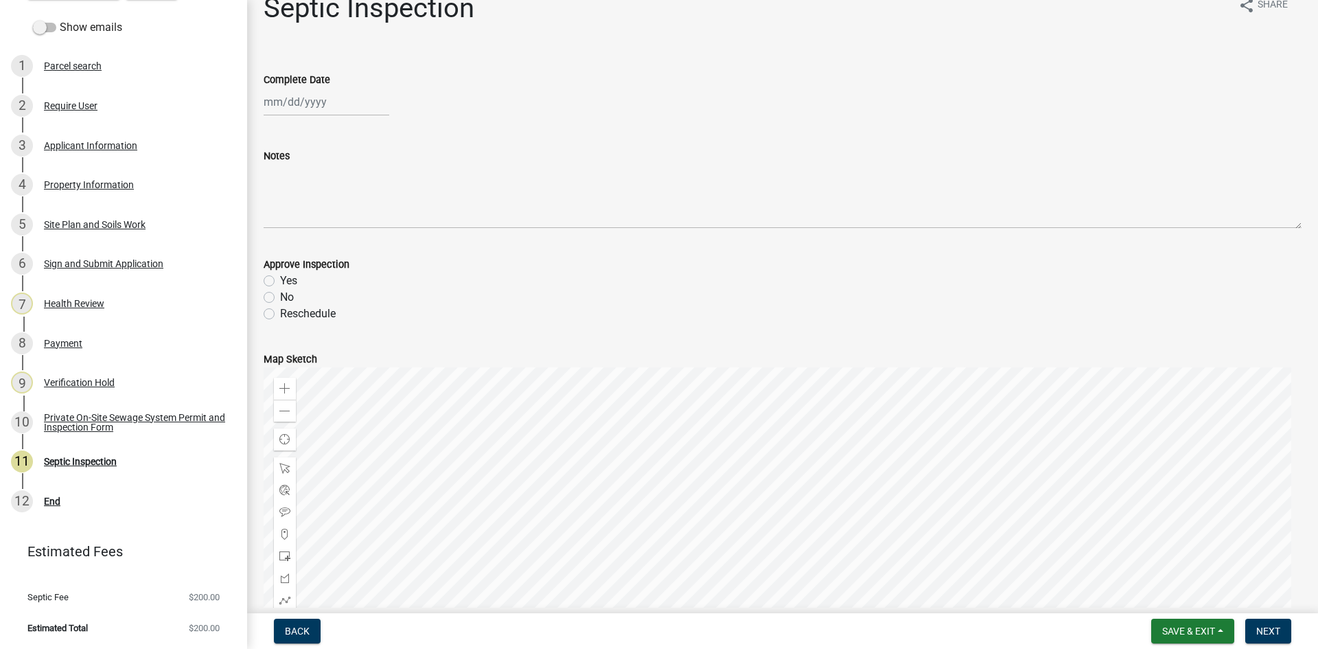
scroll to position [69, 0]
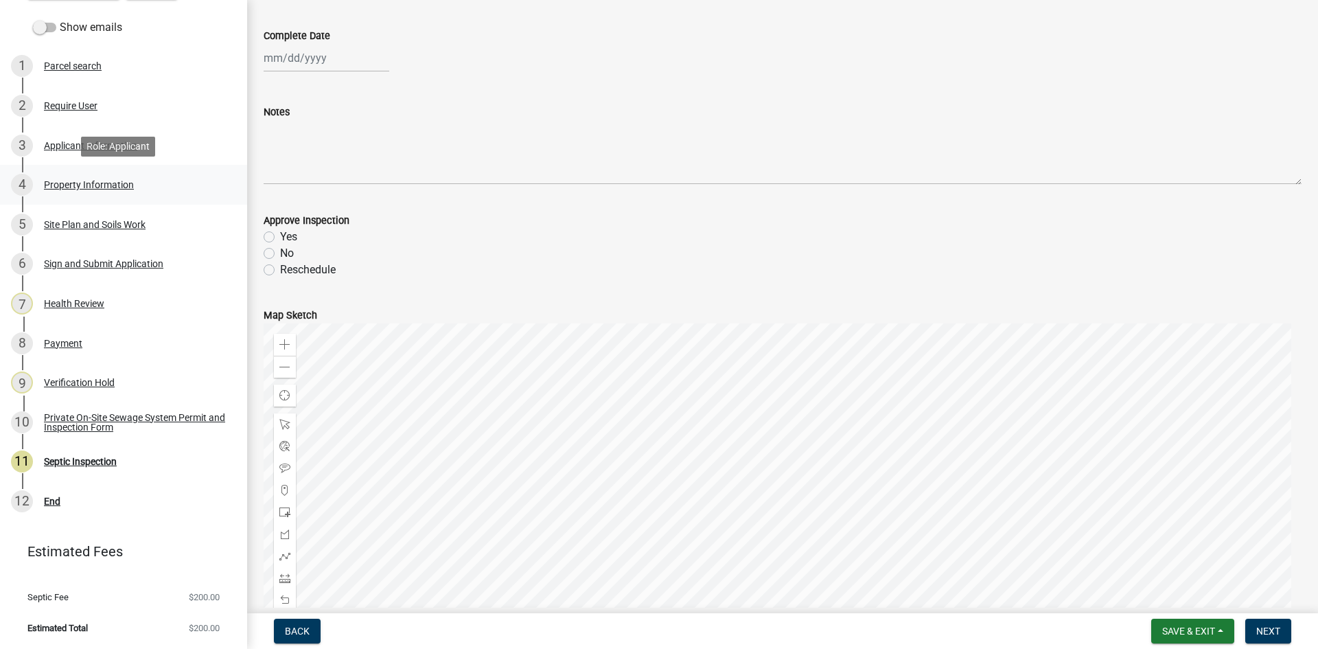
click at [62, 181] on div "Property Information" at bounding box center [89, 185] width 90 height 10
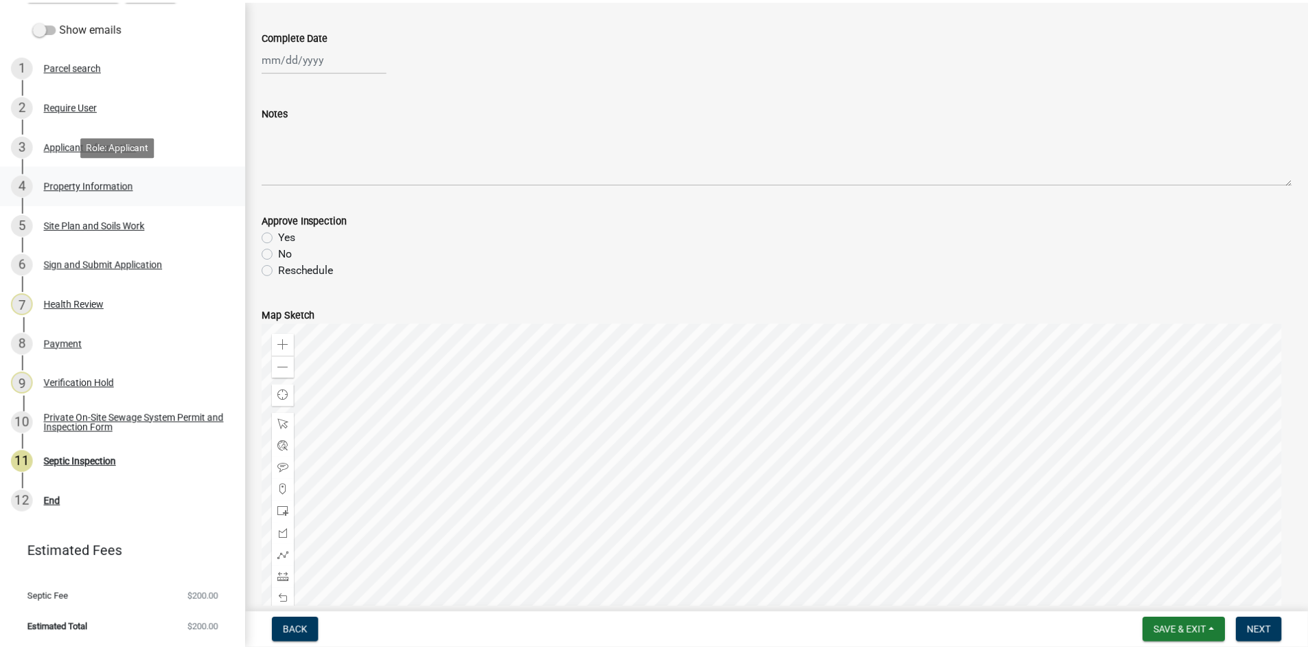
scroll to position [0, 0]
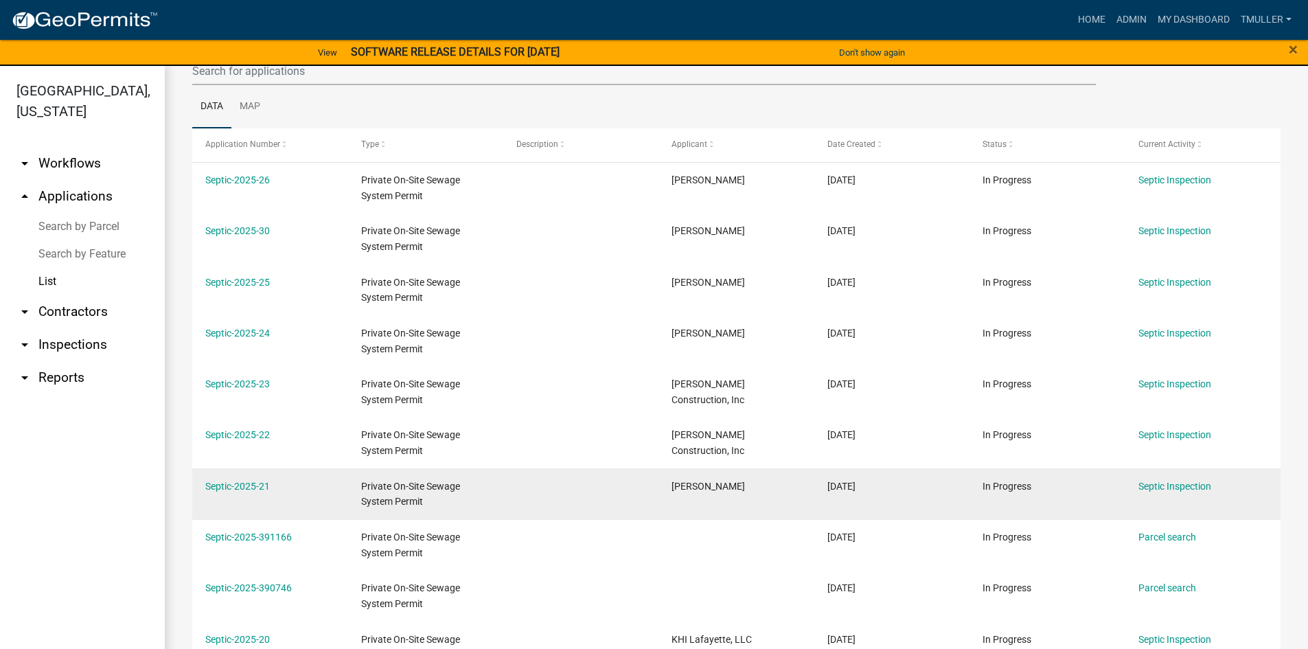
scroll to position [270, 0]
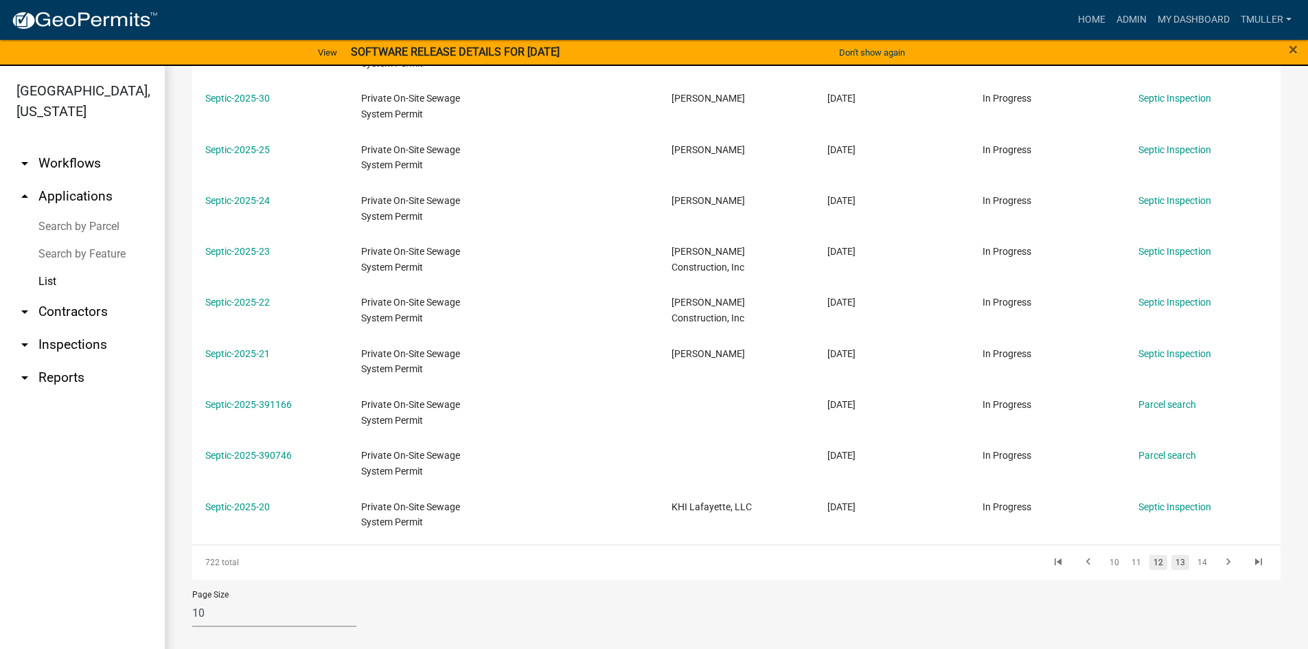
click at [1171, 567] on link "13" at bounding box center [1180, 562] width 18 height 15
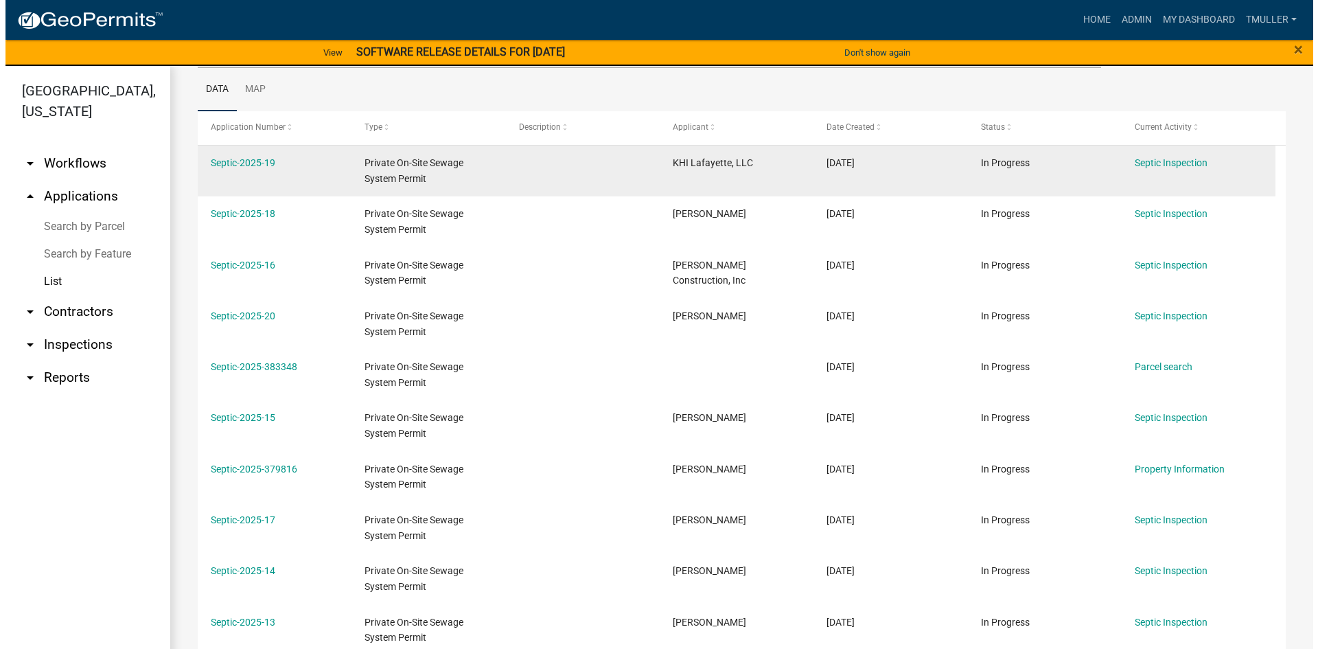
scroll to position [133, 0]
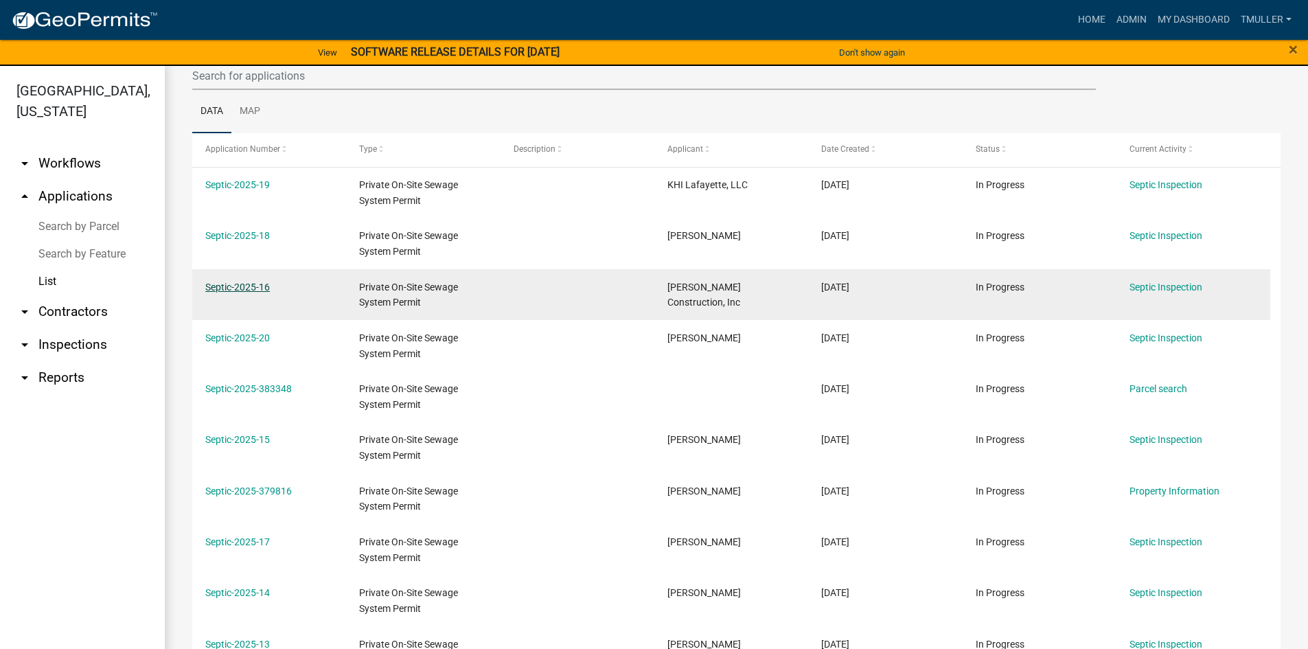
click at [253, 289] on link "Septic-2025-16" at bounding box center [237, 287] width 65 height 11
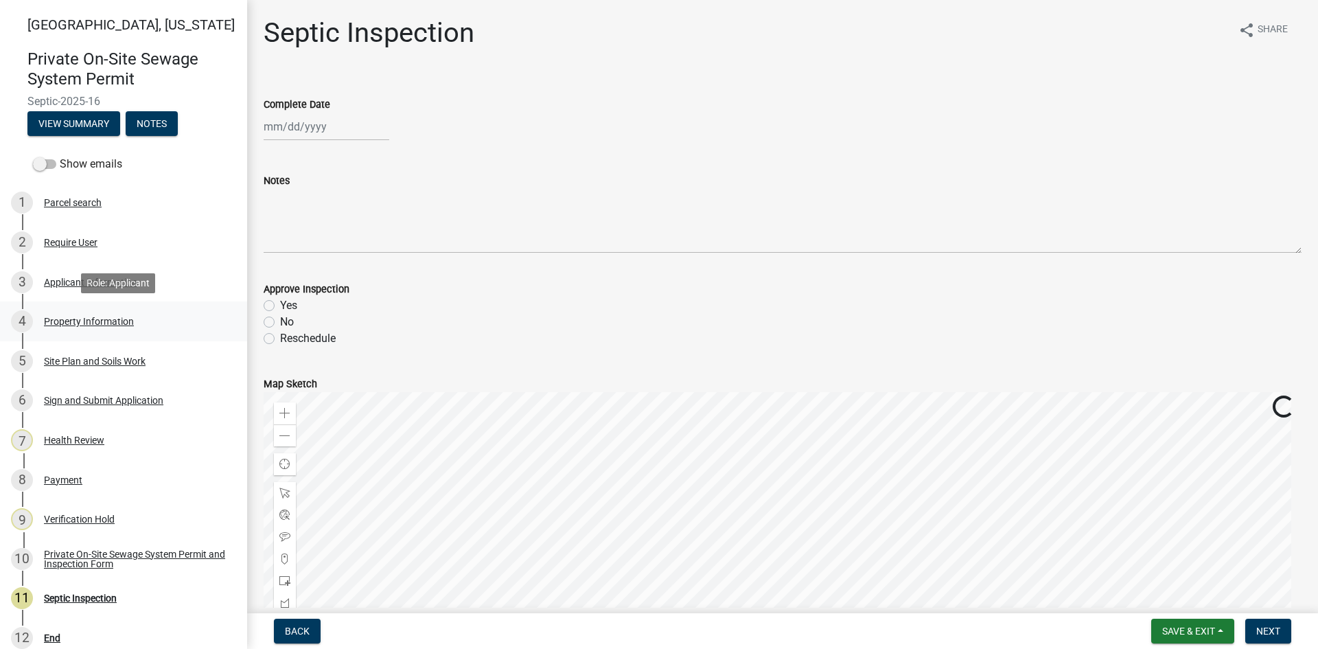
click at [67, 323] on div "Property Information" at bounding box center [89, 322] width 90 height 10
